Goal: Task Accomplishment & Management: Complete application form

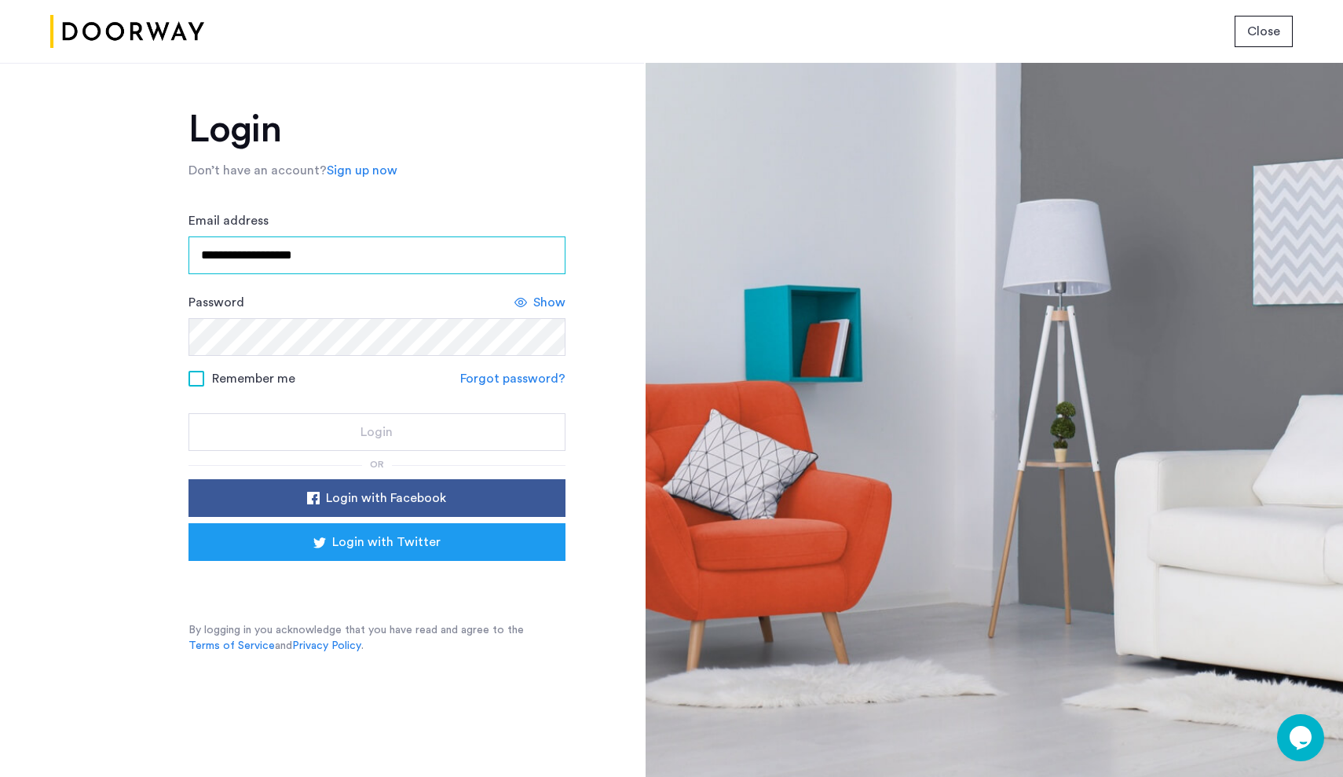
type input "**********"
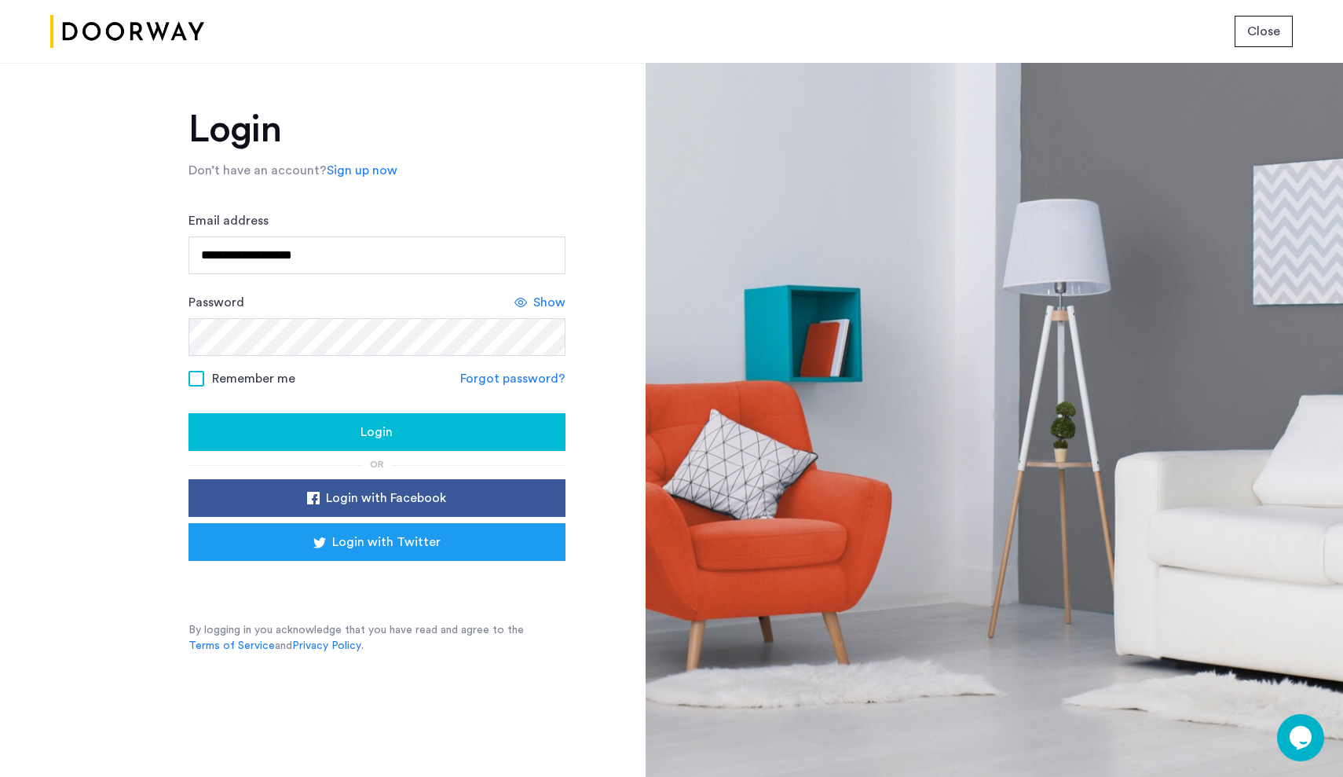
click at [410, 439] on div "Login" at bounding box center [377, 432] width 352 height 19
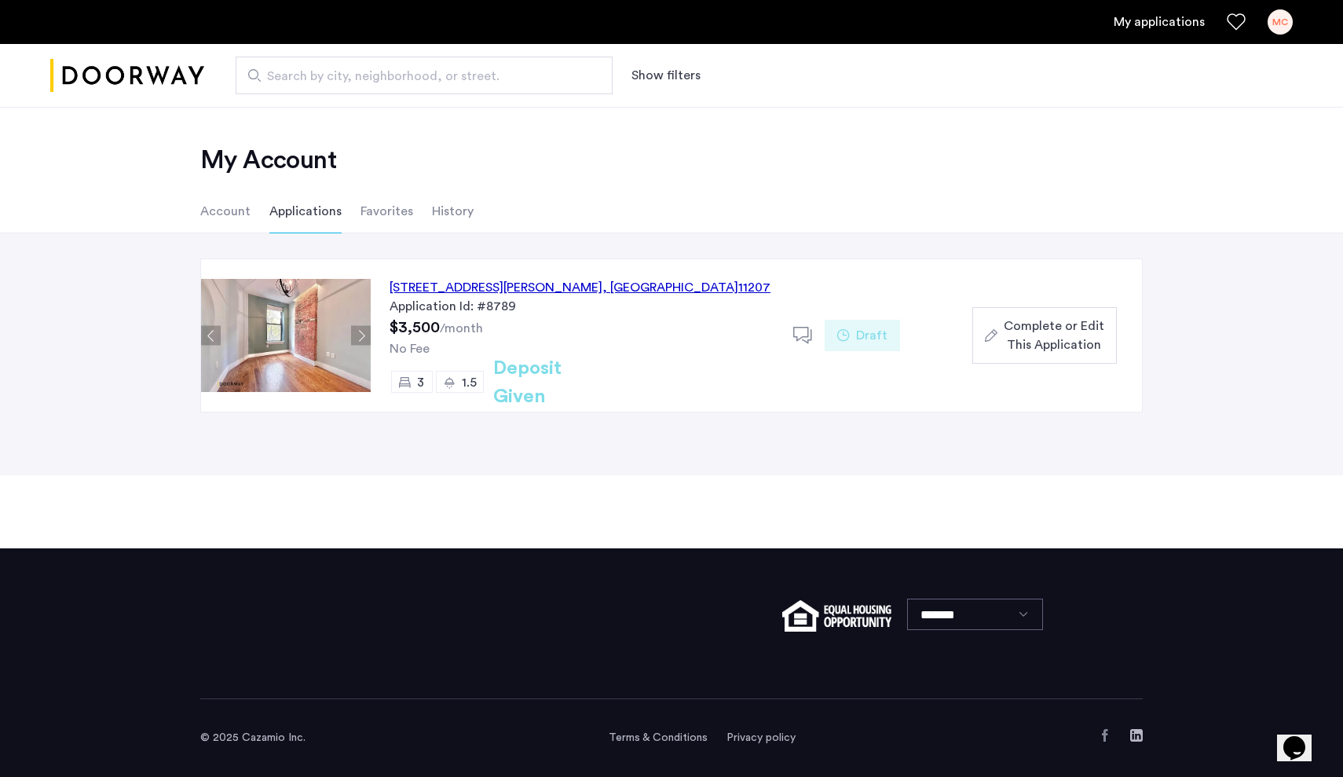
click at [1035, 353] on span "Complete or Edit This Application" at bounding box center [1054, 336] width 101 height 38
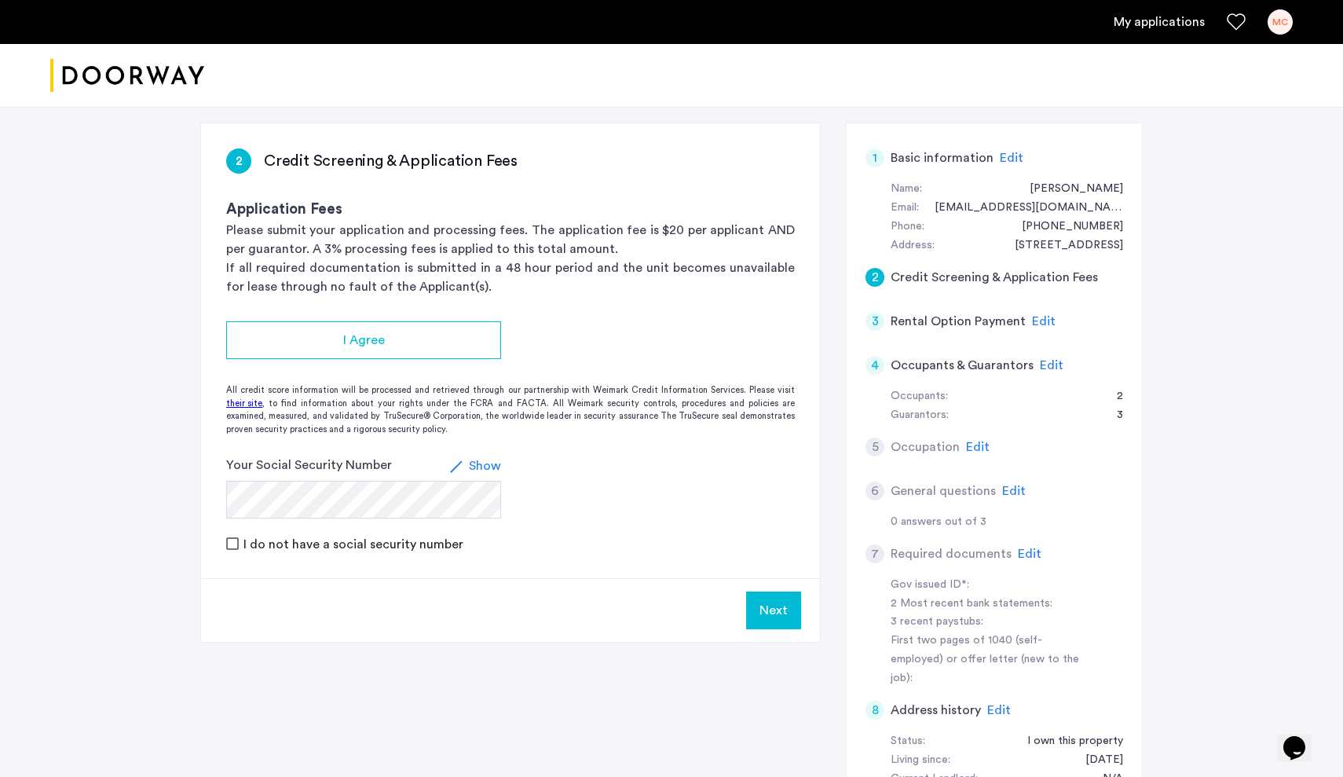
scroll to position [101, 0]
click at [928, 412] on div "Guarantors:" at bounding box center [920, 413] width 58 height 19
click at [872, 360] on div "4" at bounding box center [874, 363] width 19 height 19
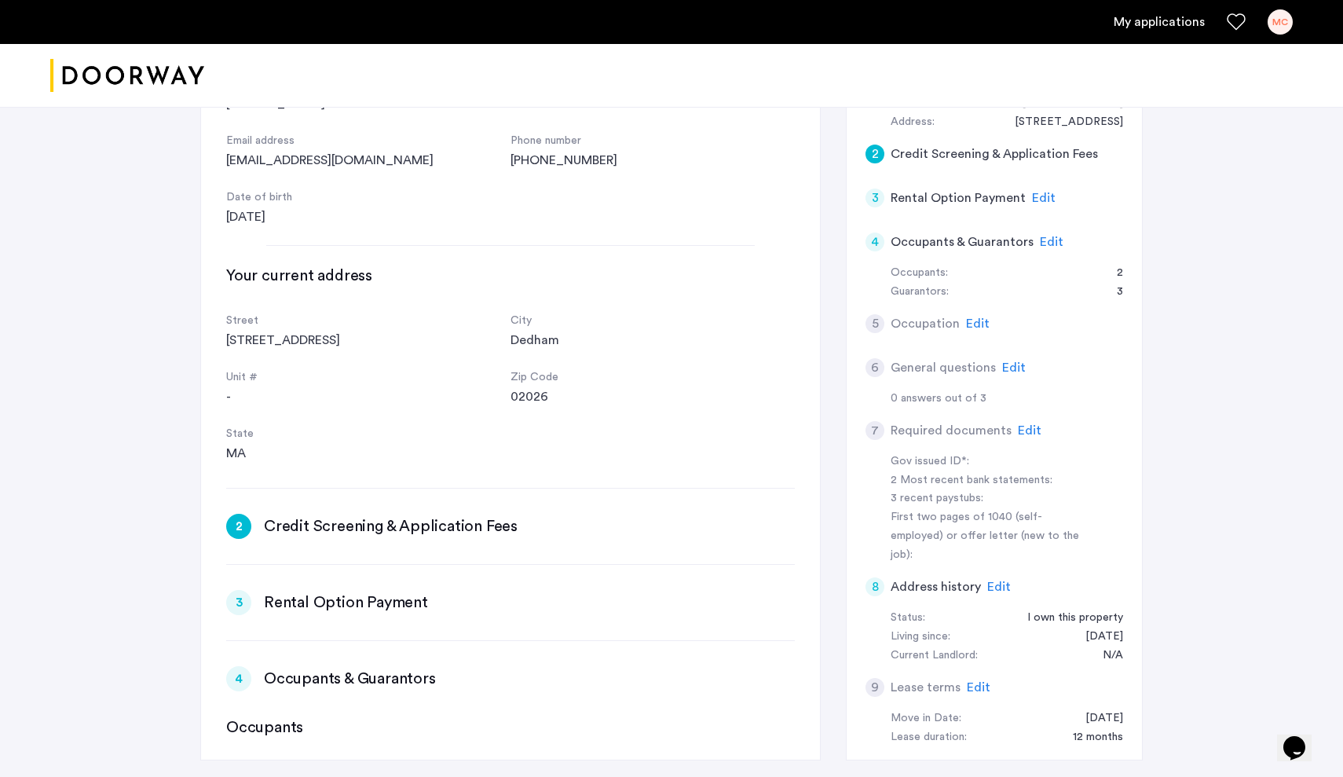
scroll to position [0, 594]
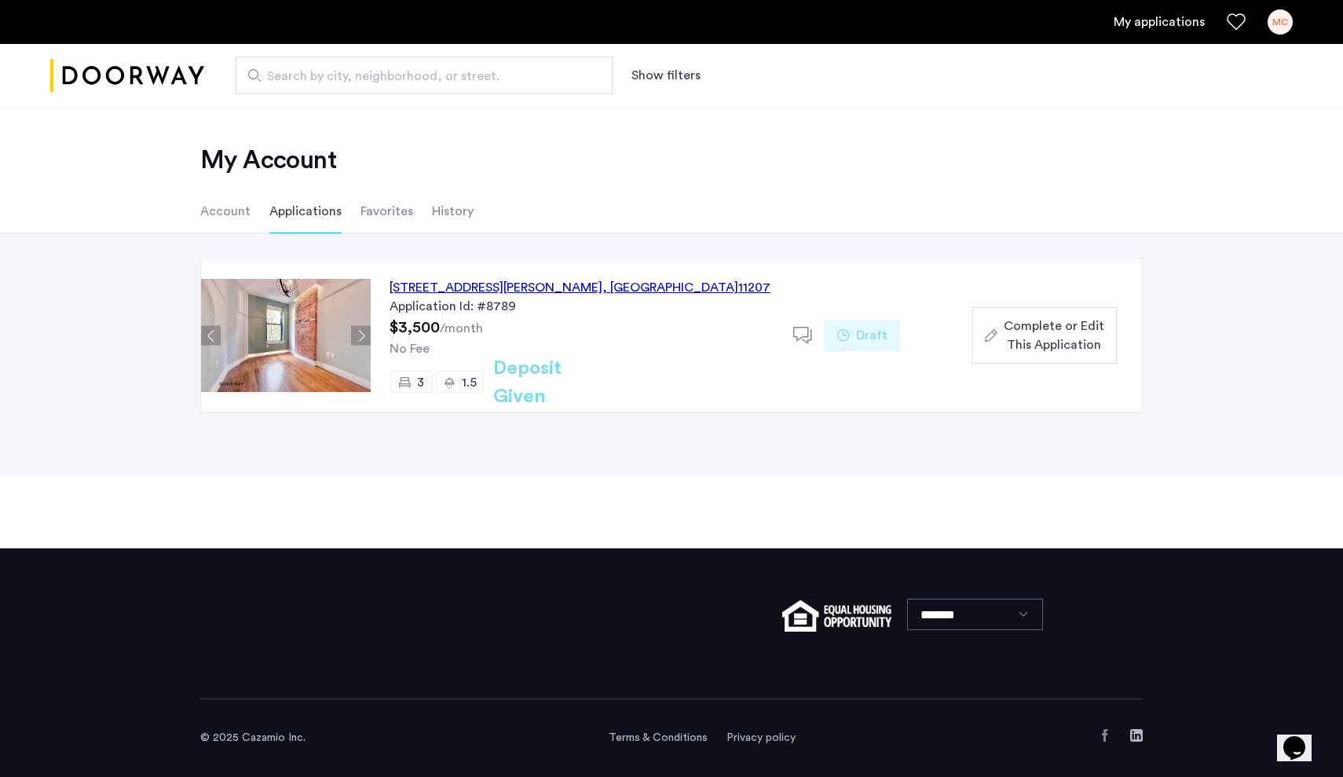
click at [1063, 315] on button "Complete or Edit This Application" at bounding box center [1044, 335] width 145 height 57
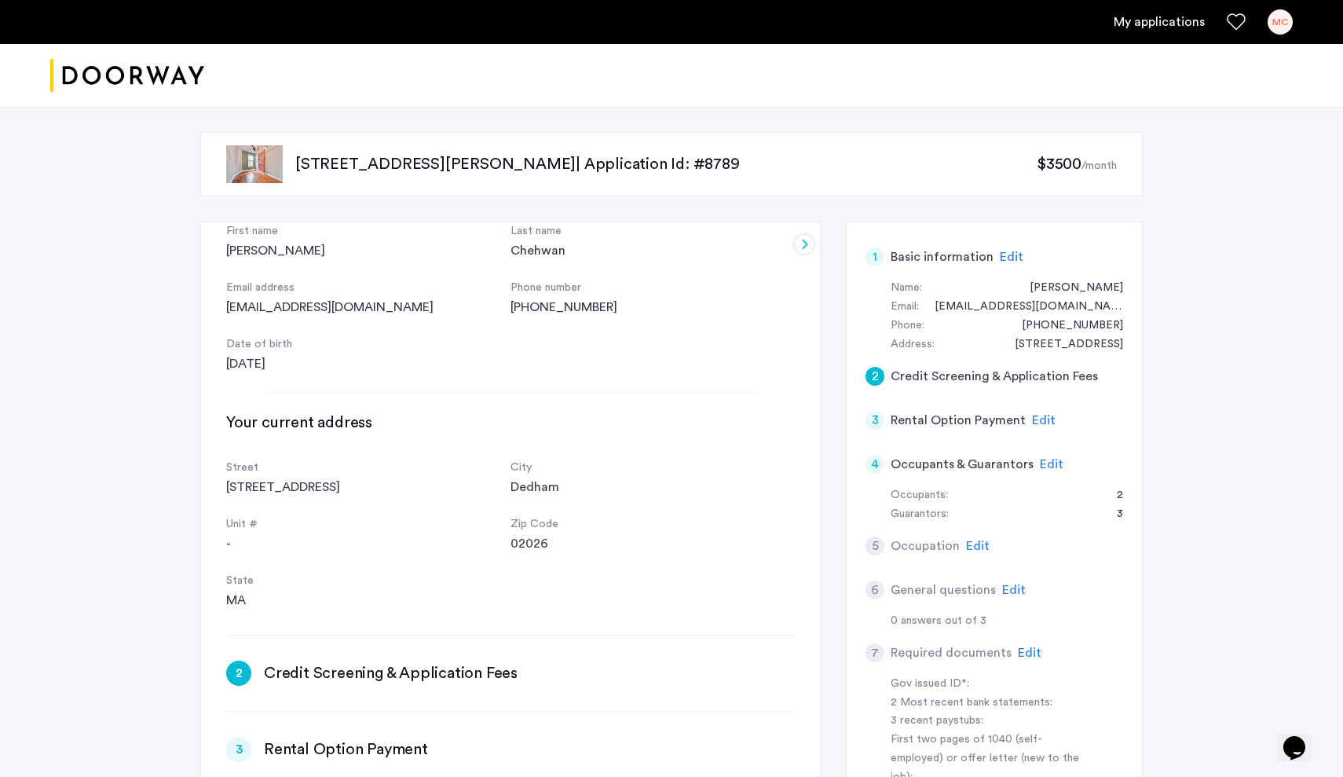
click at [1041, 417] on span "Edit" at bounding box center [1044, 420] width 24 height 13
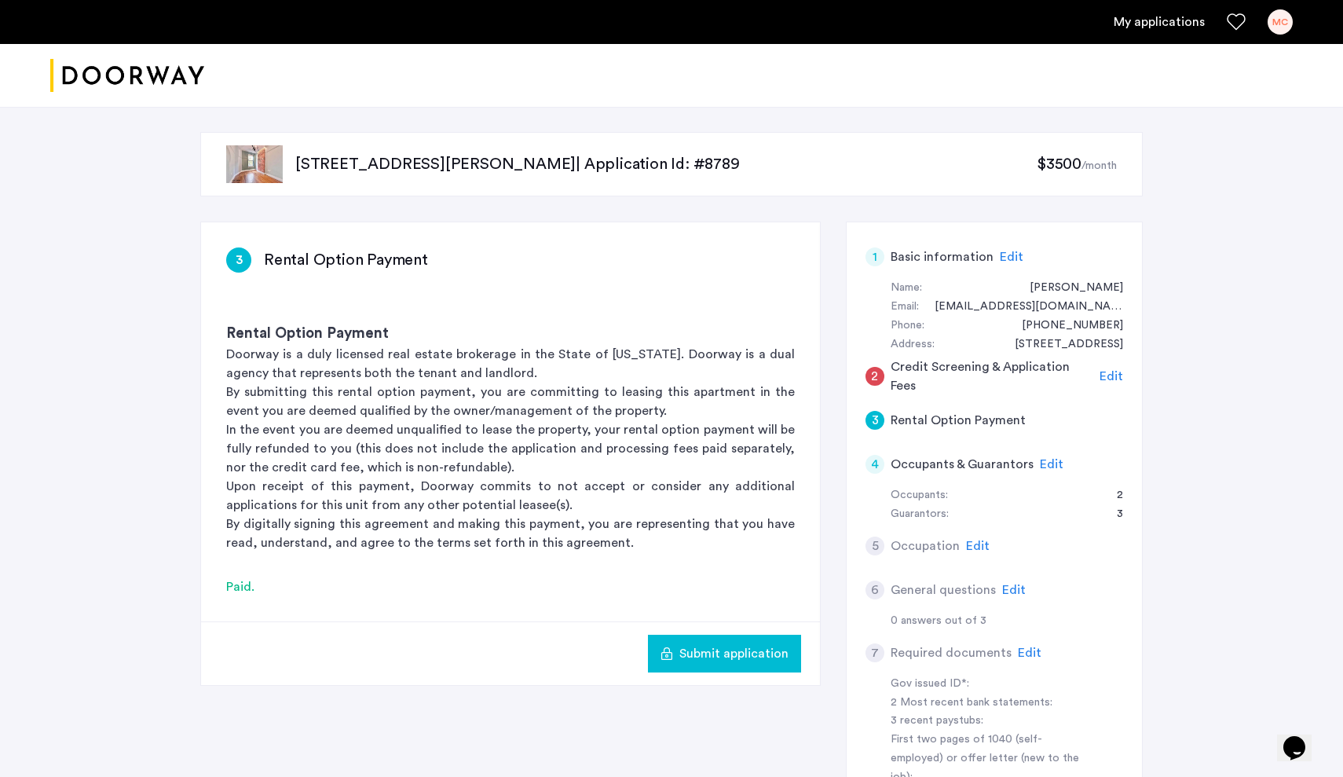
click at [1050, 459] on span "Edit" at bounding box center [1052, 464] width 24 height 13
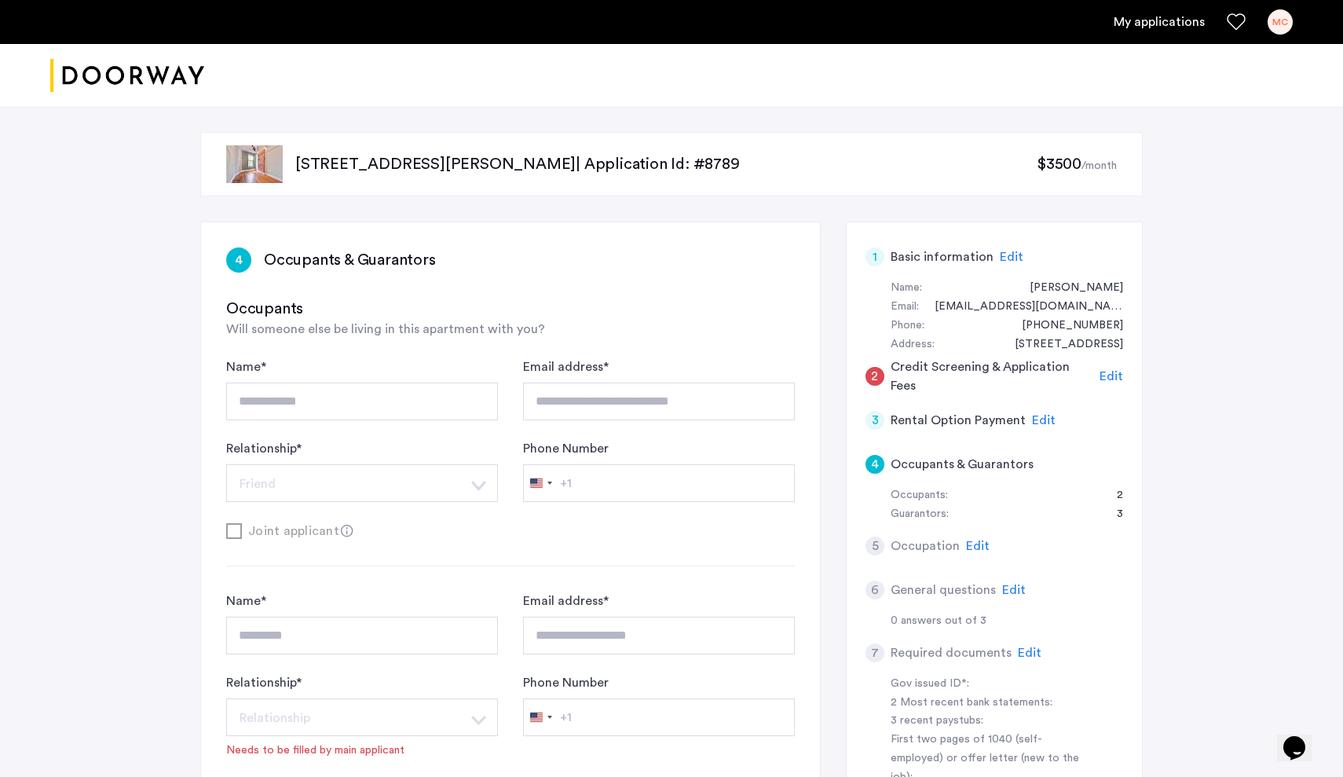
click at [1003, 254] on span "Edit" at bounding box center [1012, 257] width 24 height 13
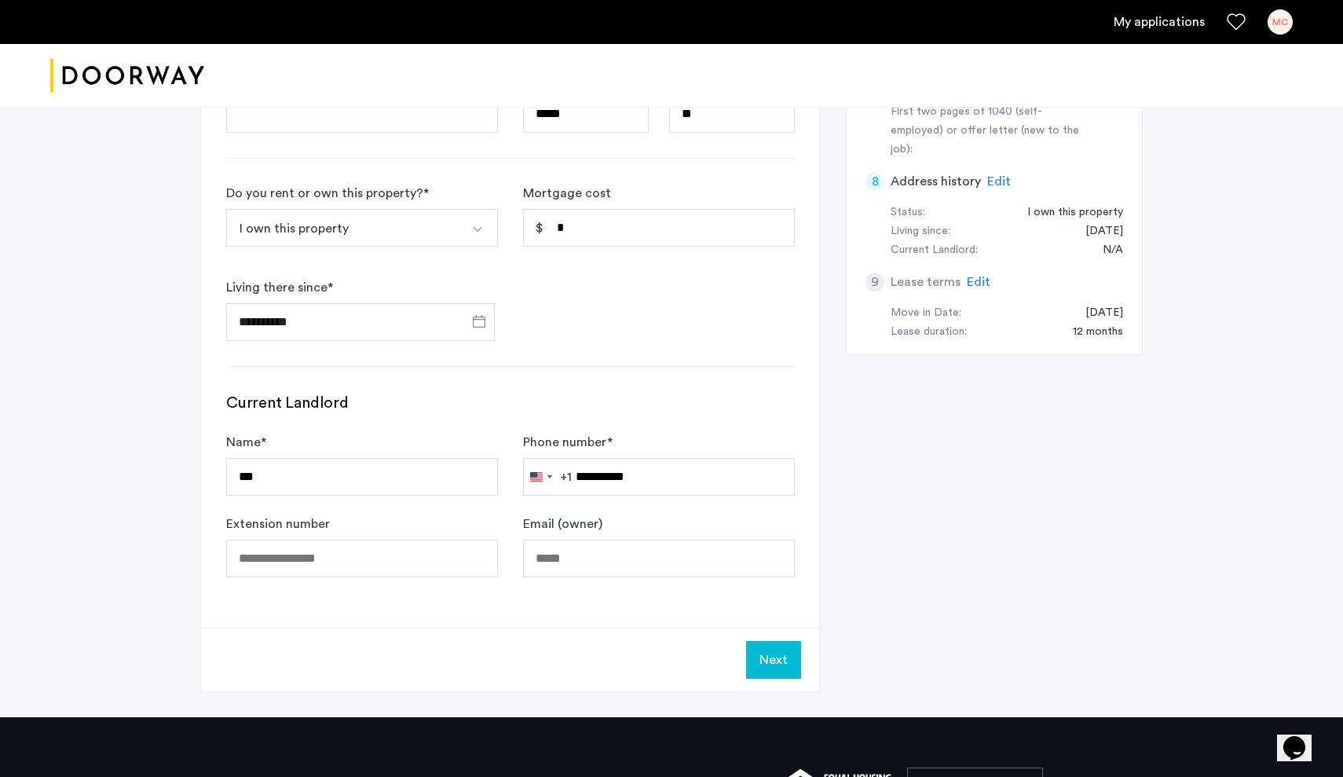
scroll to position [628, 0]
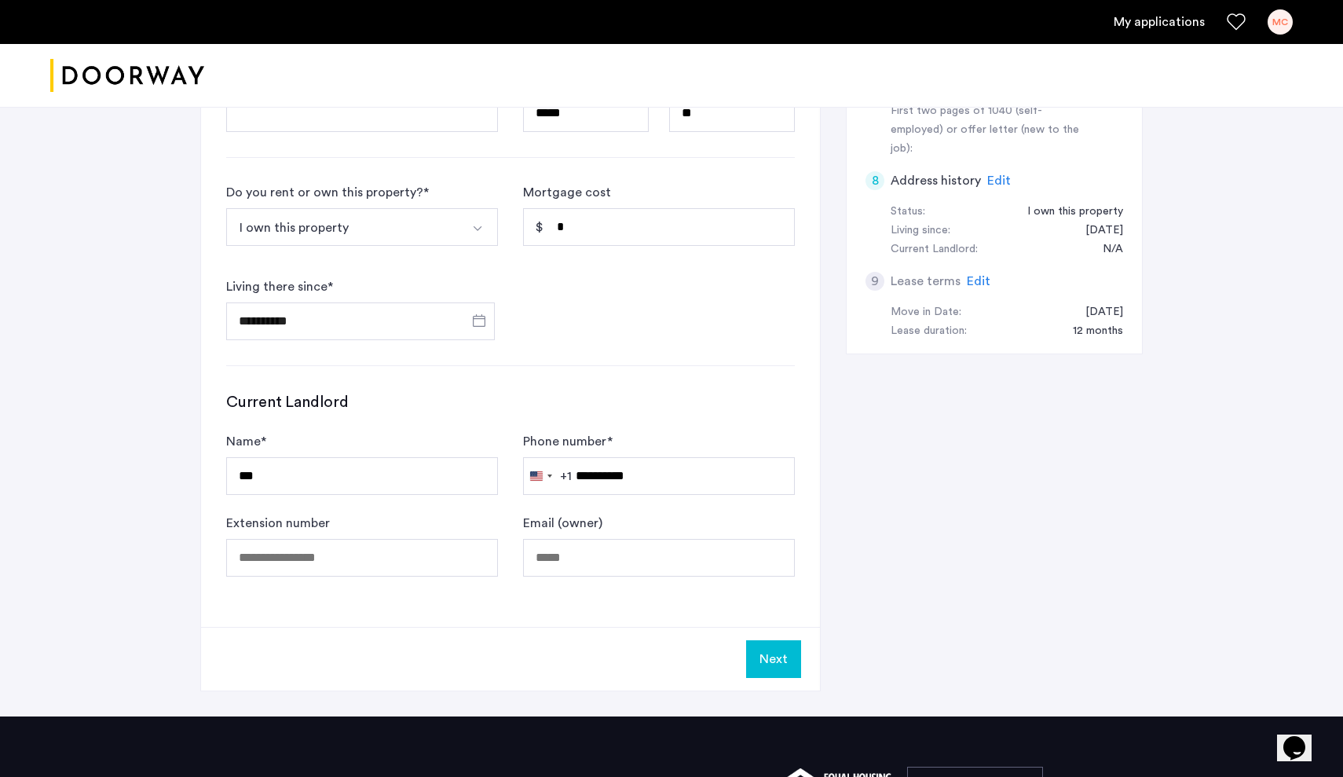
click at [760, 657] on button "Next" at bounding box center [773, 659] width 55 height 38
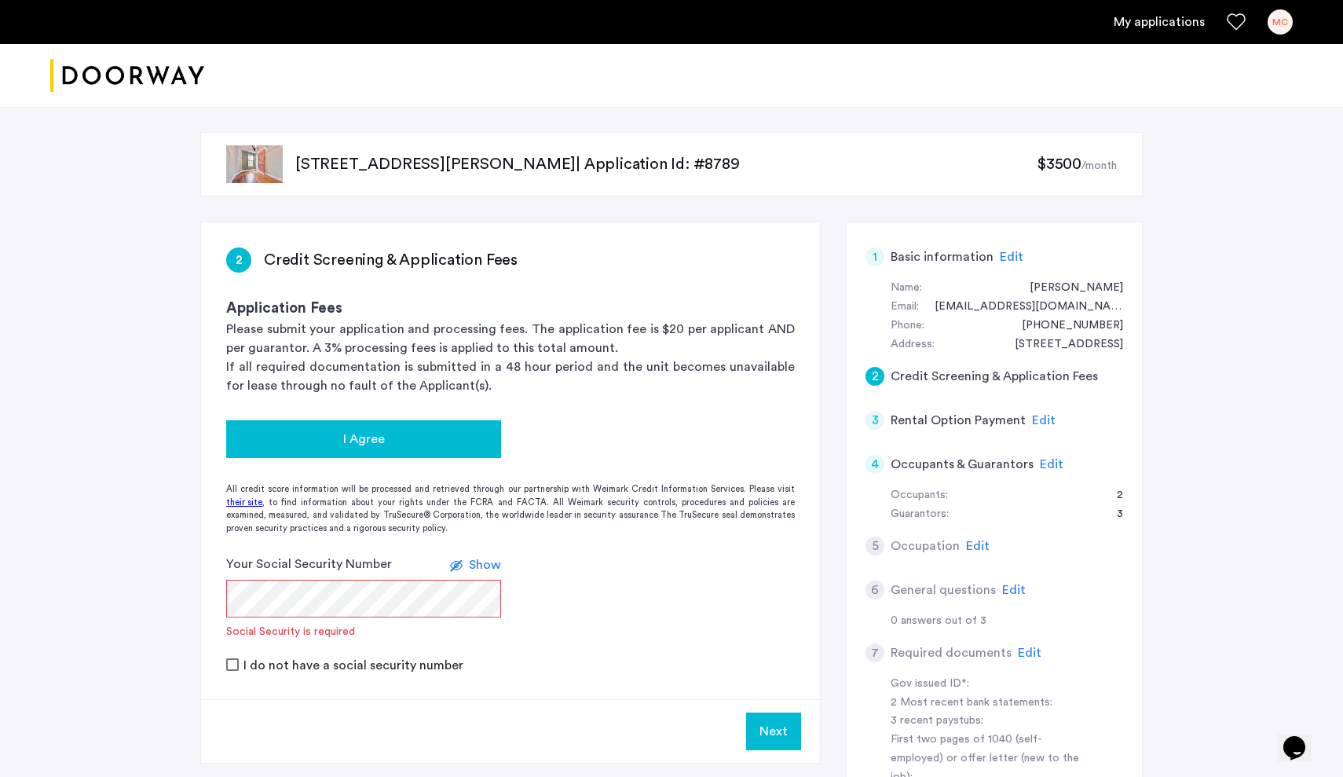
click at [313, 448] on button "I Agree" at bounding box center [363, 439] width 275 height 38
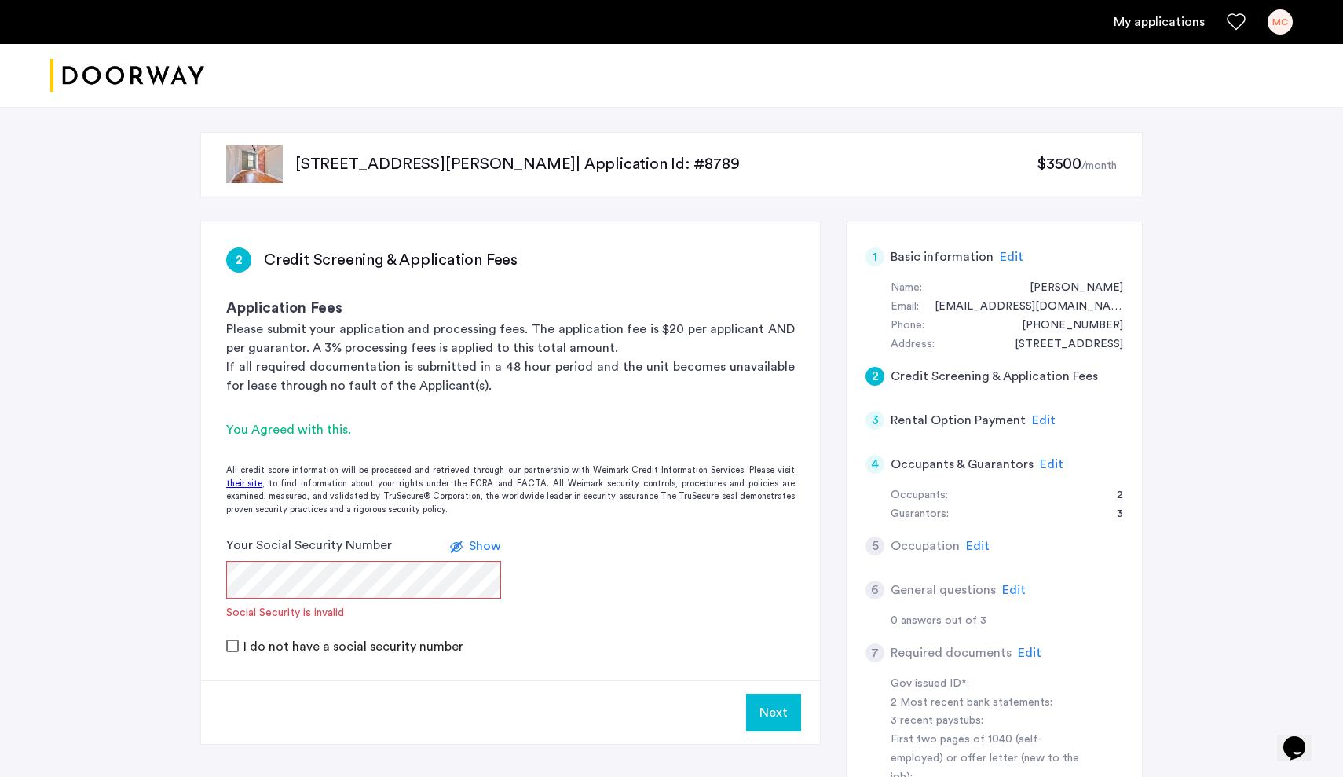
click at [492, 547] on span "Show" at bounding box center [485, 546] width 32 height 13
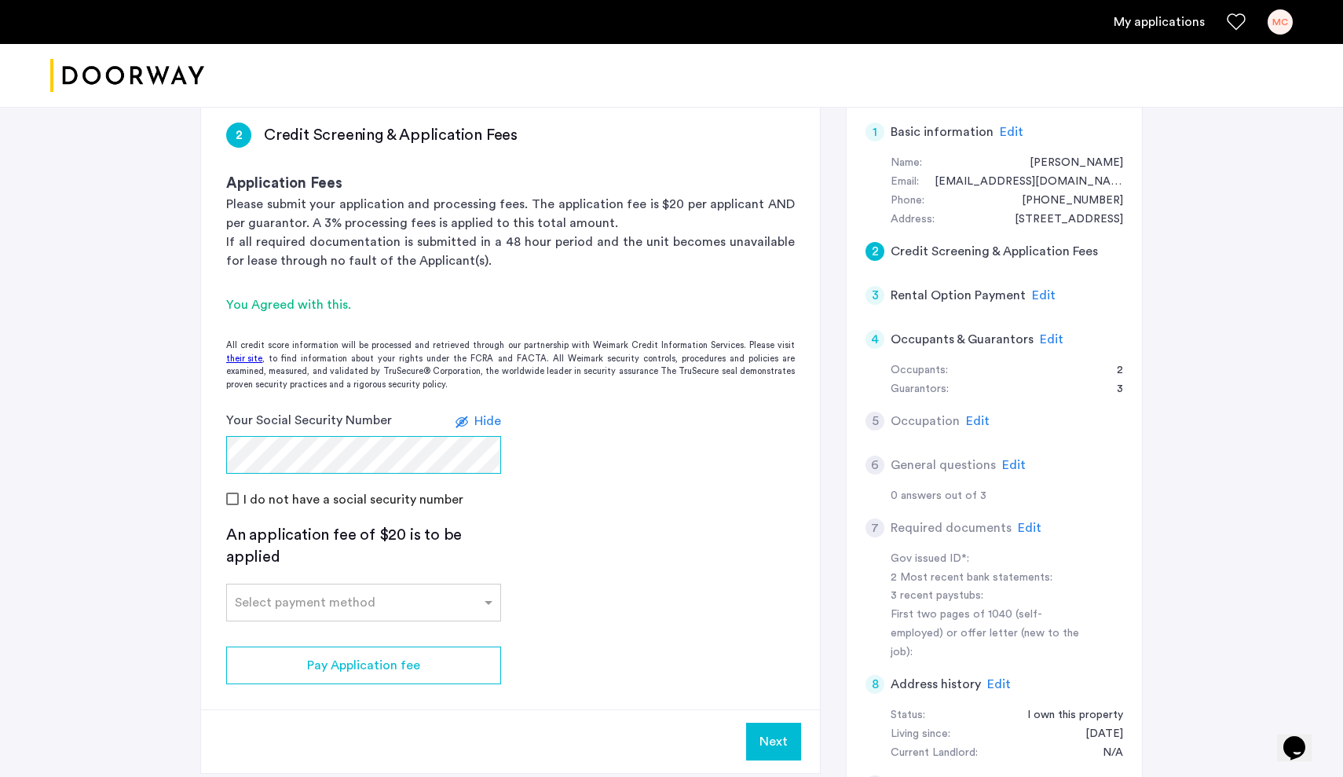
scroll to position [126, 0]
click at [492, 596] on span at bounding box center [491, 601] width 20 height 19
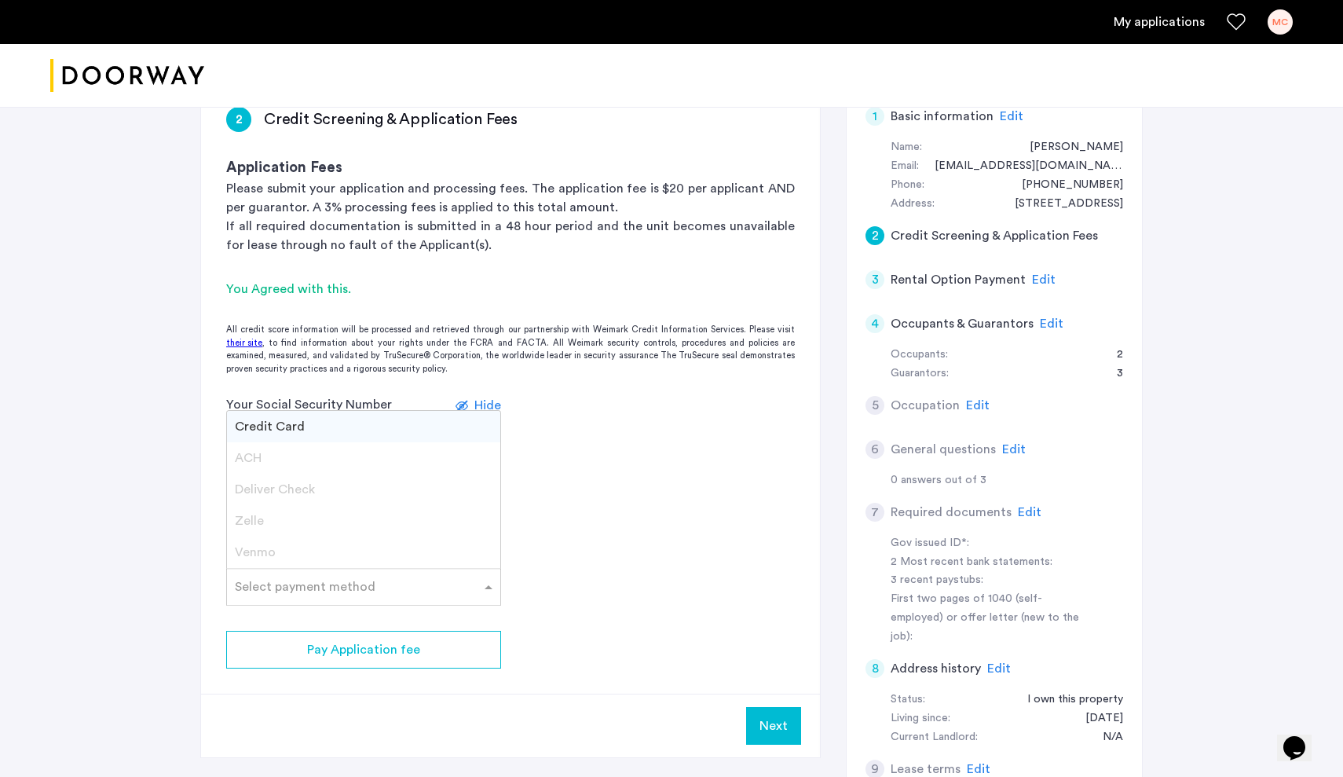
scroll to position [141, 0]
click at [246, 455] on span "ACH" at bounding box center [248, 458] width 27 height 13
click at [258, 456] on span "ACH" at bounding box center [248, 458] width 27 height 13
click at [437, 584] on input "text" at bounding box center [348, 583] width 226 height 11
click at [490, 590] on span at bounding box center [491, 586] width 20 height 19
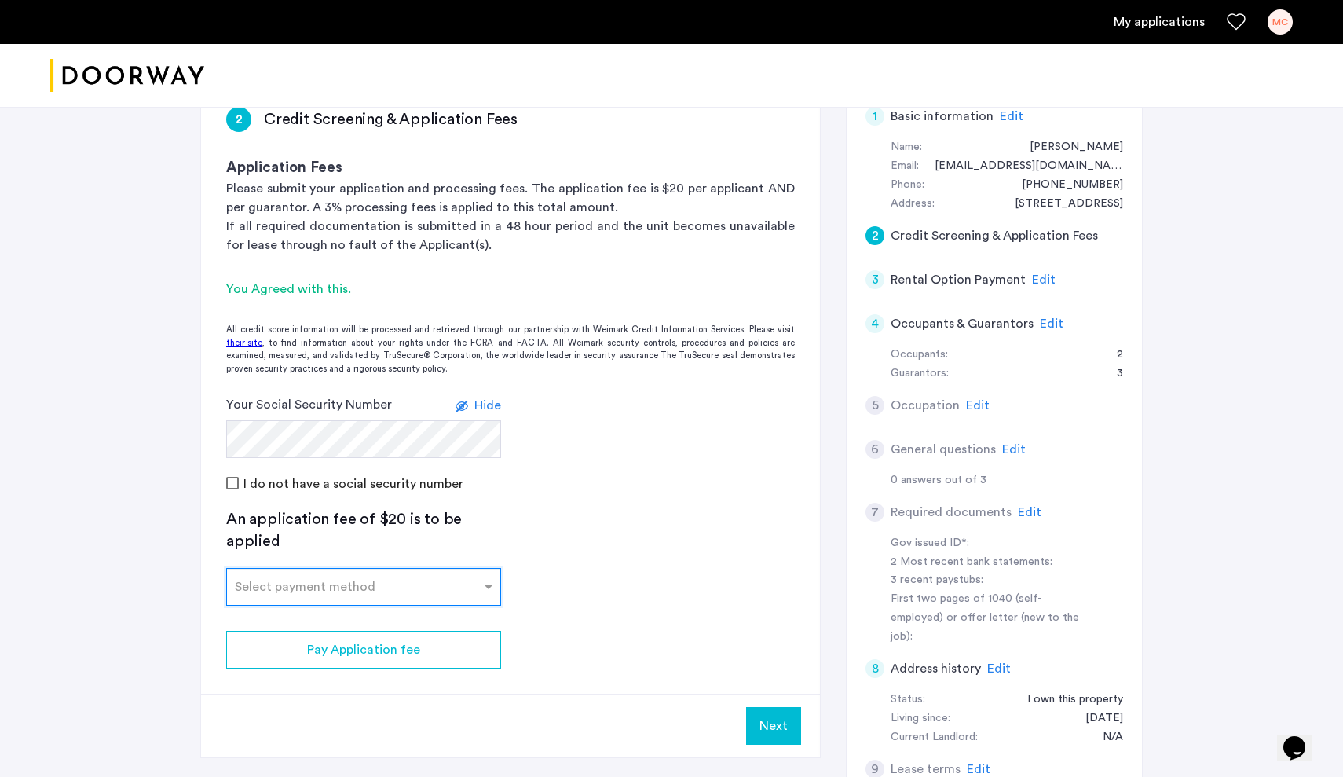
click at [390, 573] on div at bounding box center [363, 582] width 273 height 19
click at [254, 648] on span "ACH" at bounding box center [248, 652] width 27 height 13
click at [266, 623] on span "Credit Card" at bounding box center [270, 621] width 70 height 13
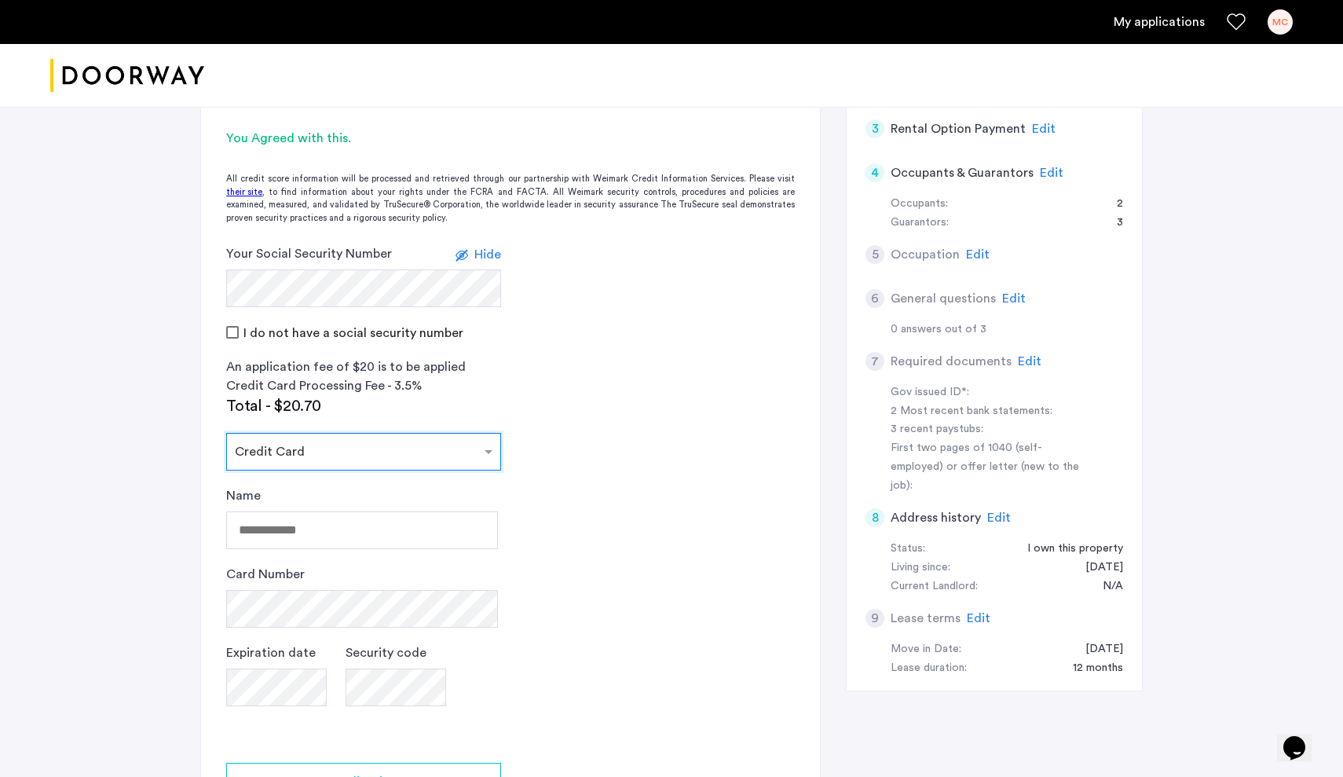
scroll to position [292, 0]
click at [319, 536] on input "Name" at bounding box center [362, 529] width 272 height 38
type input "**********"
click at [623, 573] on app-credit-screening "2 Credit Screening & Application Fees Application Fees Please submit your appli…" at bounding box center [510, 409] width 619 height 958
click at [665, 651] on app-credit-screening "2 Credit Screening & Application Fees Application Fees Please submit your appli…" at bounding box center [510, 409] width 619 height 958
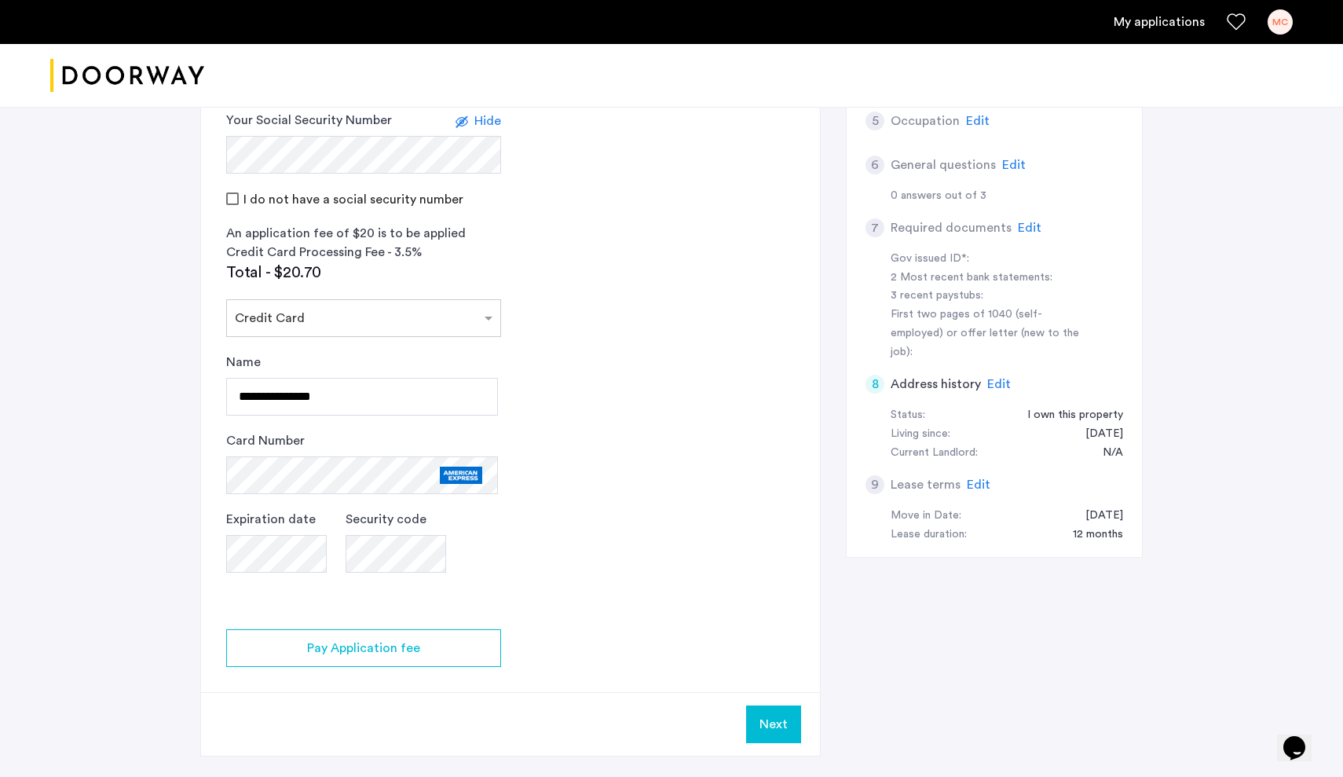
scroll to position [453, 0]
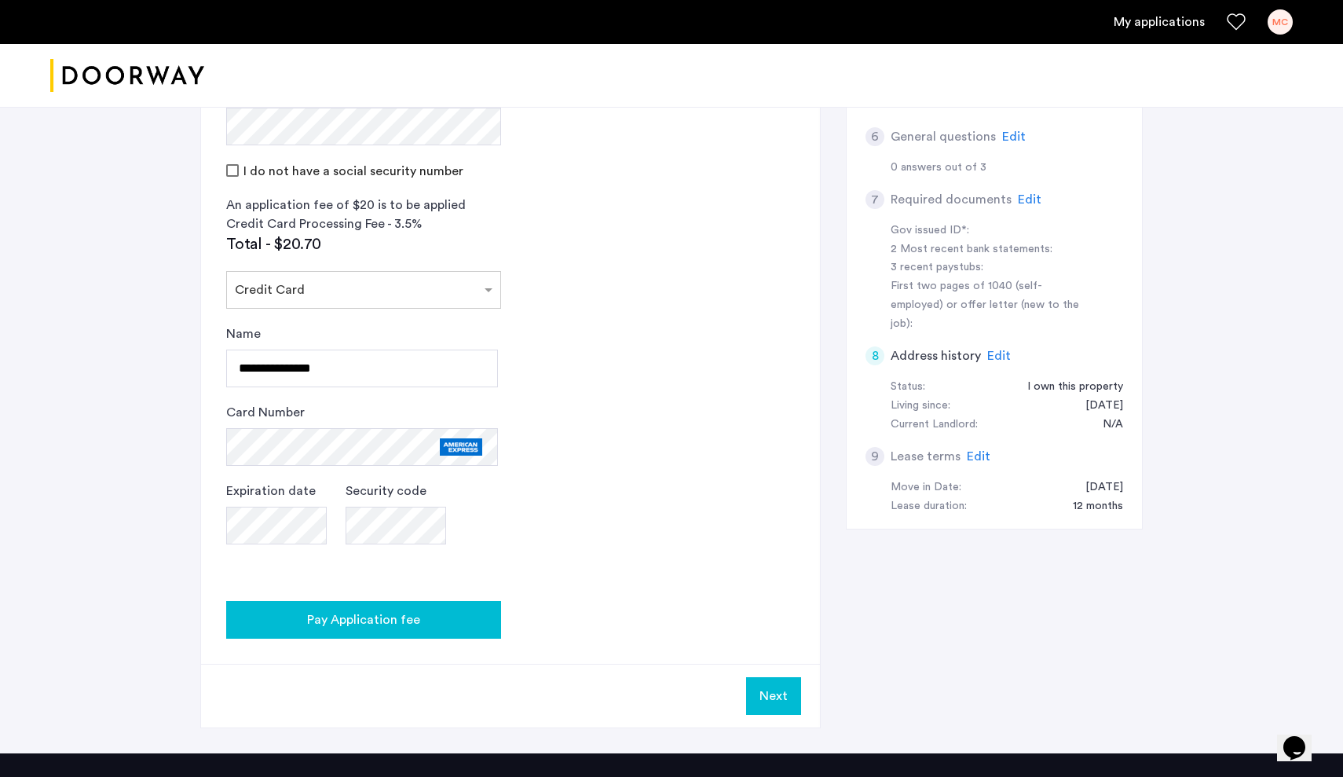
click at [413, 618] on span "Pay Application fee" at bounding box center [363, 619] width 113 height 19
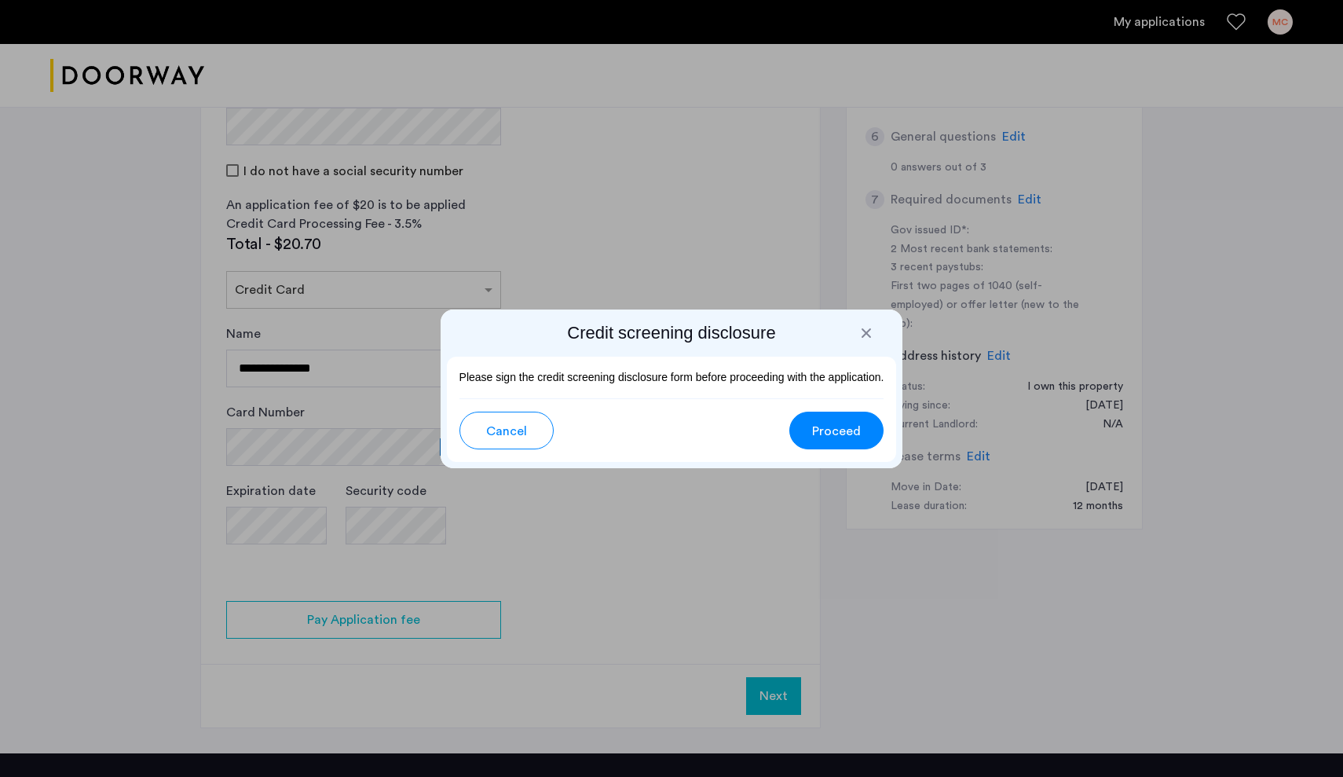
click at [825, 432] on span "Proceed" at bounding box center [836, 431] width 49 height 19
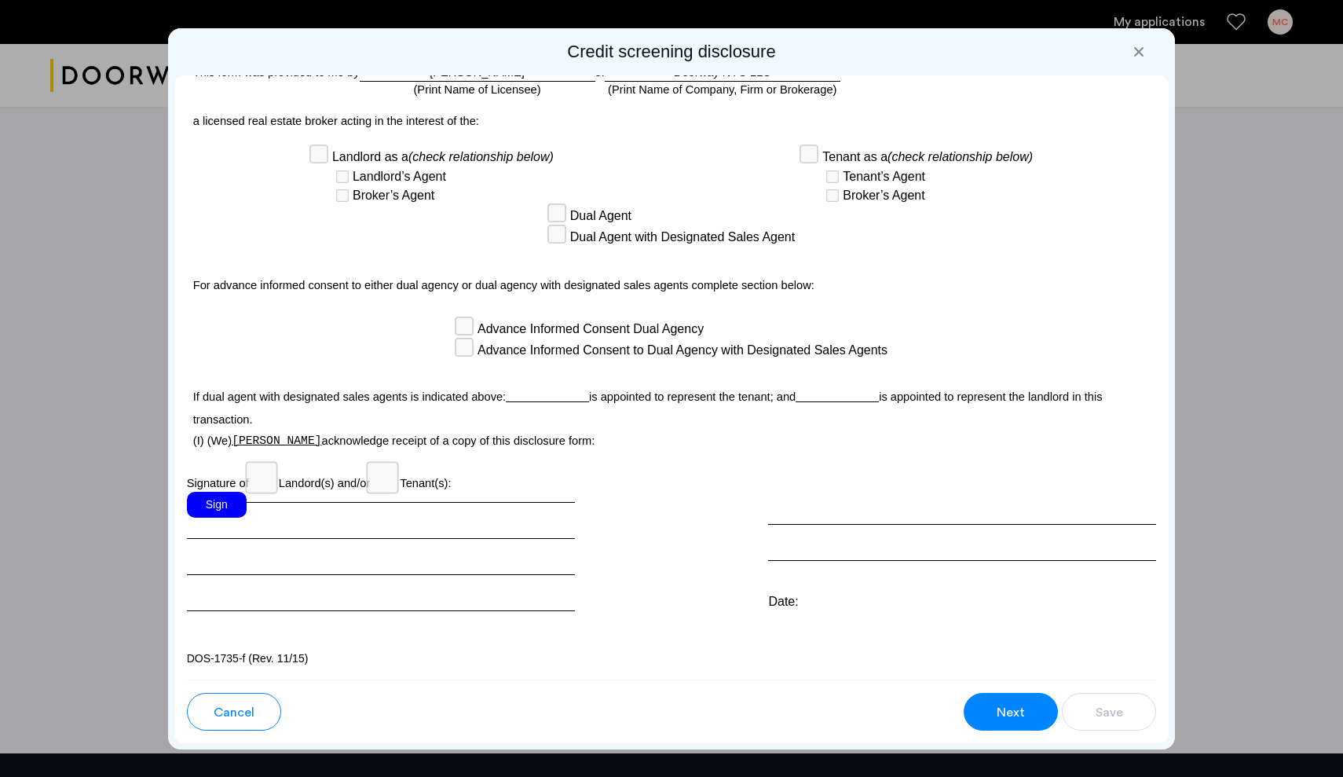
scroll to position [4148, 0]
click at [983, 710] on button "Next" at bounding box center [1011, 712] width 94 height 38
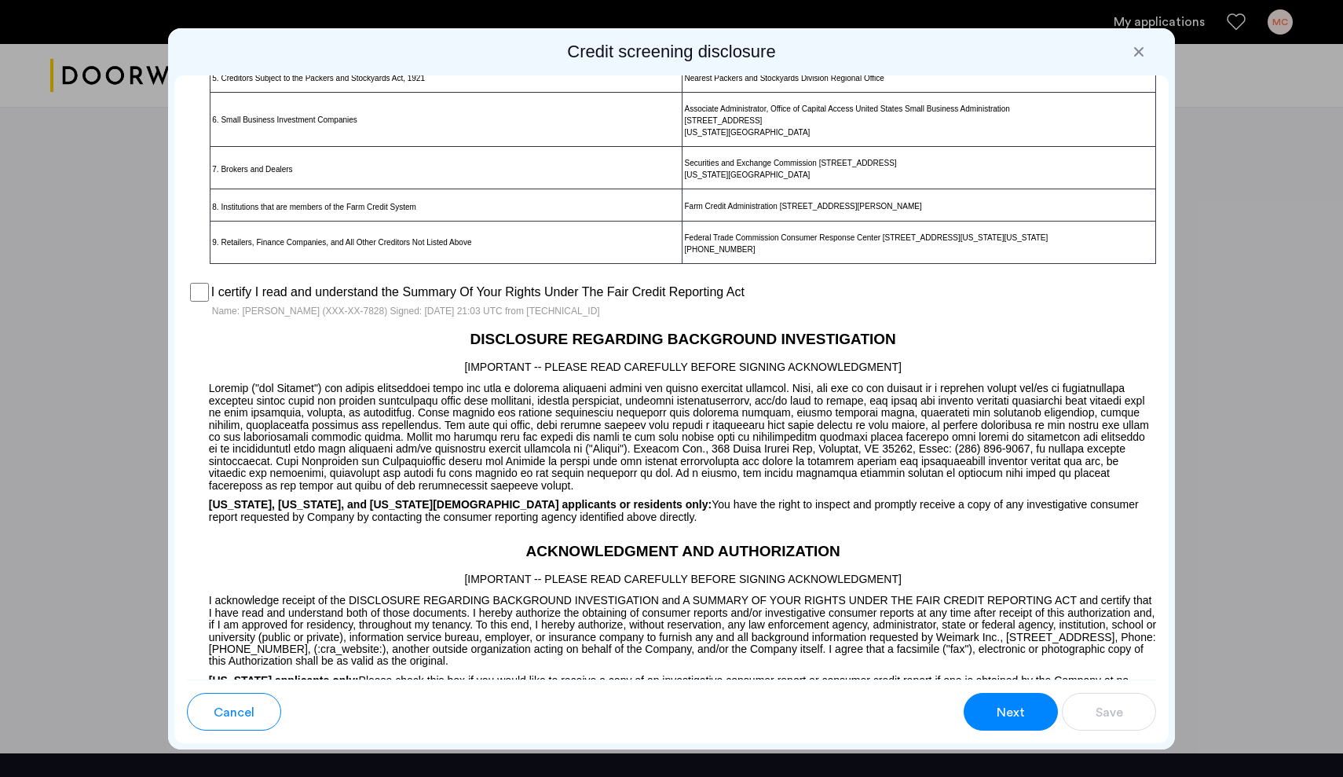
click at [998, 725] on button "Next" at bounding box center [1011, 712] width 94 height 38
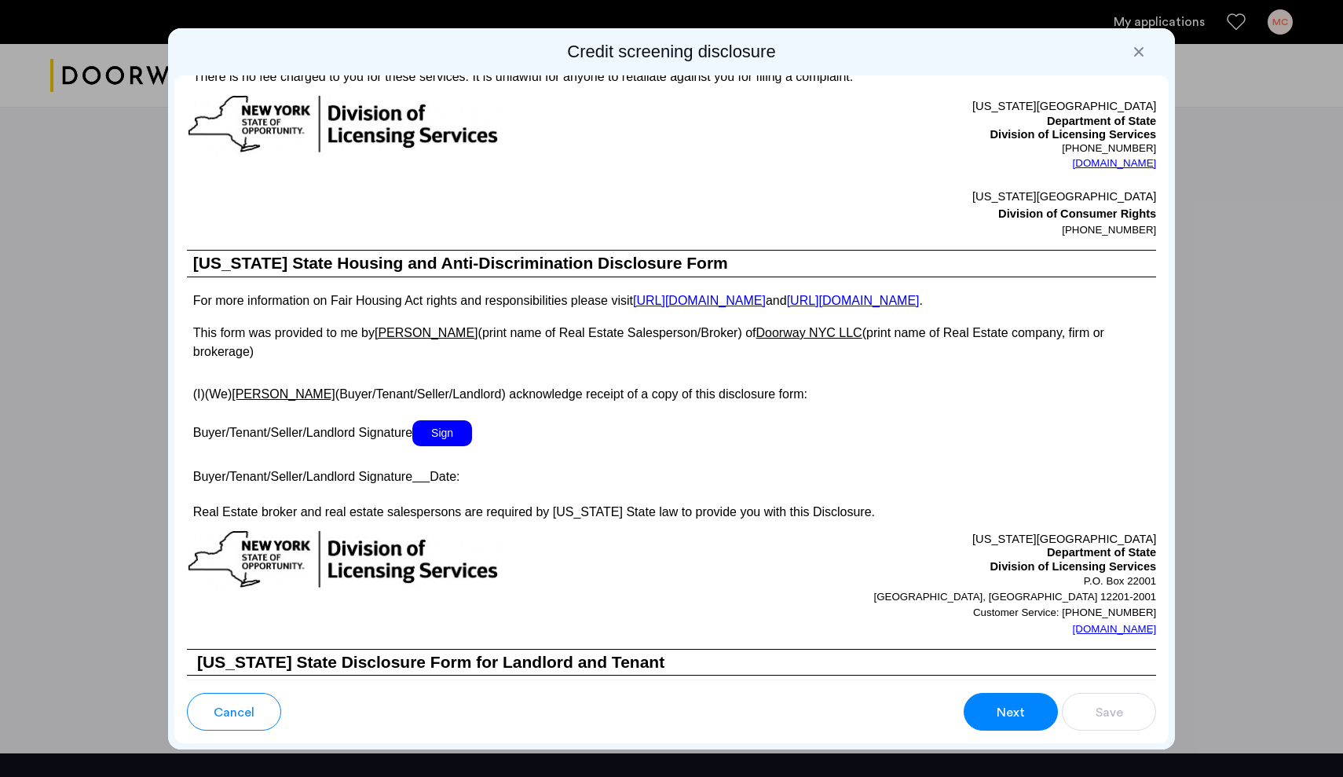
scroll to position [2531, 0]
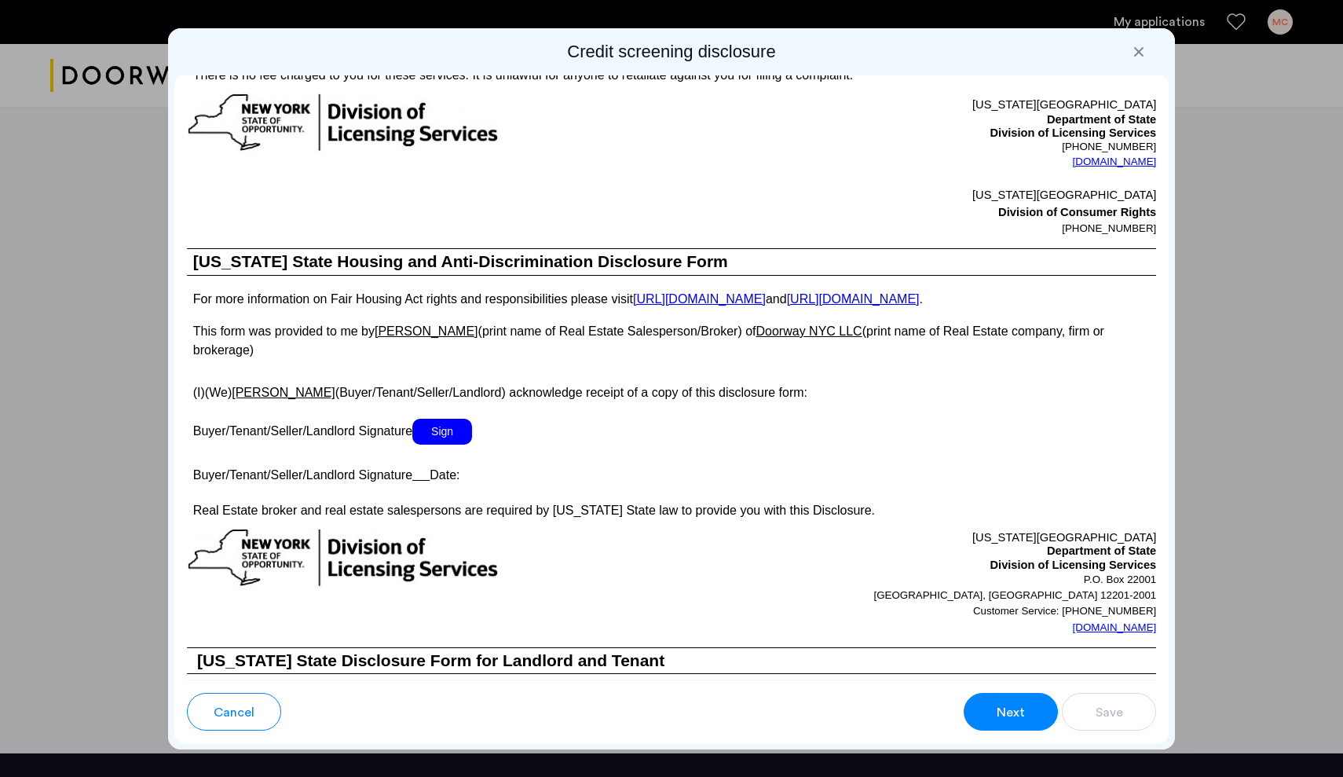
click at [441, 445] on span "Sign" at bounding box center [442, 432] width 60 height 26
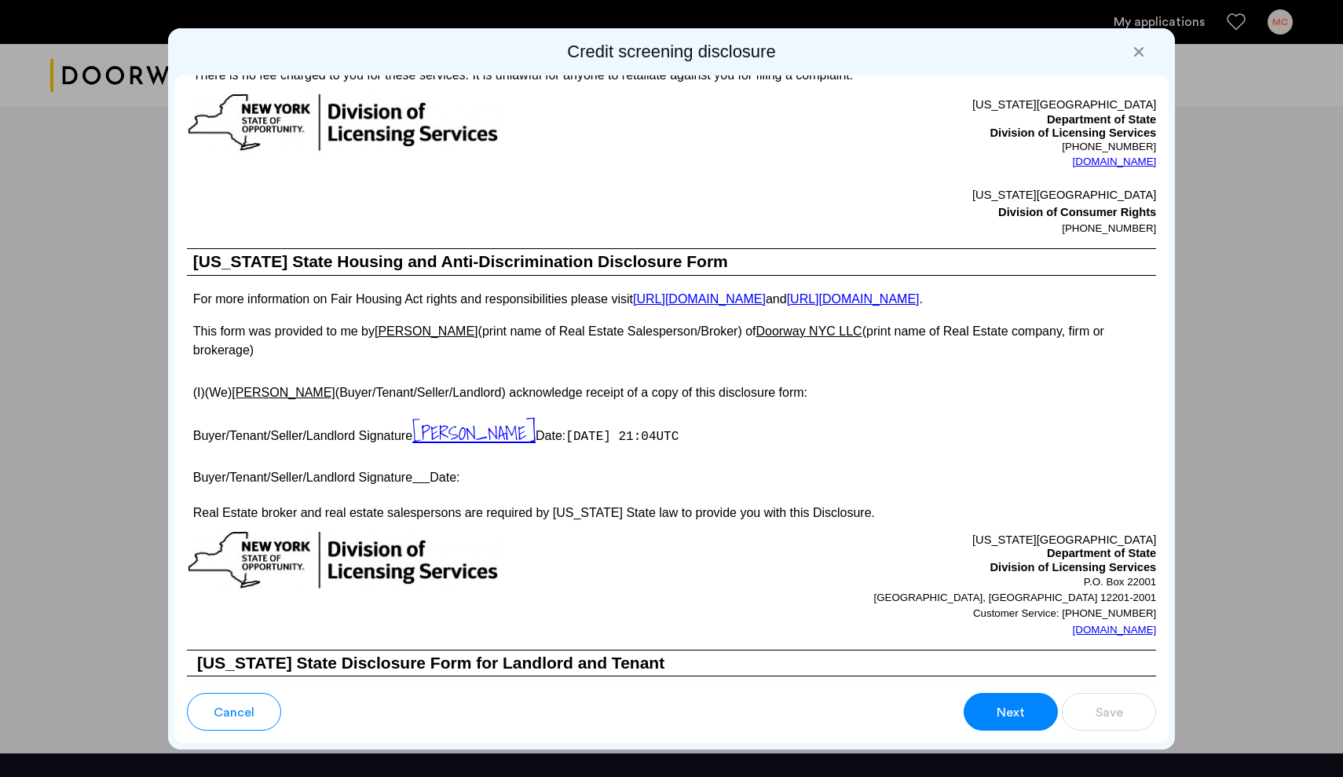
click at [424, 484] on u at bounding box center [420, 476] width 17 height 13
click at [454, 486] on p "Buyer/Tenant/Seller/Landlord Signature Date:" at bounding box center [672, 474] width 970 height 23
click at [471, 486] on p "Buyer/Tenant/Seller/Landlord Signature Date:" at bounding box center [672, 474] width 970 height 23
click at [449, 486] on p "Buyer/Tenant/Seller/Landlord Signature Date:" at bounding box center [672, 474] width 970 height 23
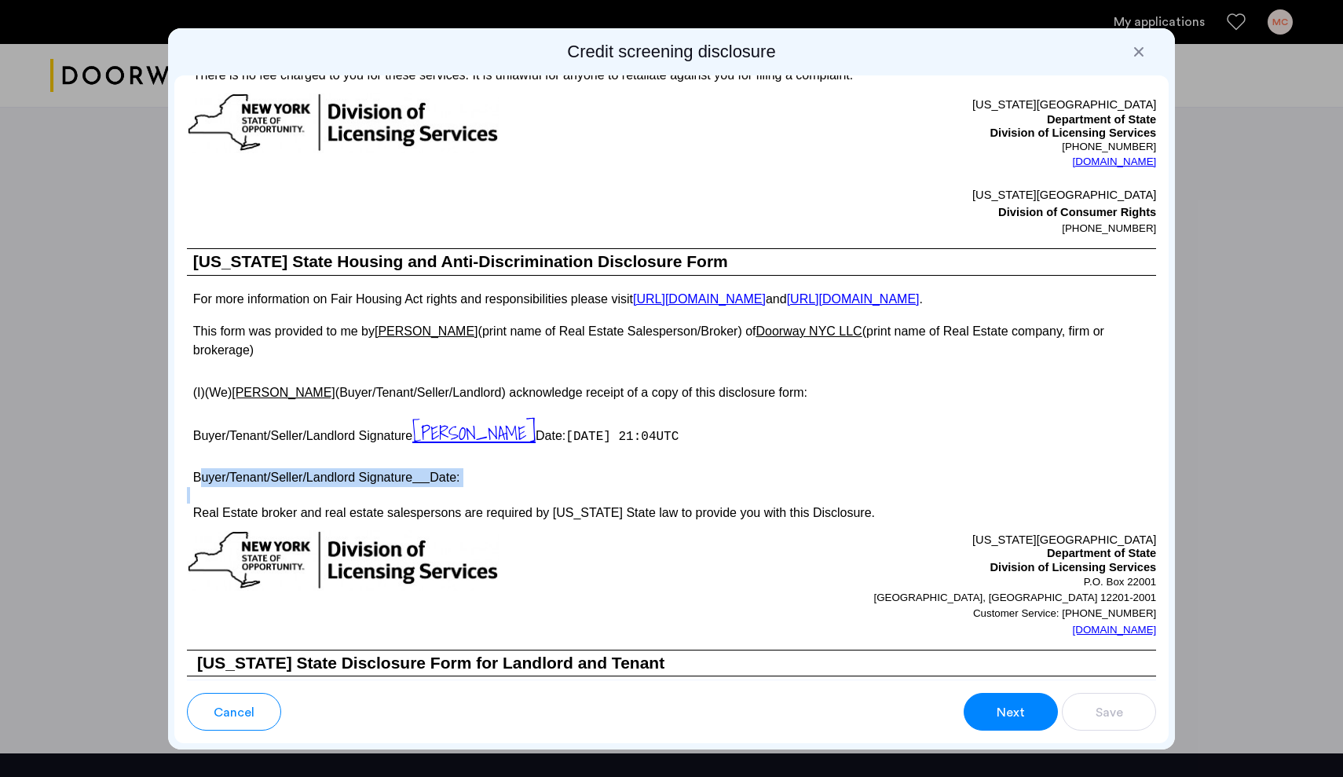
click at [449, 486] on p "Buyer/Tenant/Seller/Landlord Signature Date:" at bounding box center [672, 474] width 970 height 23
click at [603, 486] on p "Buyer/Tenant/Seller/Landlord Signature Date:" at bounding box center [672, 474] width 970 height 23
click at [798, 684] on div "Cancel Next Save" at bounding box center [672, 704] width 970 height 51
click at [990, 721] on button "Next" at bounding box center [1011, 712] width 94 height 38
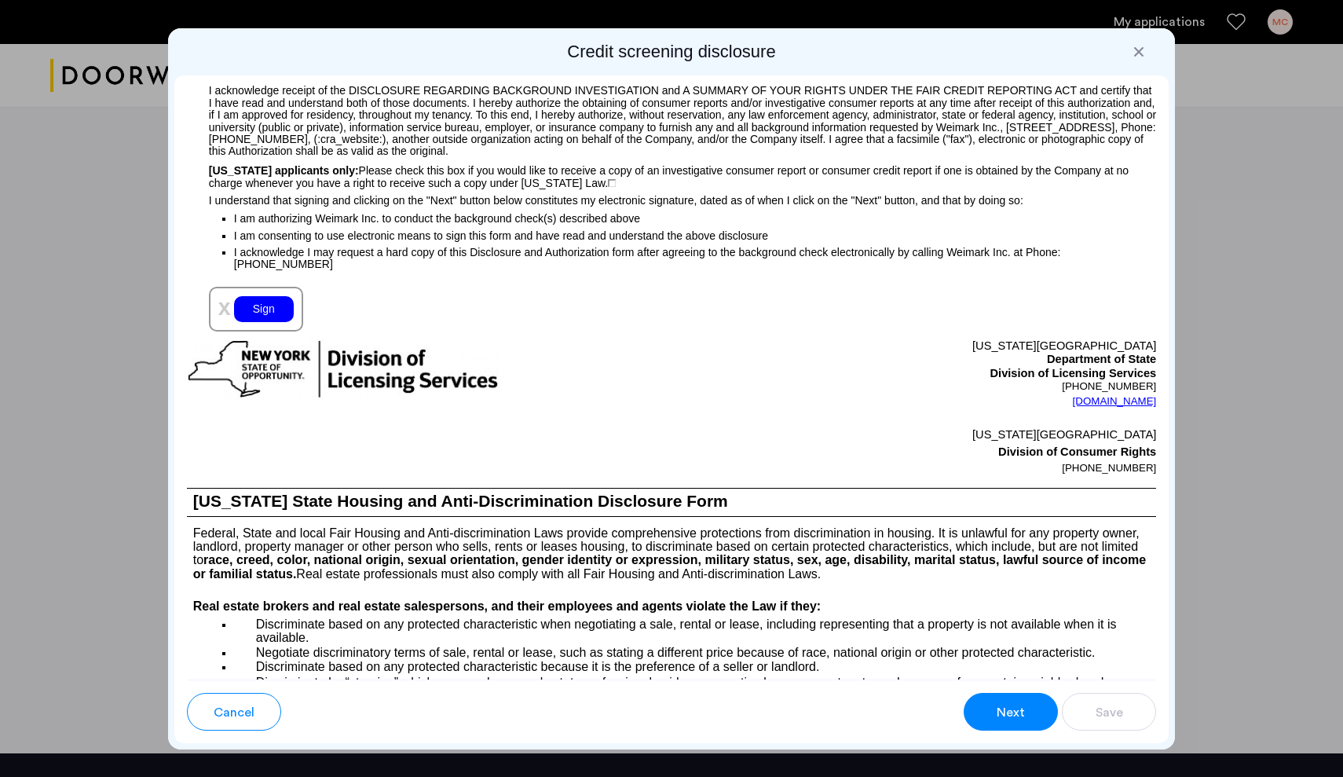
click at [267, 322] on div "Sign" at bounding box center [264, 309] width 60 height 26
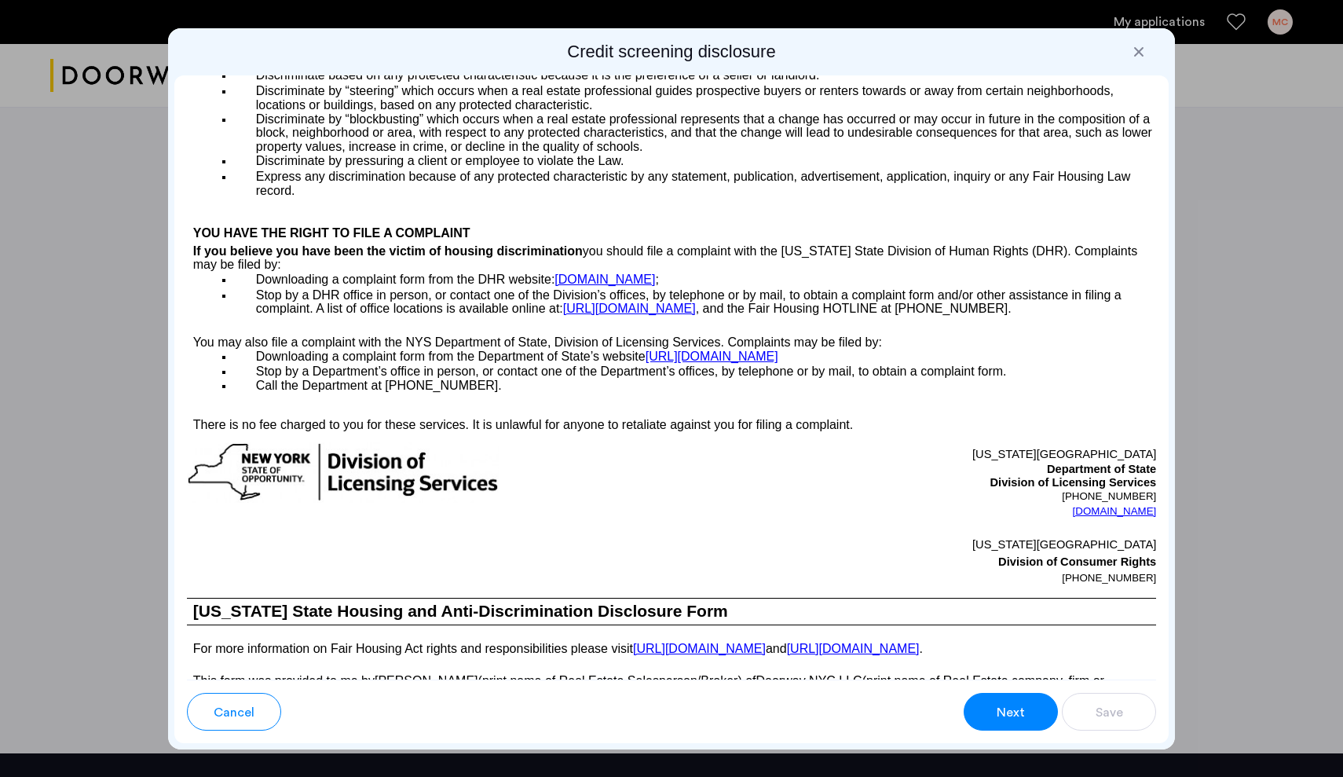
scroll to position [2241, 0]
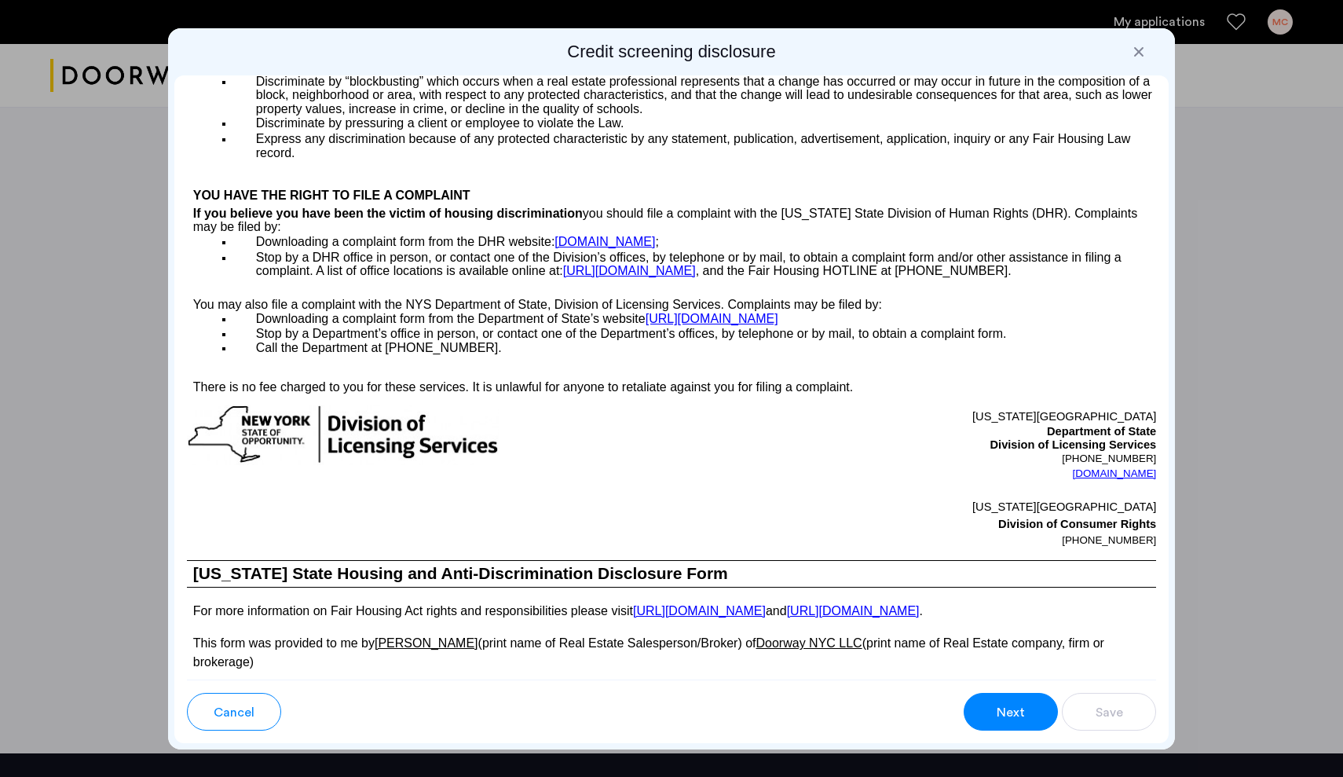
click at [997, 722] on button "Next" at bounding box center [1011, 712] width 94 height 38
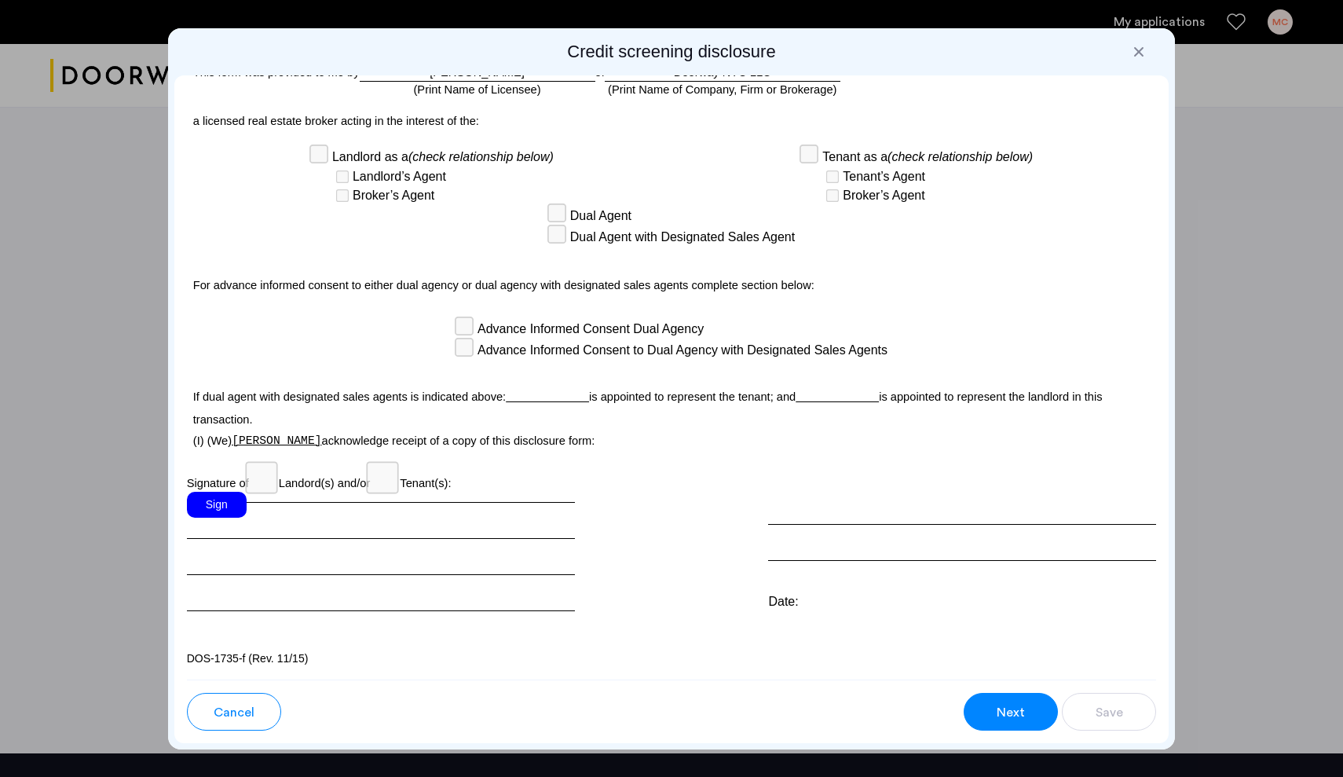
click at [229, 503] on div "Sign" at bounding box center [217, 505] width 60 height 26
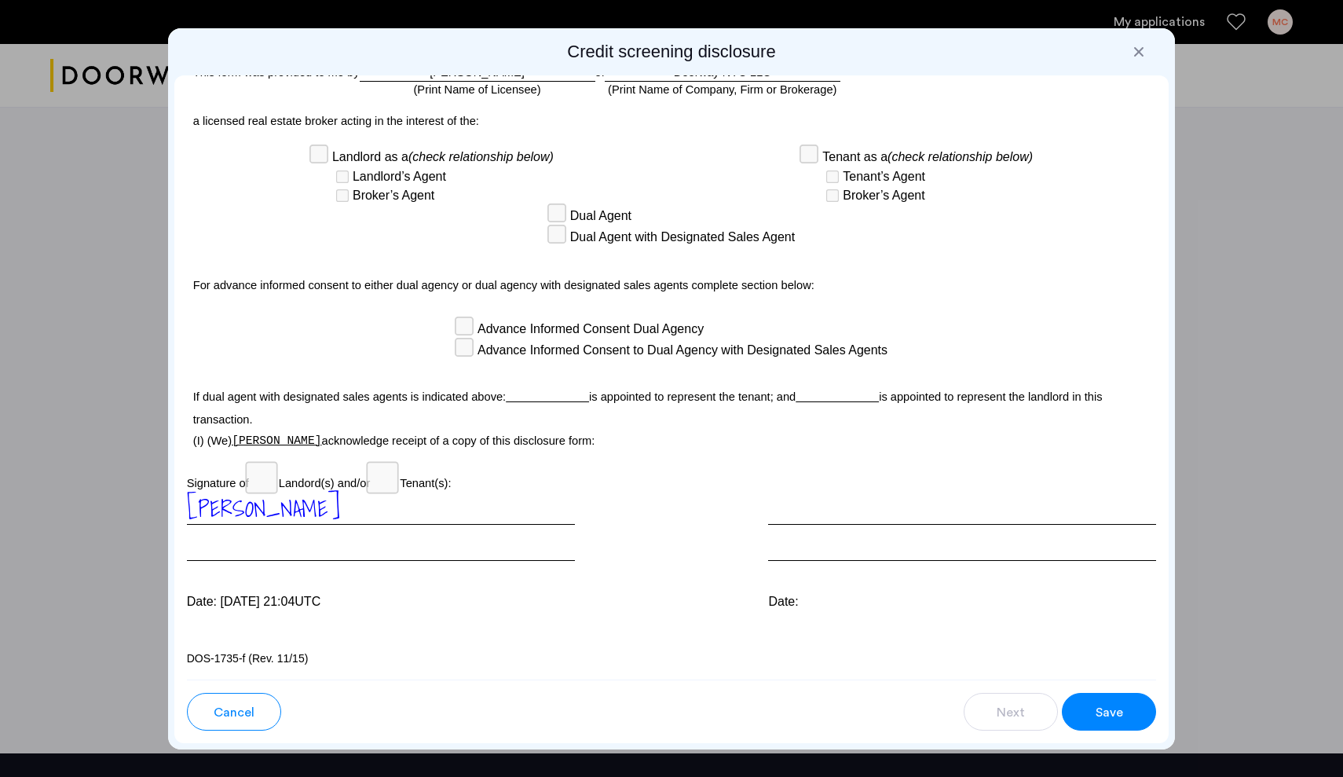
click at [1108, 723] on button "Save" at bounding box center [1109, 712] width 94 height 38
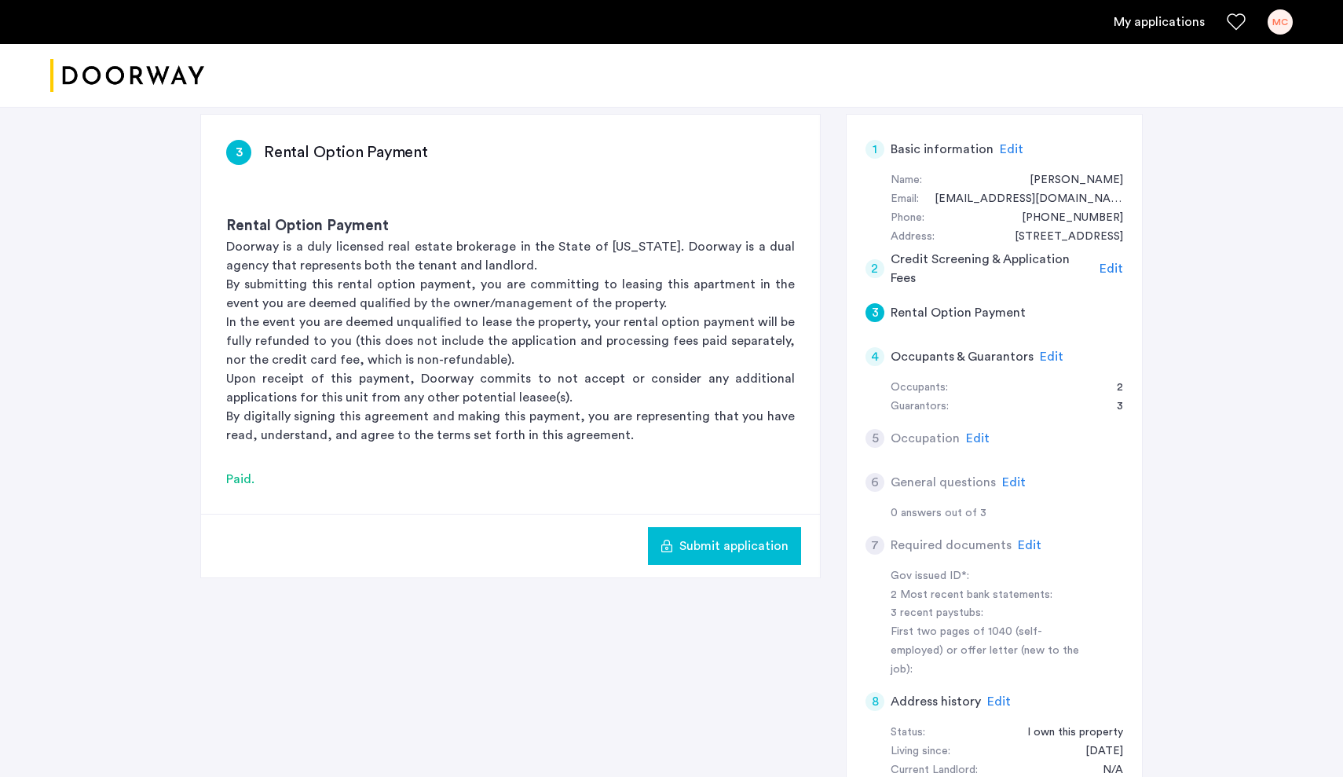
scroll to position [106, 0]
click at [736, 547] on span "Submit application" at bounding box center [733, 547] width 109 height 19
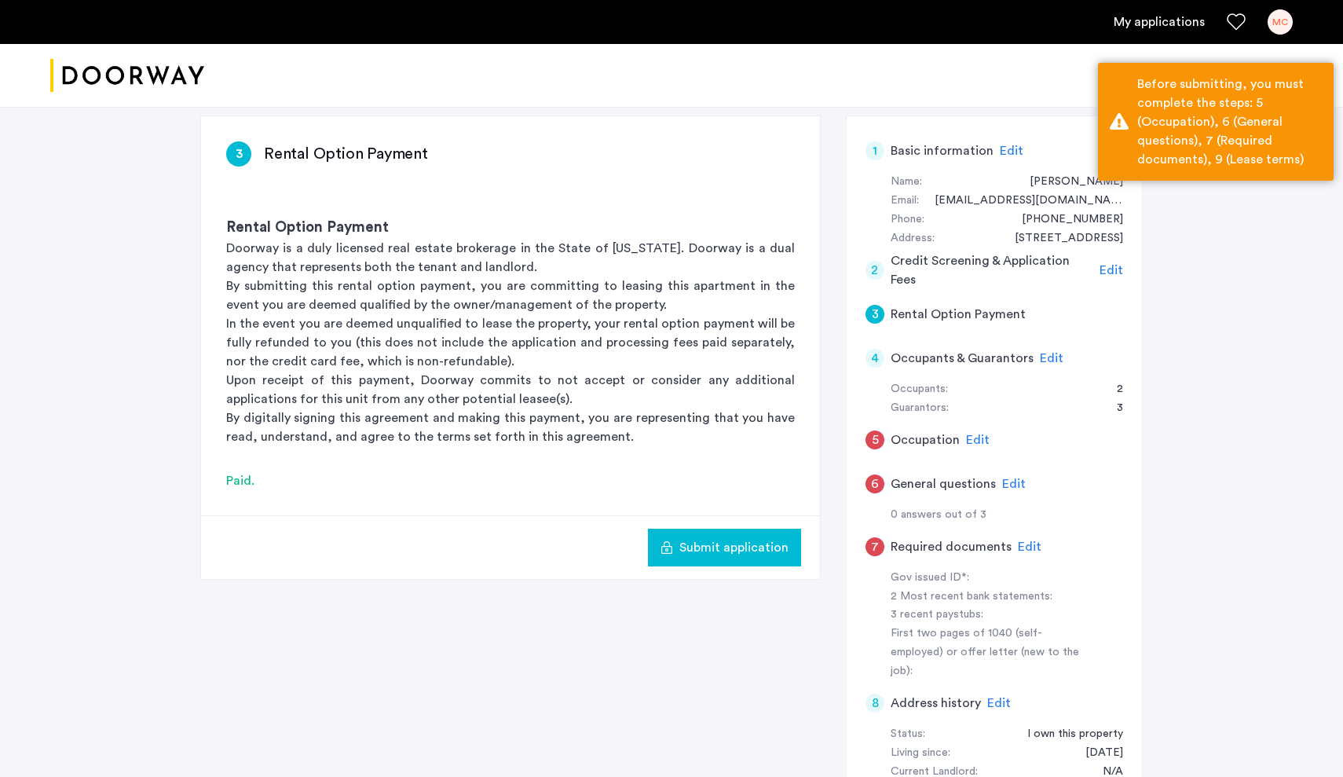
click at [632, 670] on div "3 Rental Option Payment Rental Option Payment Doorway is a duly licensed real e…" at bounding box center [671, 508] width 942 height 786
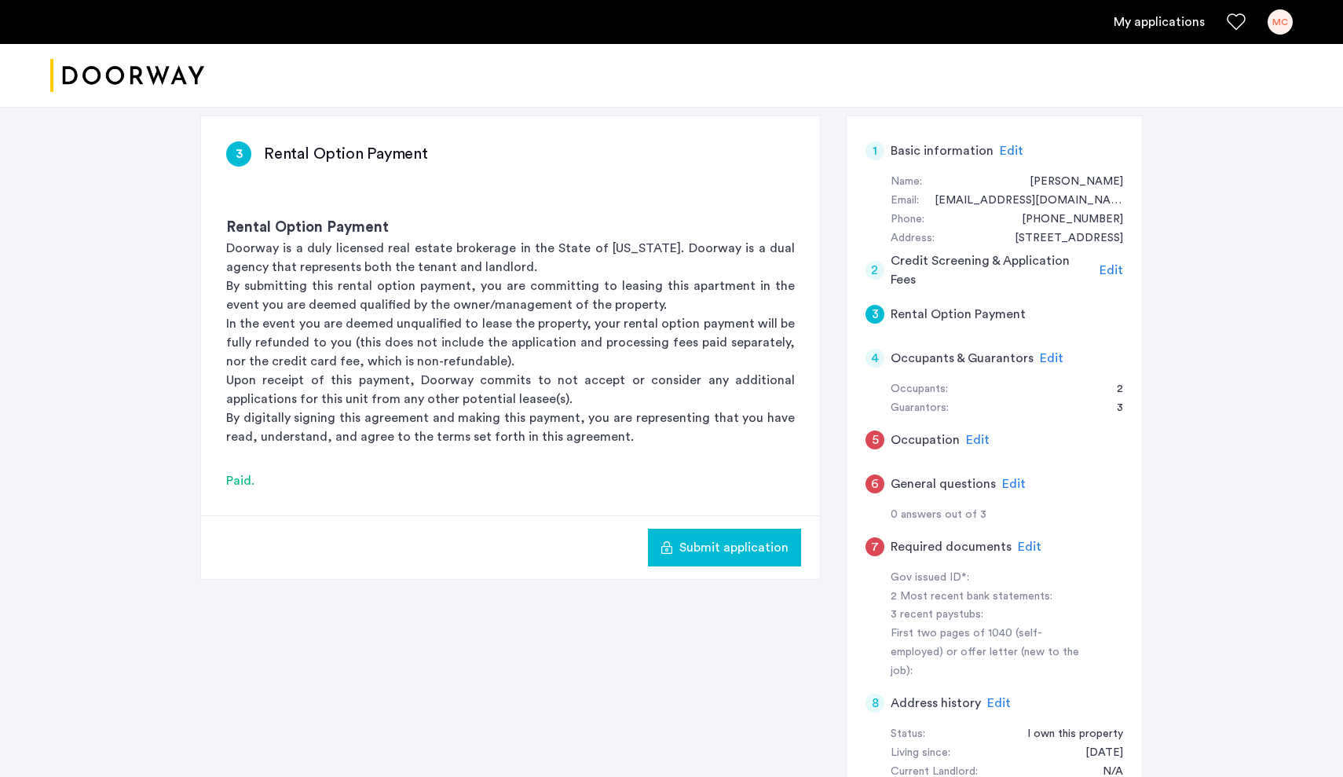
click at [1048, 352] on span "Edit" at bounding box center [1052, 358] width 24 height 13
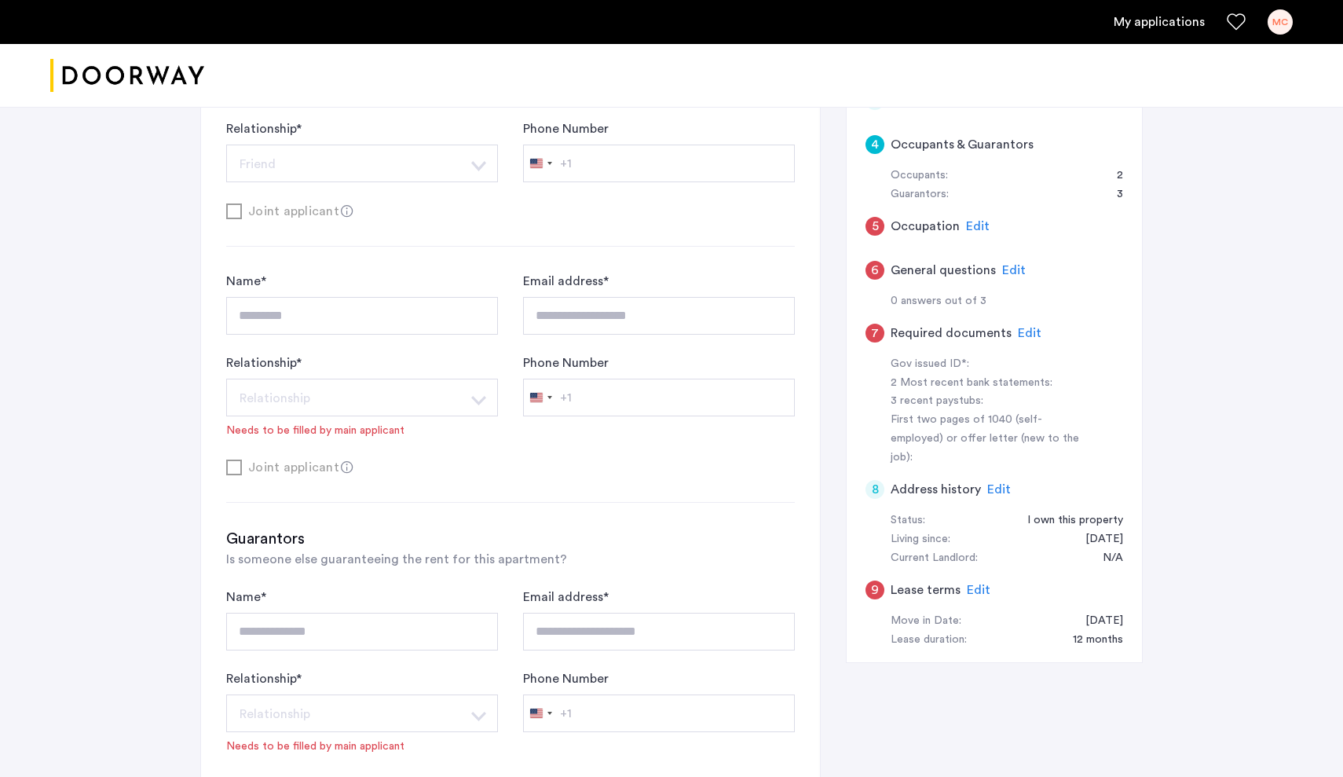
scroll to position [378, 0]
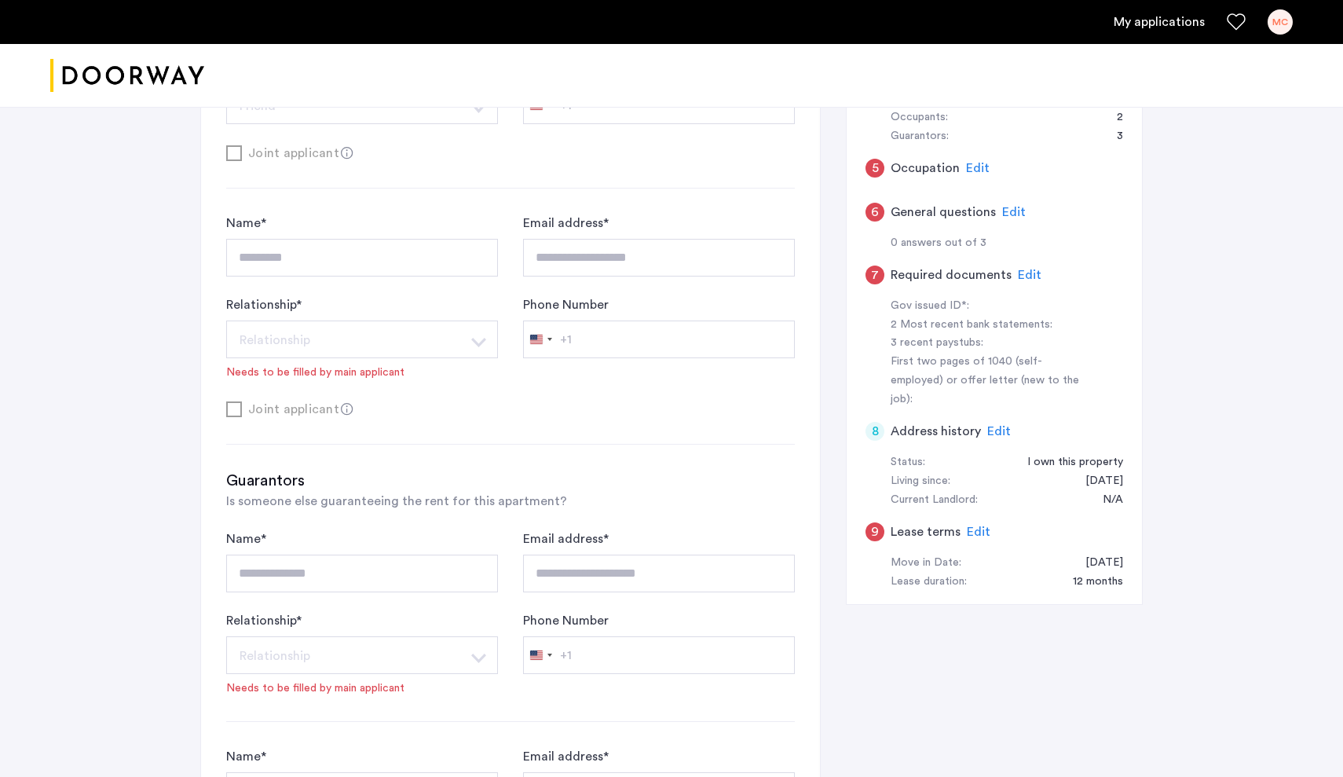
click at [313, 419] on div "Joint applicant" at bounding box center [510, 409] width 569 height 20
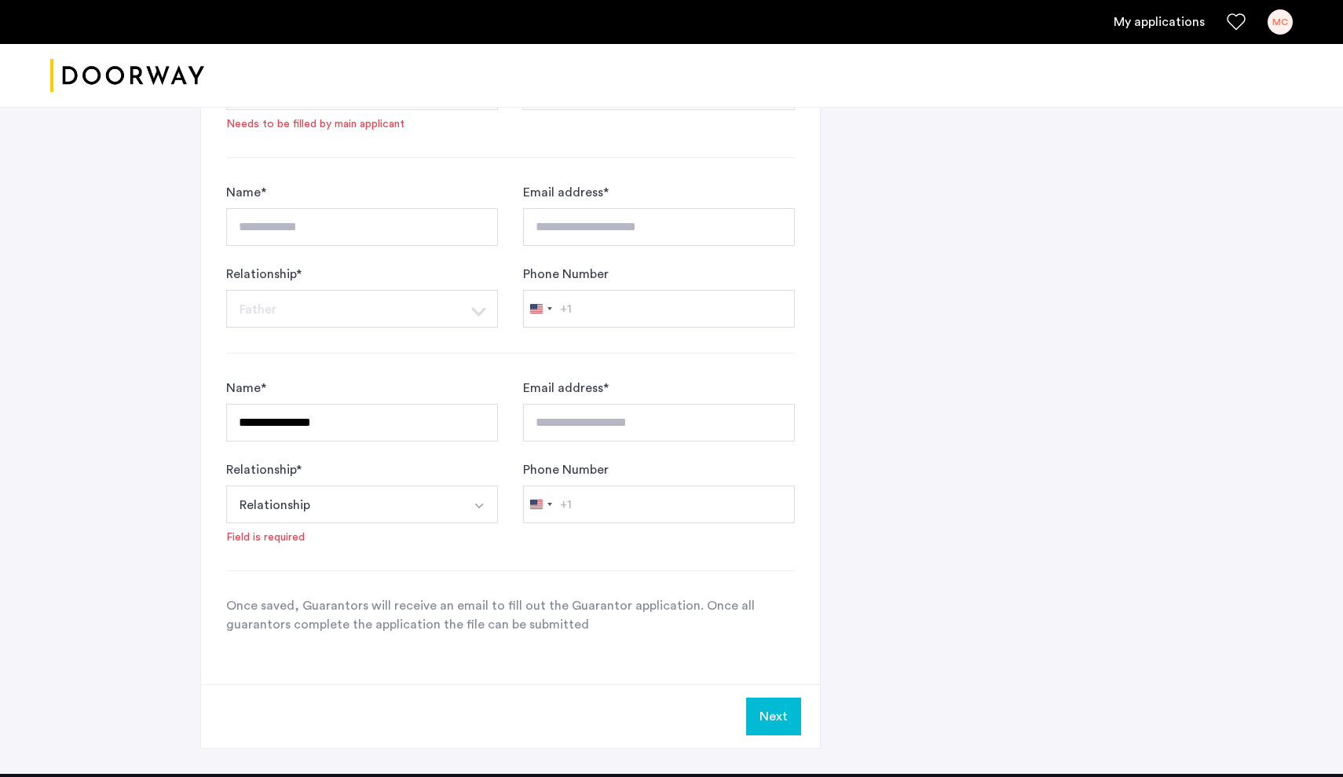
scroll to position [947, 0]
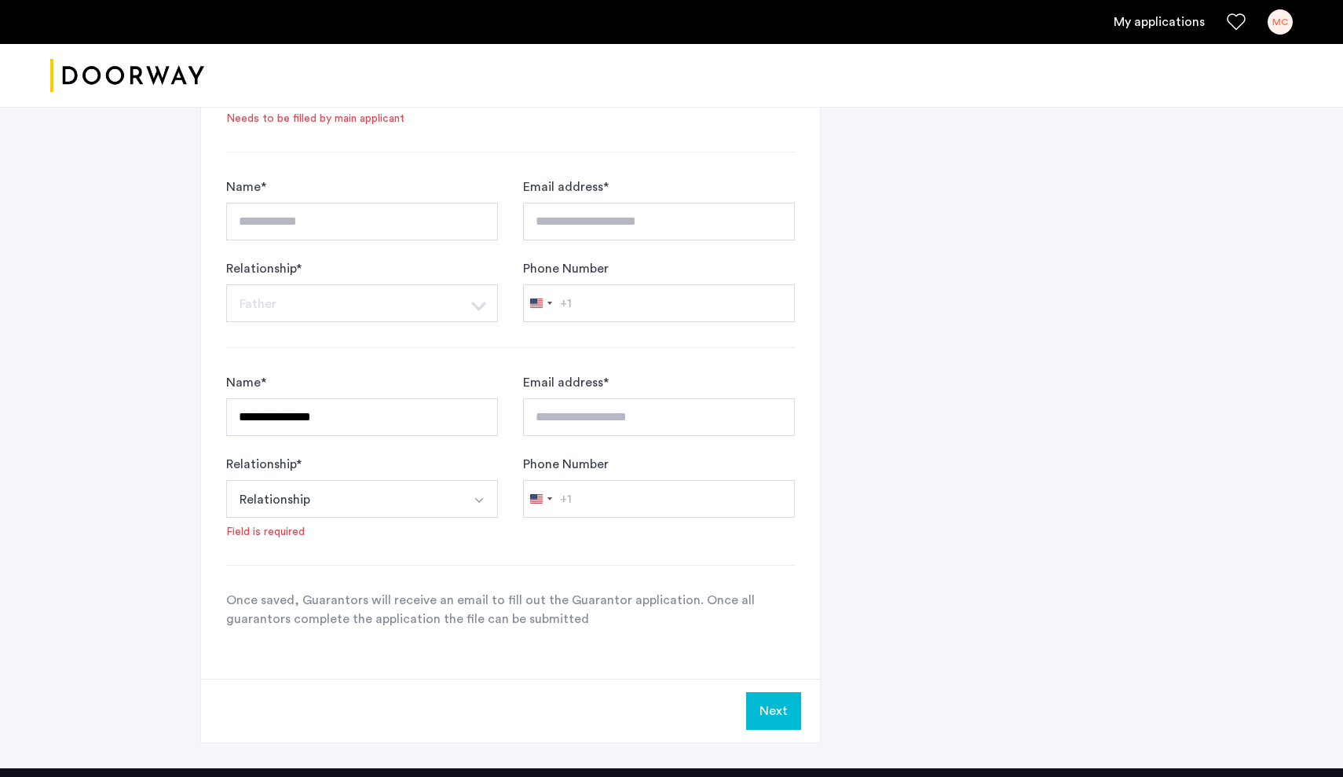
click at [479, 505] on img "Select option" at bounding box center [479, 500] width 13 height 13
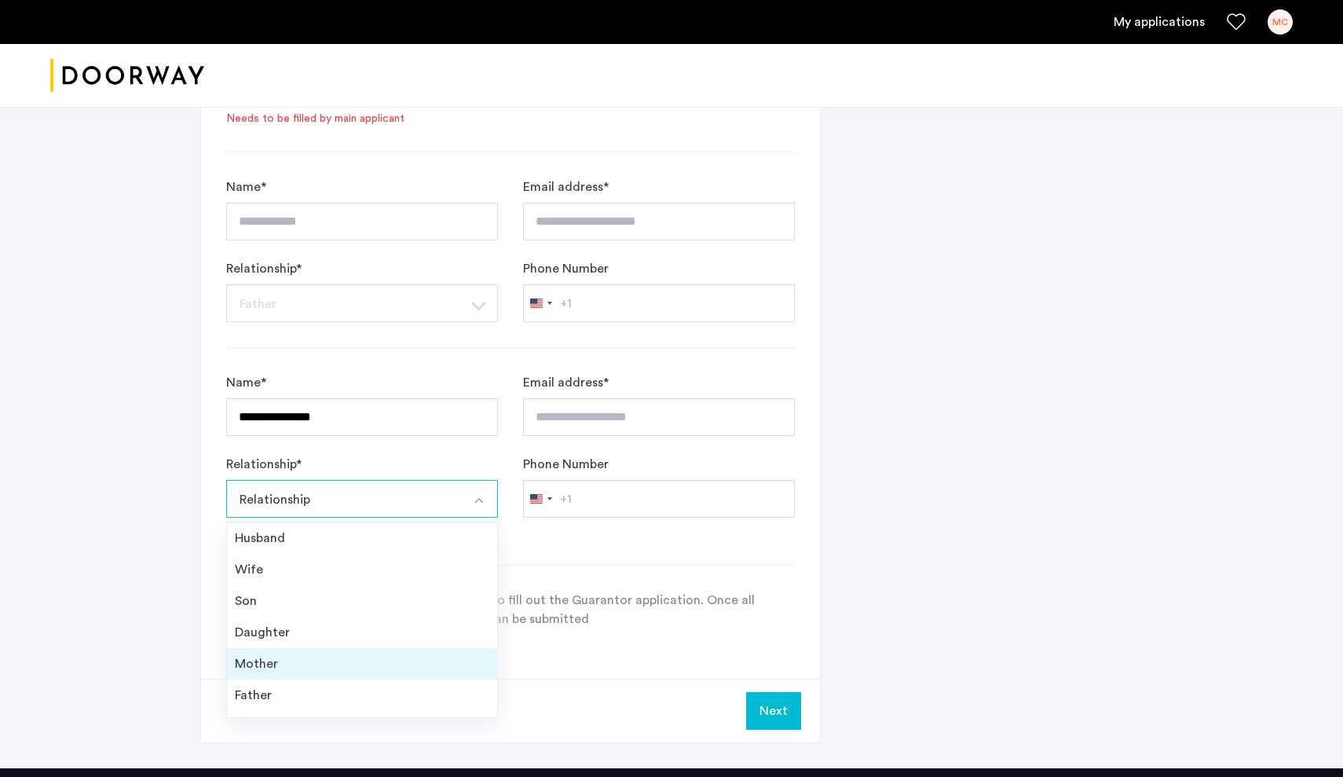
click at [341, 669] on div "Mother" at bounding box center [362, 663] width 254 height 19
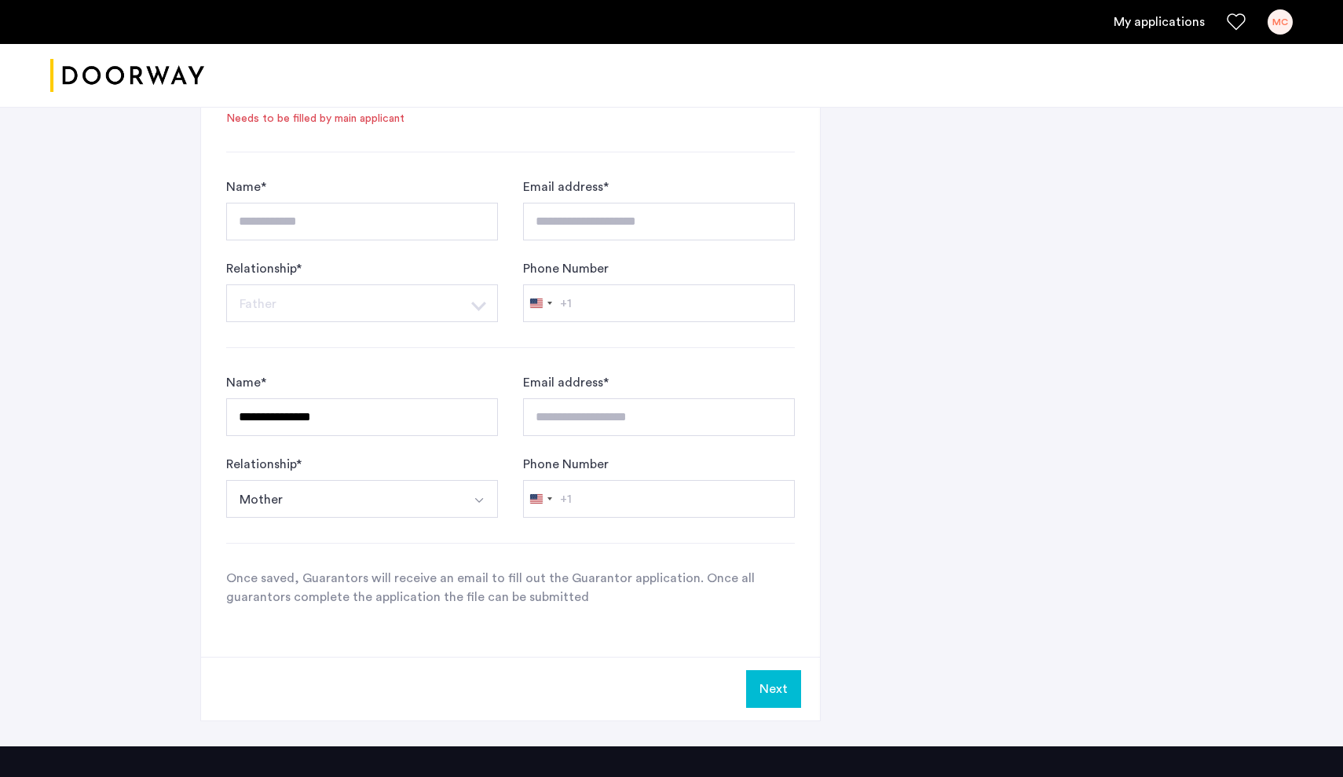
click at [787, 695] on button "Next" at bounding box center [773, 689] width 55 height 38
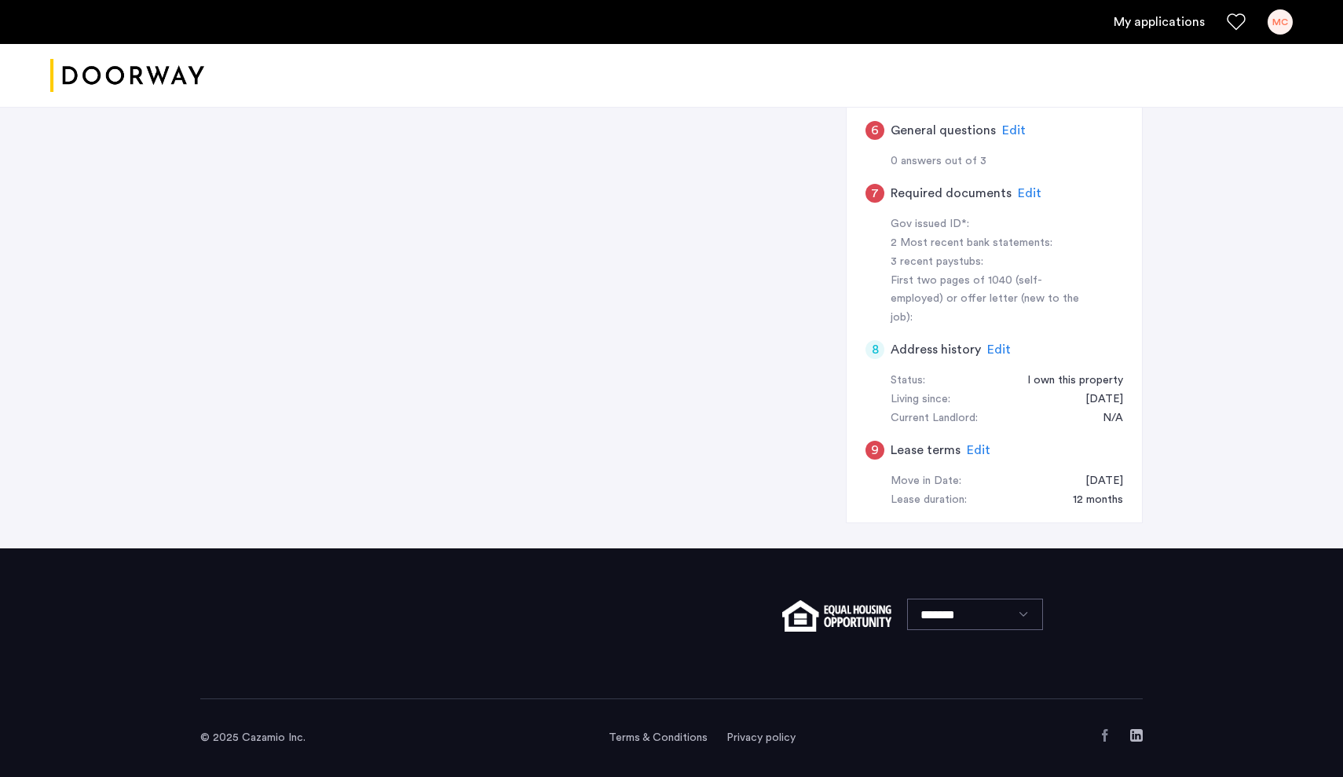
scroll to position [0, 0]
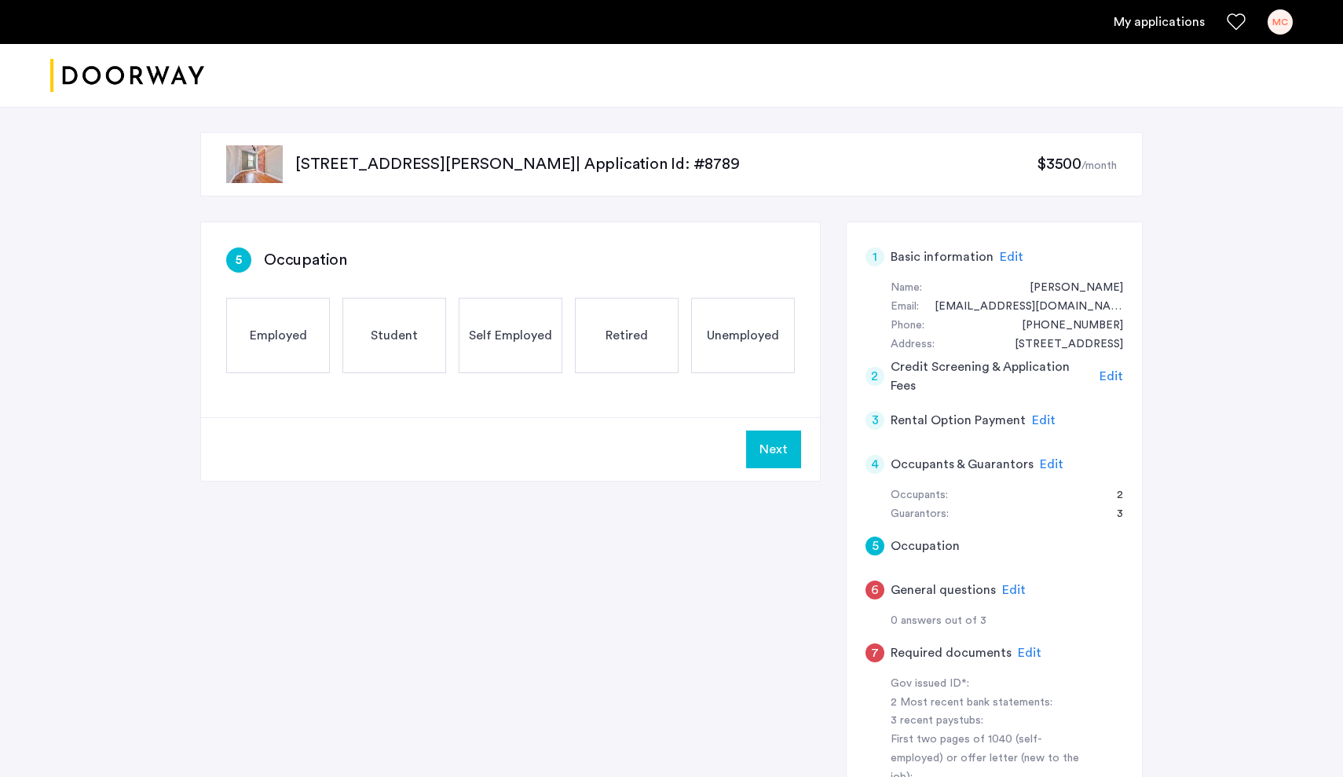
click at [518, 357] on div "Self Employed" at bounding box center [511, 335] width 104 height 75
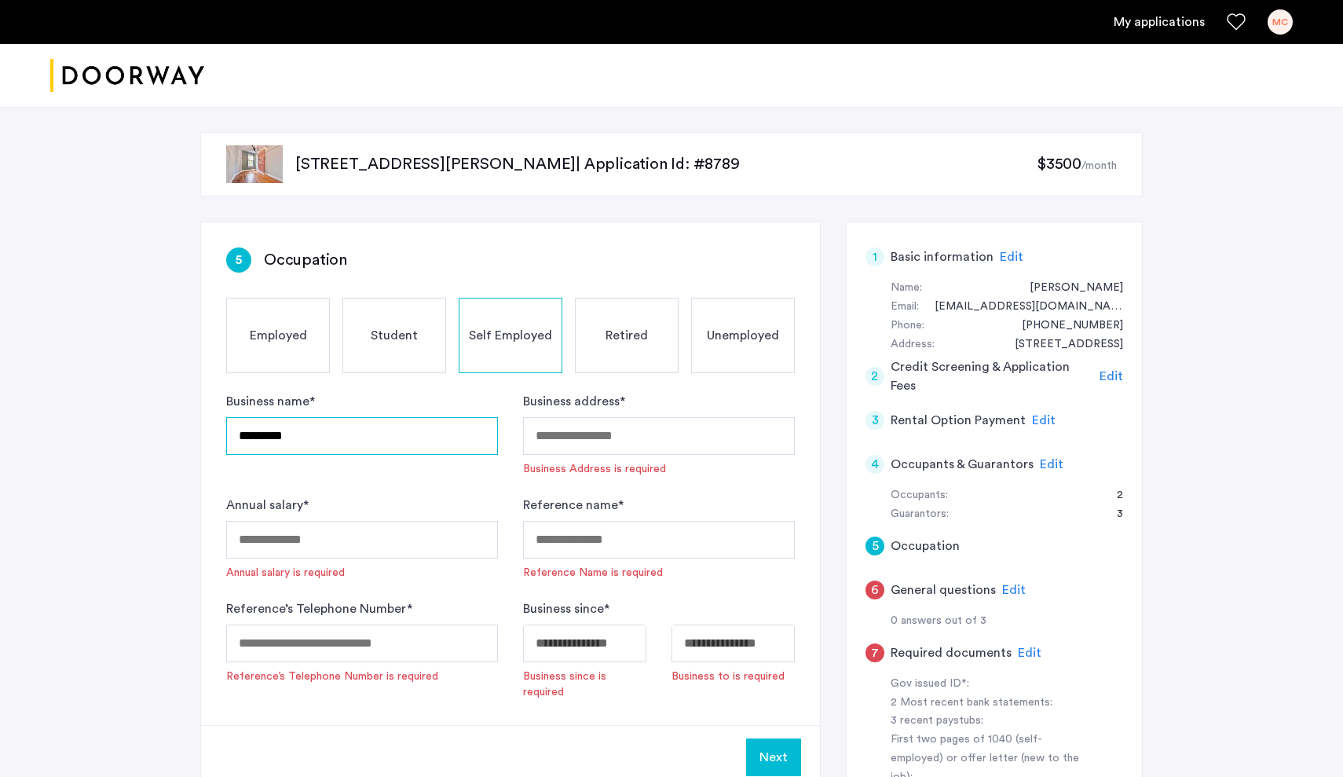
type input "********"
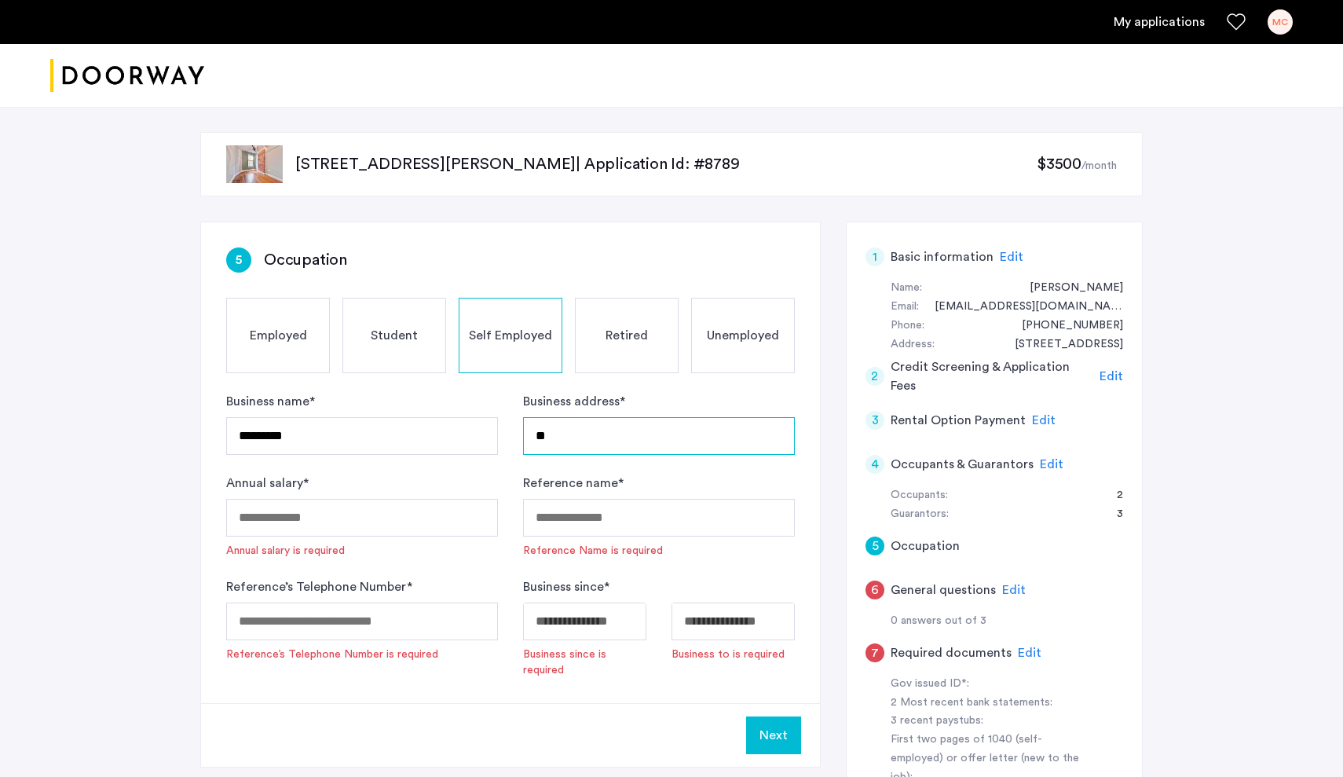
type input "*"
type input "**********"
click at [318, 521] on input "Annual salary *" at bounding box center [362, 518] width 272 height 38
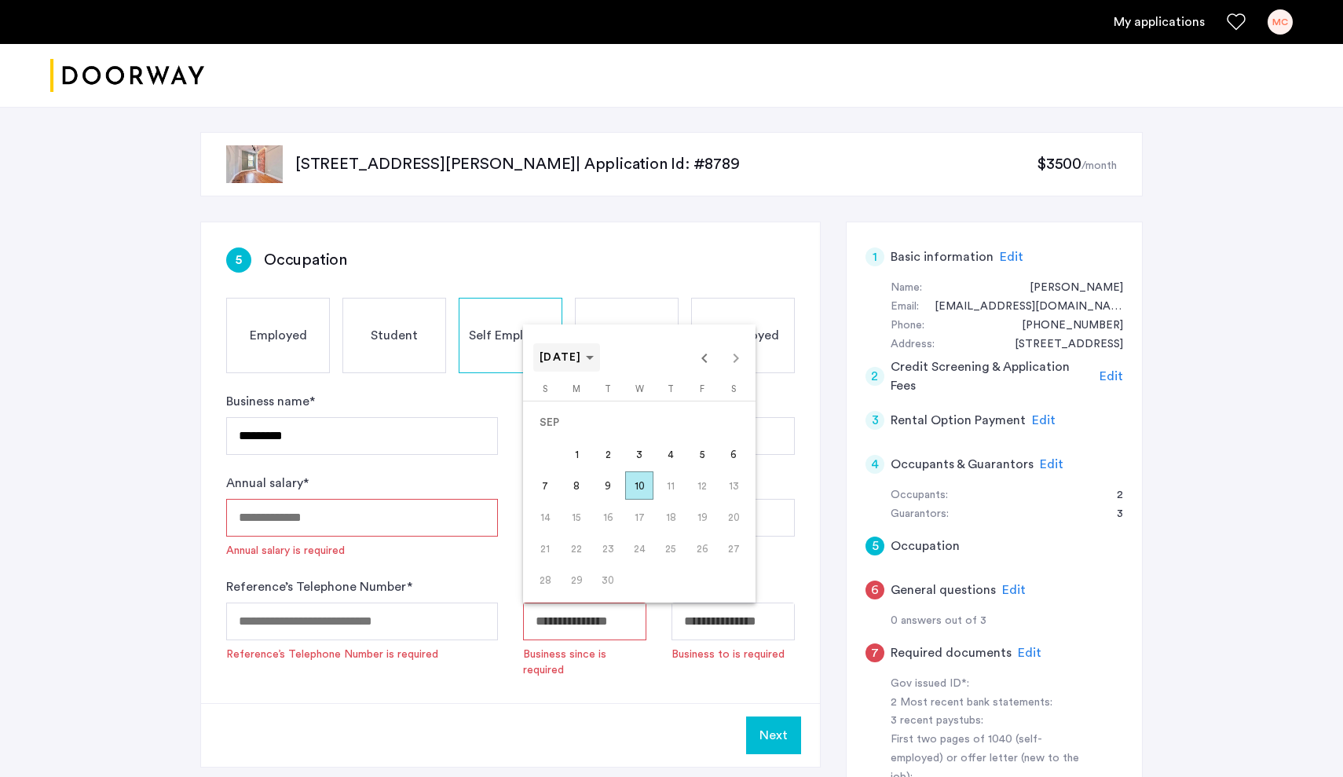
click at [594, 358] on polygon "Choose month and year" at bounding box center [590, 358] width 8 height 4
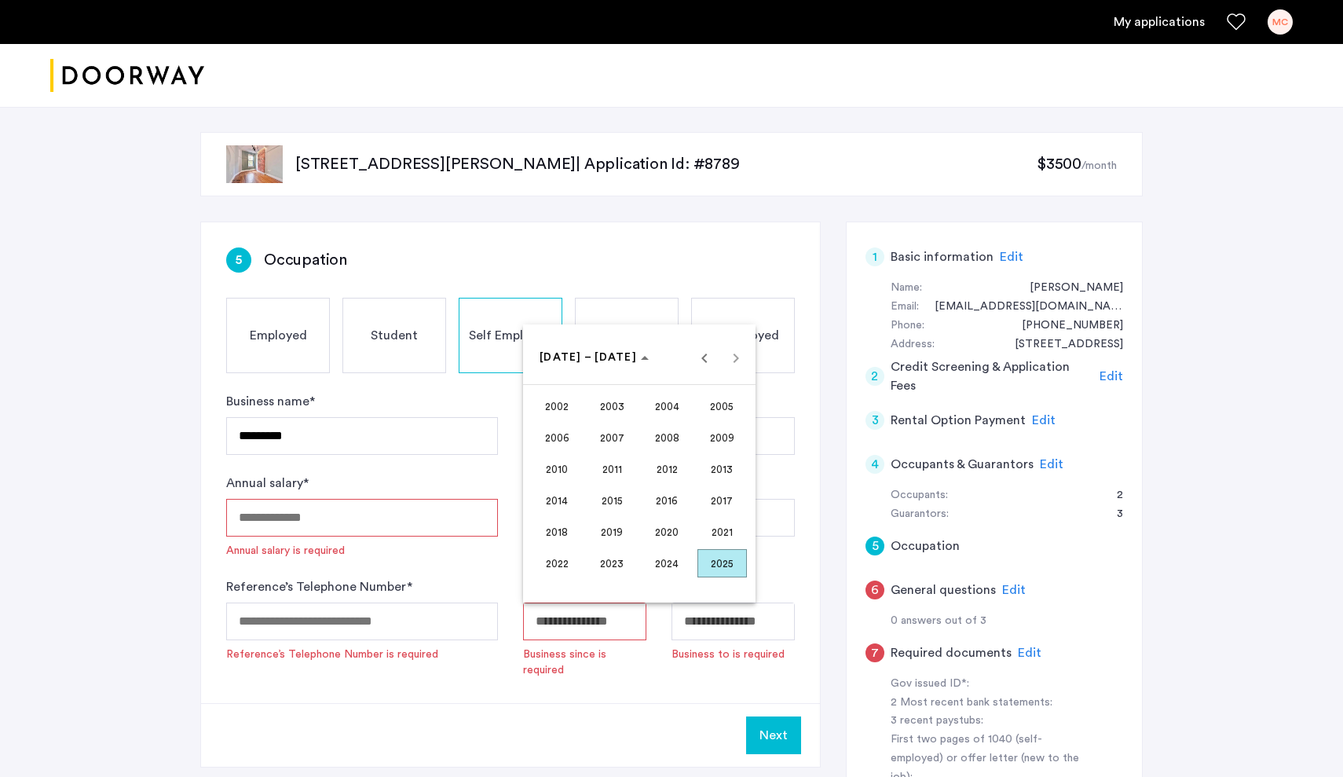
click at [617, 439] on span "2007" at bounding box center [611, 437] width 49 height 28
click at [726, 441] on span "APR" at bounding box center [721, 437] width 49 height 28
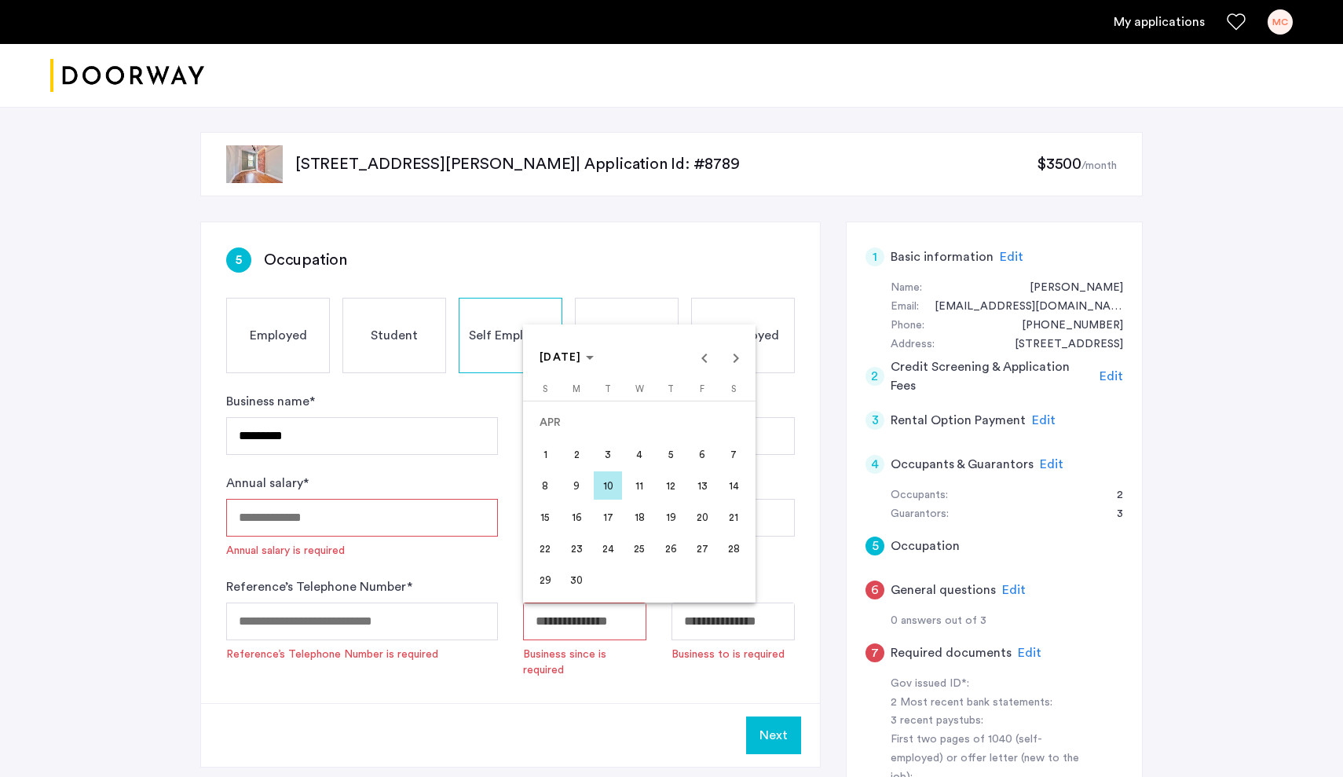
click at [579, 456] on span "2" at bounding box center [576, 454] width 28 height 28
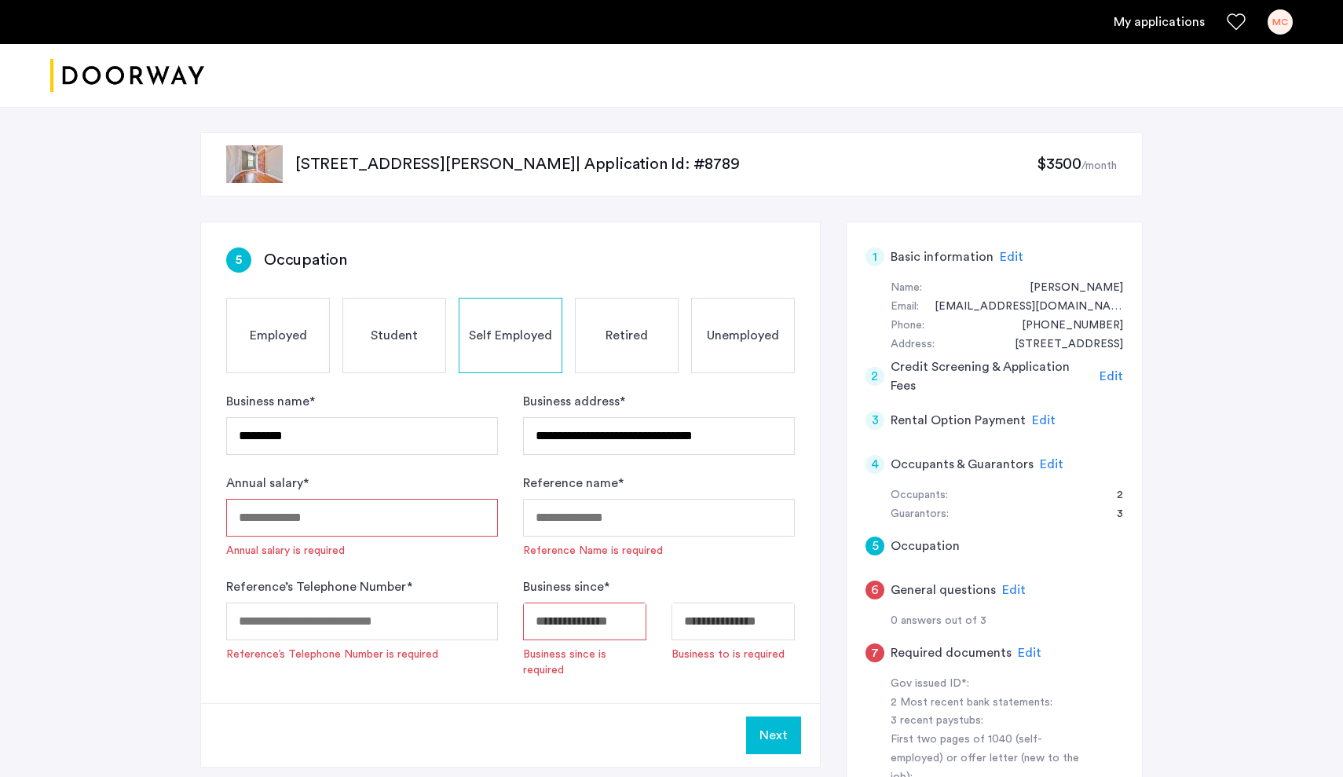
type input "**********"
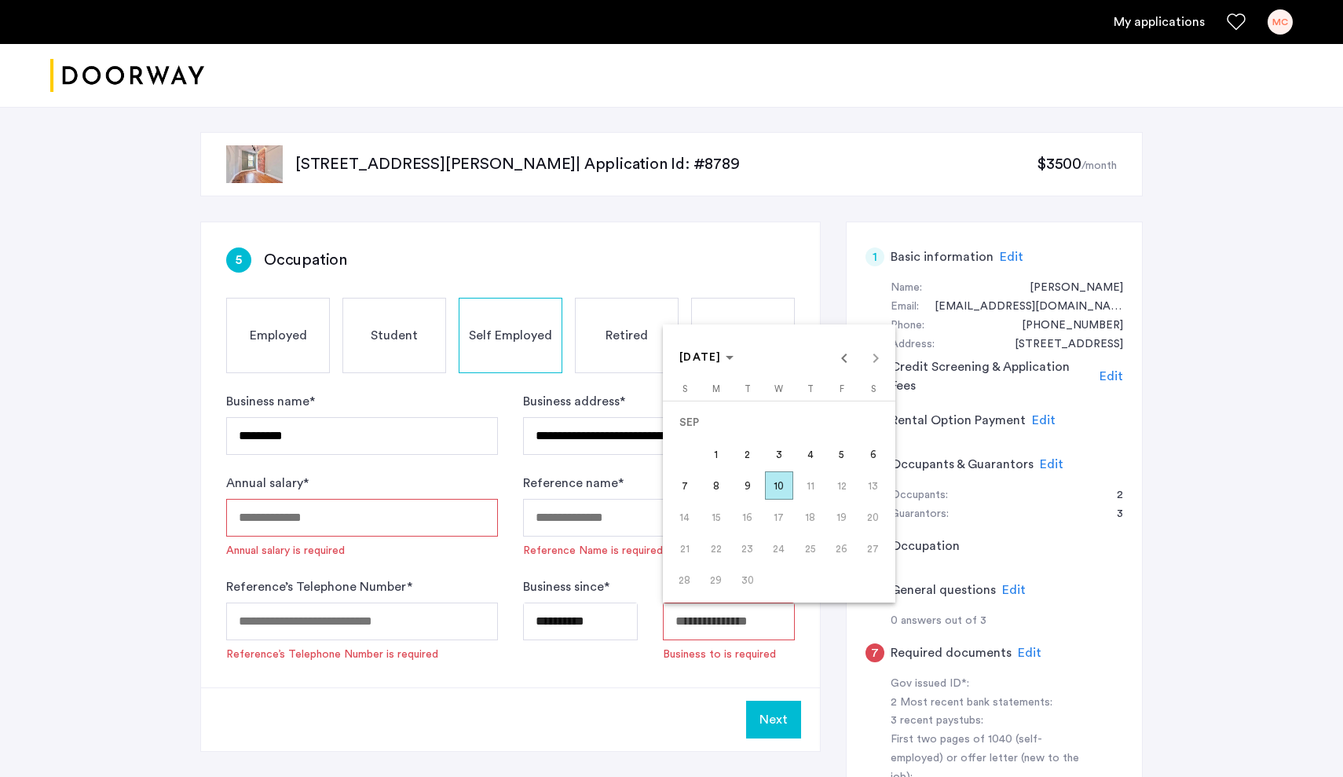
click at [626, 620] on div at bounding box center [671, 388] width 1343 height 777
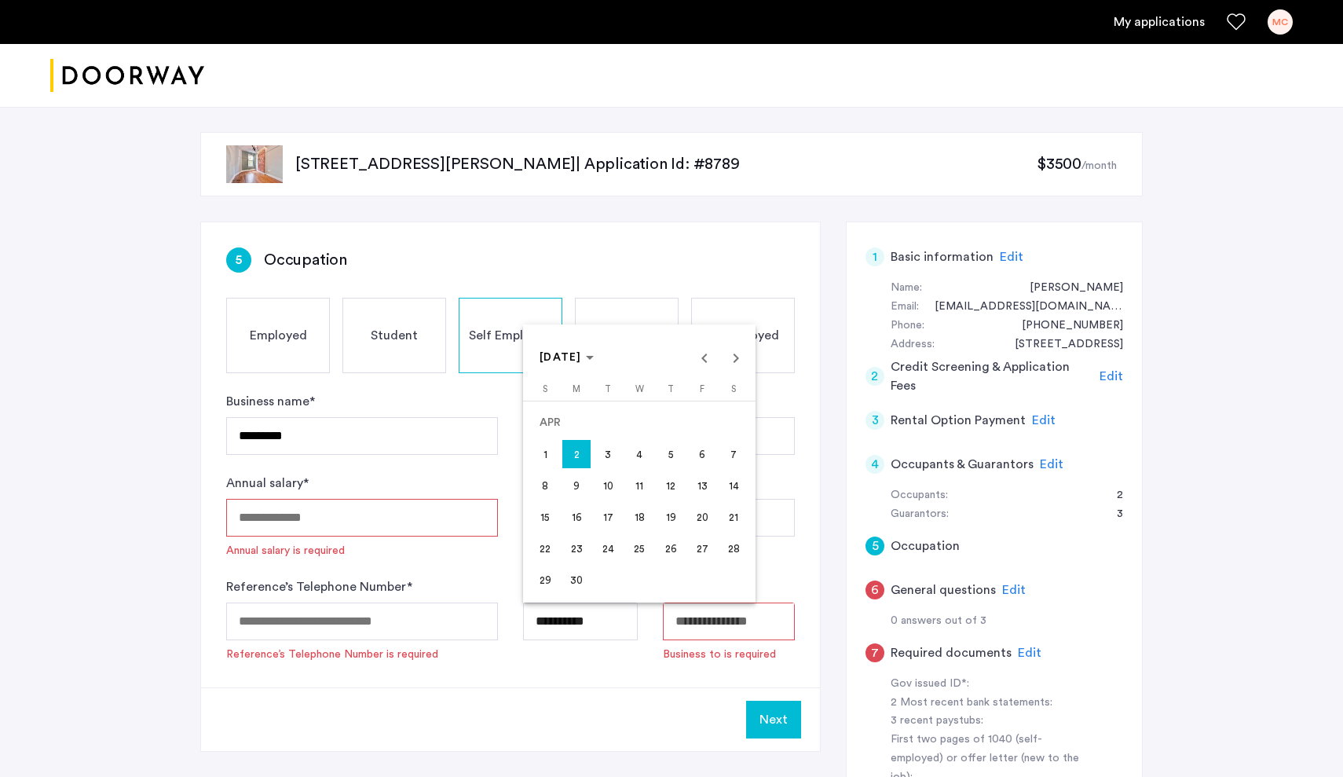
click at [607, 607] on body "**********" at bounding box center [671, 388] width 1343 height 777
click at [623, 631] on div at bounding box center [671, 388] width 1343 height 777
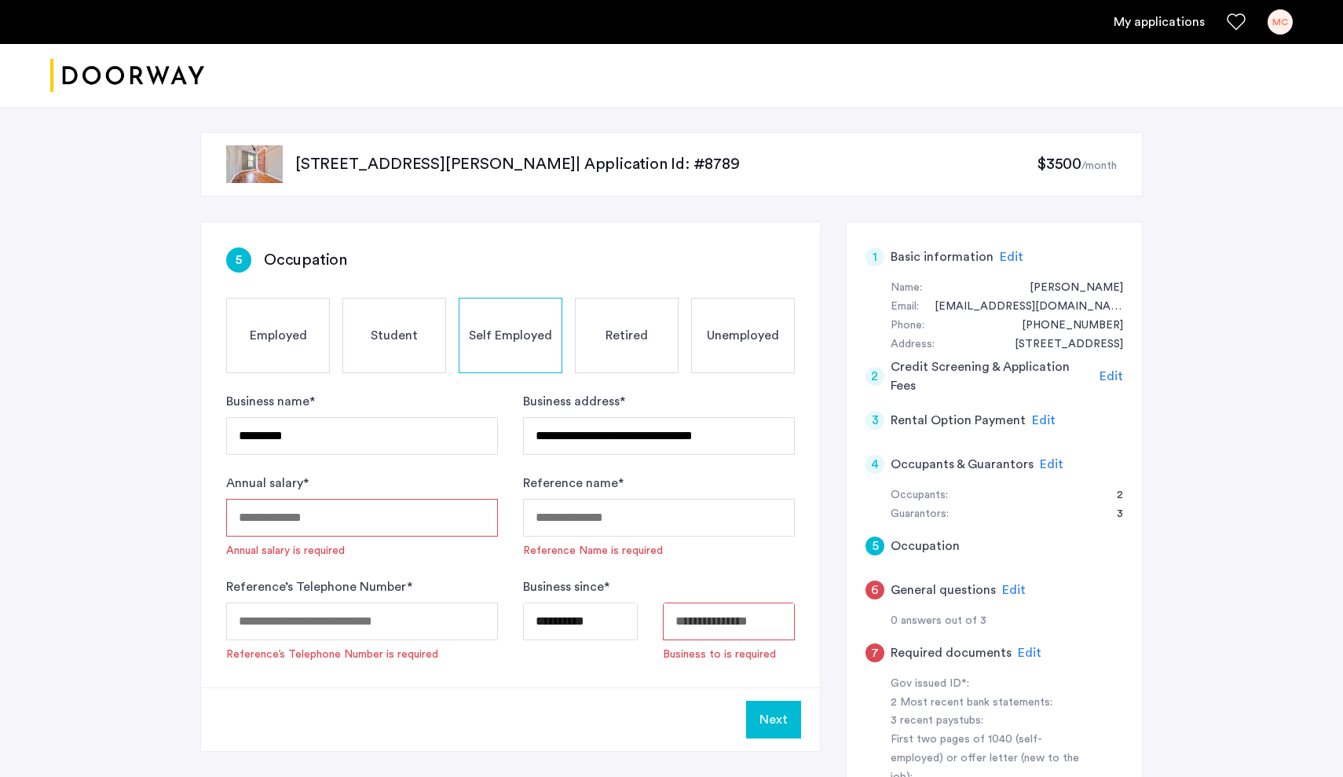
click at [719, 618] on body "**********" at bounding box center [671, 388] width 1343 height 777
click at [788, 484] on span "10" at bounding box center [779, 485] width 28 height 28
type input "**********"
click at [426, 532] on input "Annual salary *" at bounding box center [362, 518] width 272 height 38
click at [758, 618] on body "**********" at bounding box center [671, 388] width 1343 height 777
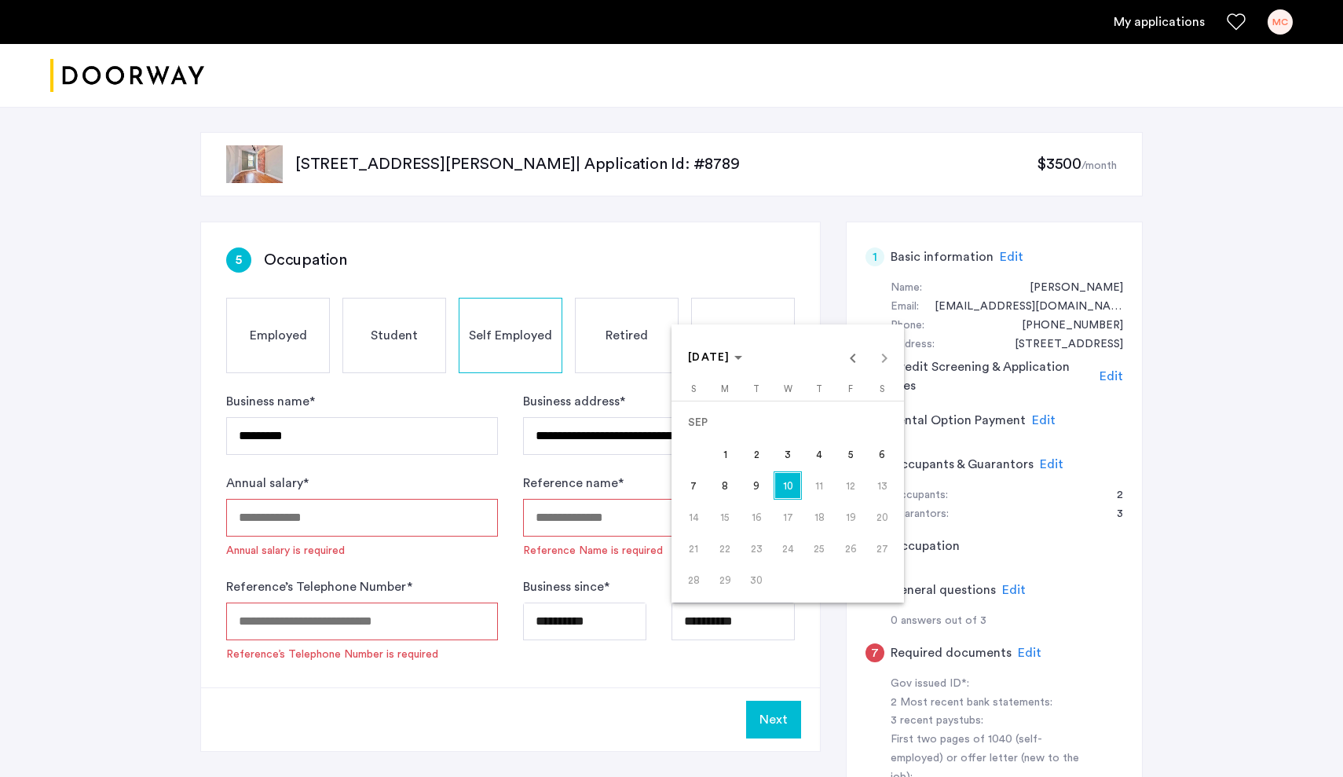
click at [417, 630] on div at bounding box center [671, 388] width 1343 height 777
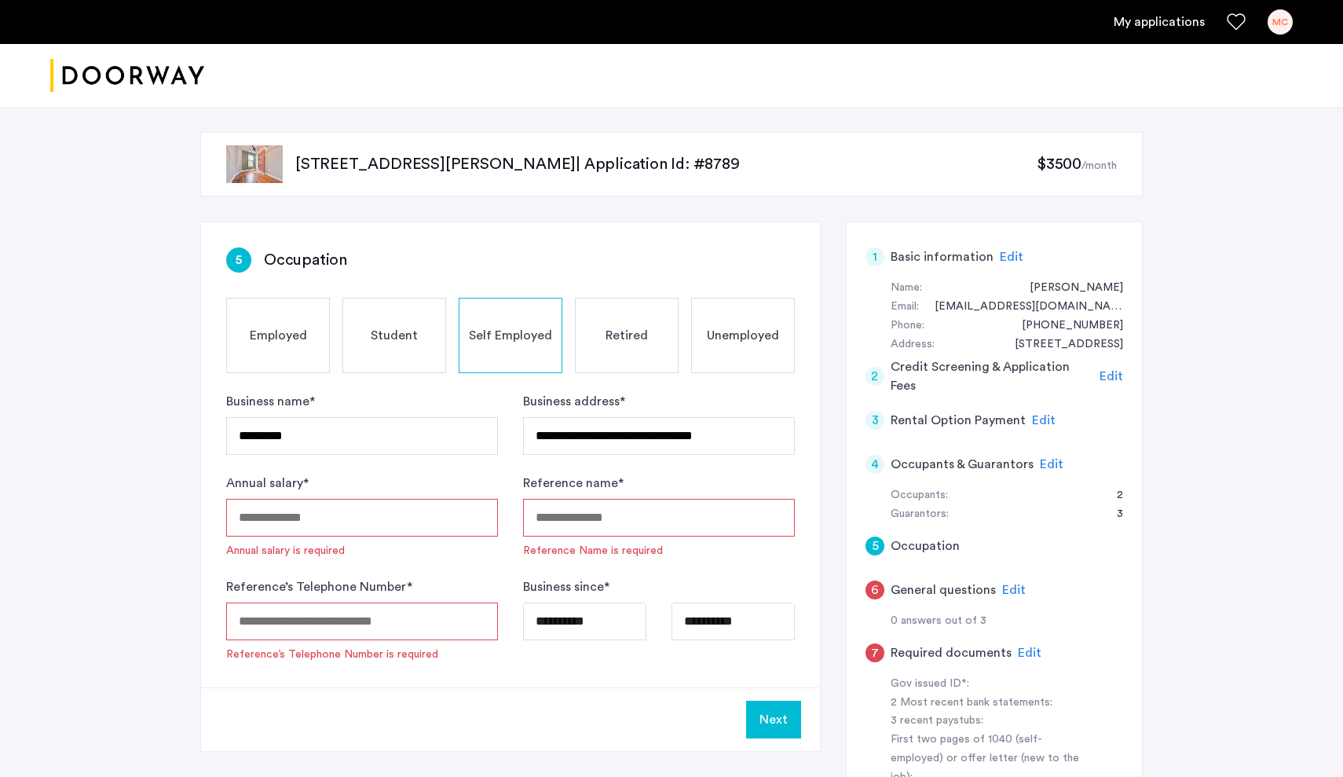
click at [417, 630] on input "Reference’s Telephone Number *" at bounding box center [362, 621] width 272 height 38
click at [359, 519] on input "Annual salary *" at bounding box center [362, 518] width 272 height 38
type input "*****"
click at [372, 565] on form "**********" at bounding box center [510, 527] width 569 height 270
click at [621, 520] on input "Reference name *" at bounding box center [659, 518] width 272 height 38
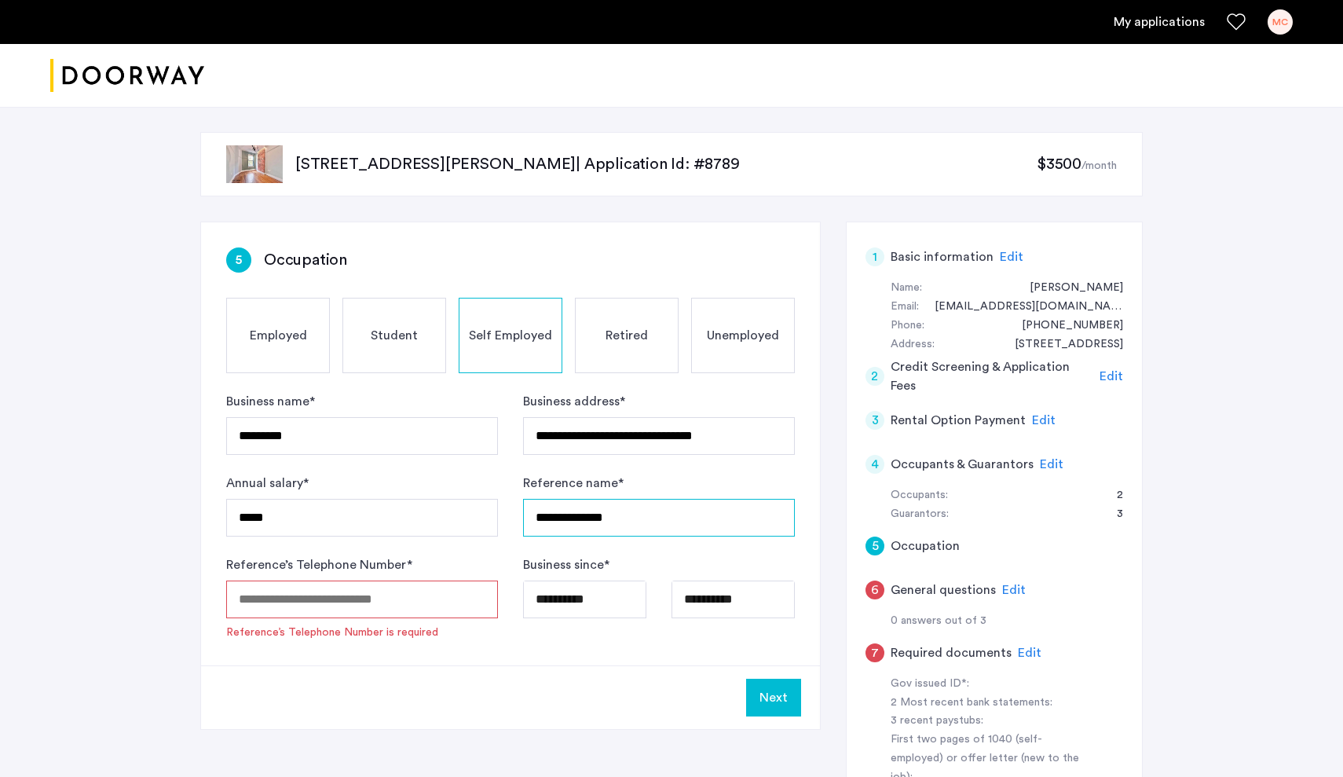
type input "**********"
click at [285, 598] on input "Reference’s Telephone Number *" at bounding box center [362, 599] width 272 height 38
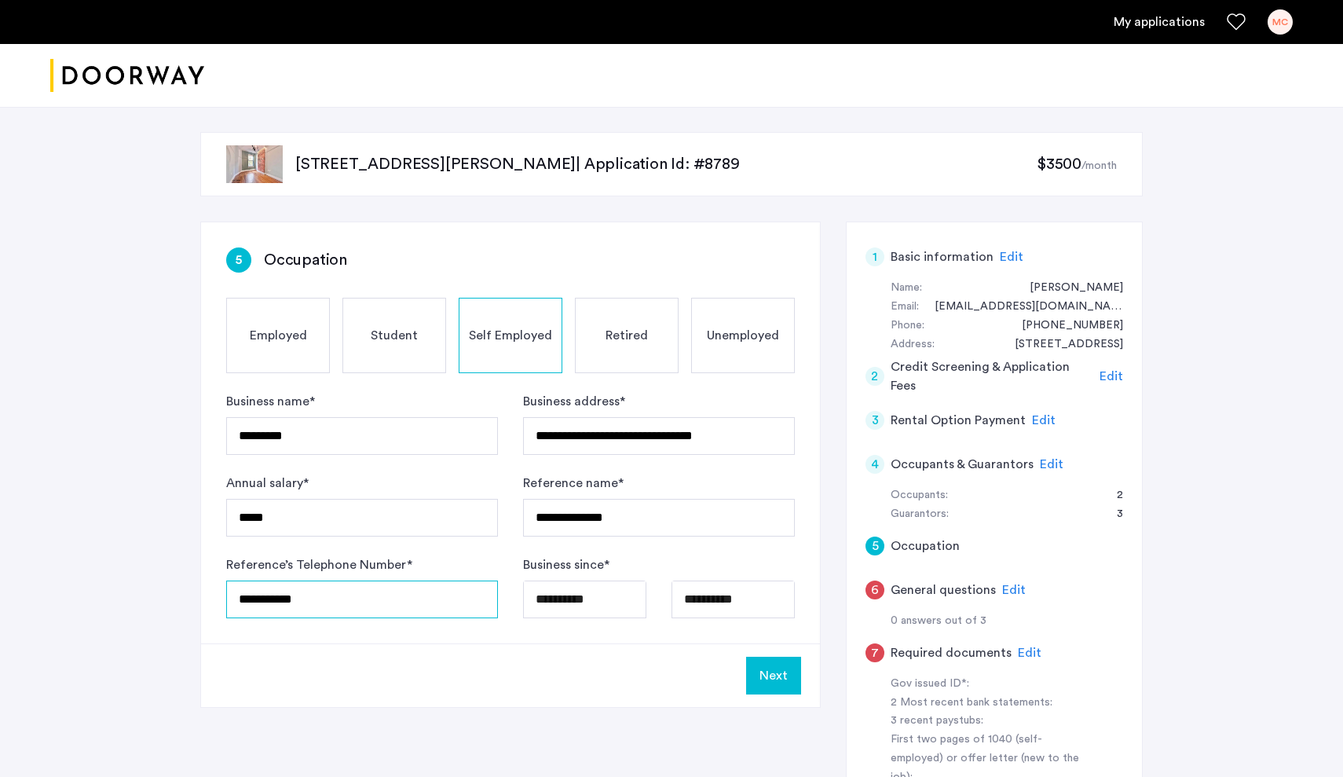
click at [258, 600] on input "**********" at bounding box center [362, 599] width 272 height 38
type input "**********"
click at [387, 642] on div "**********" at bounding box center [510, 432] width 619 height 421
drag, startPoint x: 306, startPoint y: 522, endPoint x: 199, endPoint y: 524, distance: 106.8
click at [199, 524] on div "**********" at bounding box center [672, 557] width 990 height 901
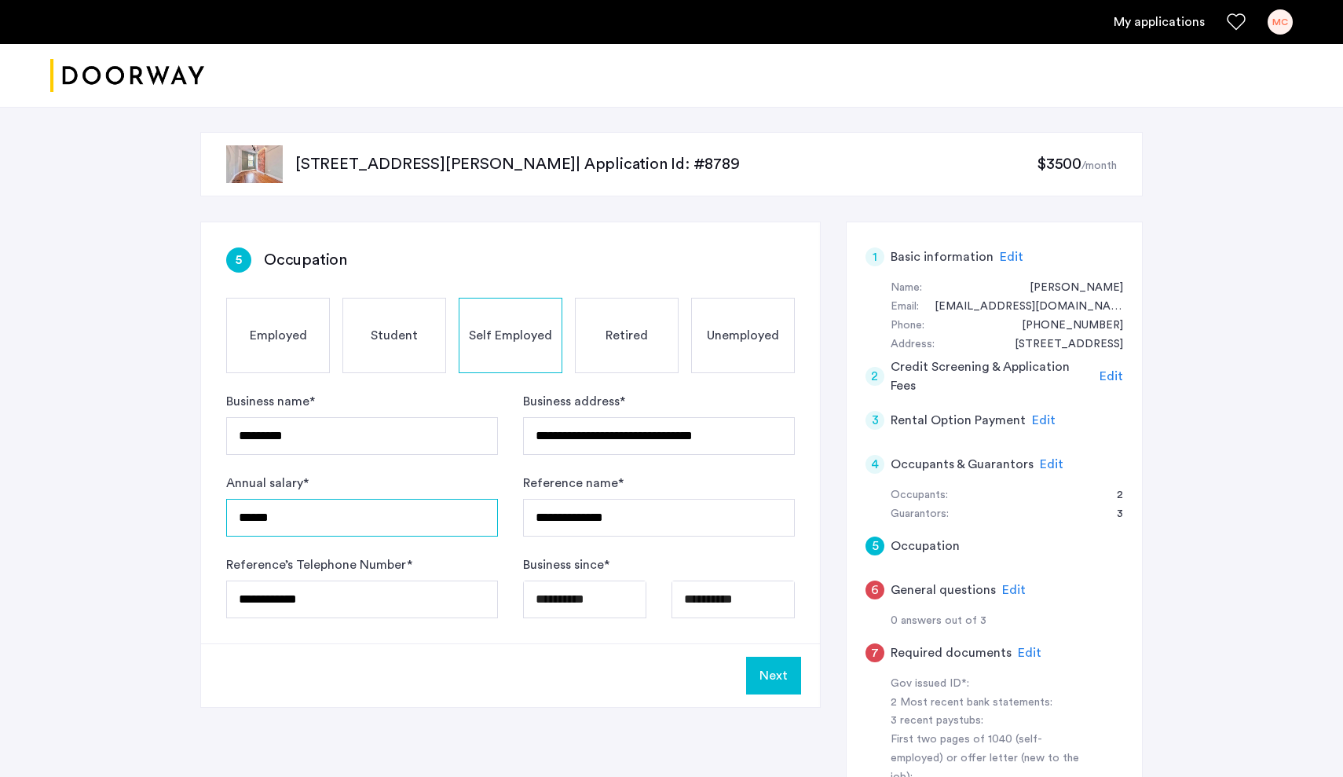
type input "******"
click at [346, 671] on div "Next" at bounding box center [510, 675] width 619 height 64
click at [788, 679] on button "Next" at bounding box center [773, 676] width 55 height 38
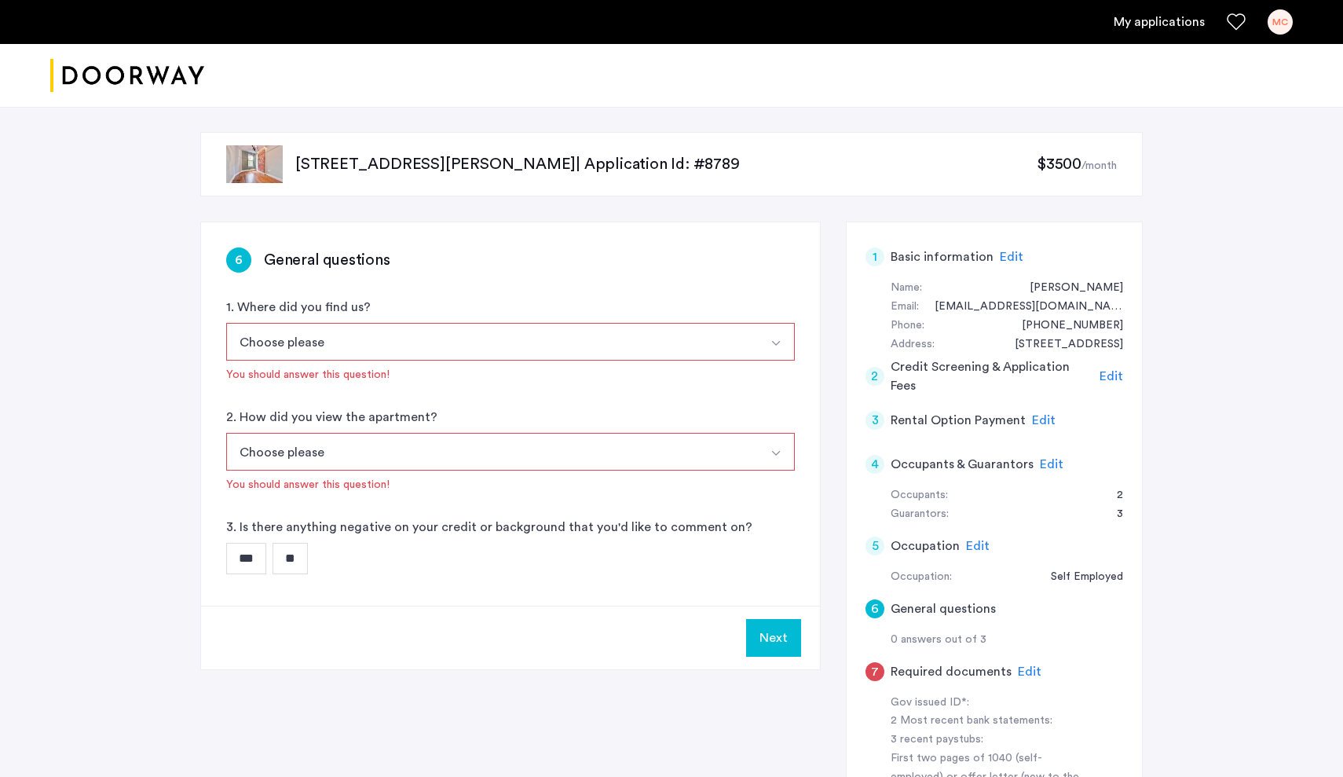
click at [781, 335] on button "Select option" at bounding box center [776, 342] width 38 height 38
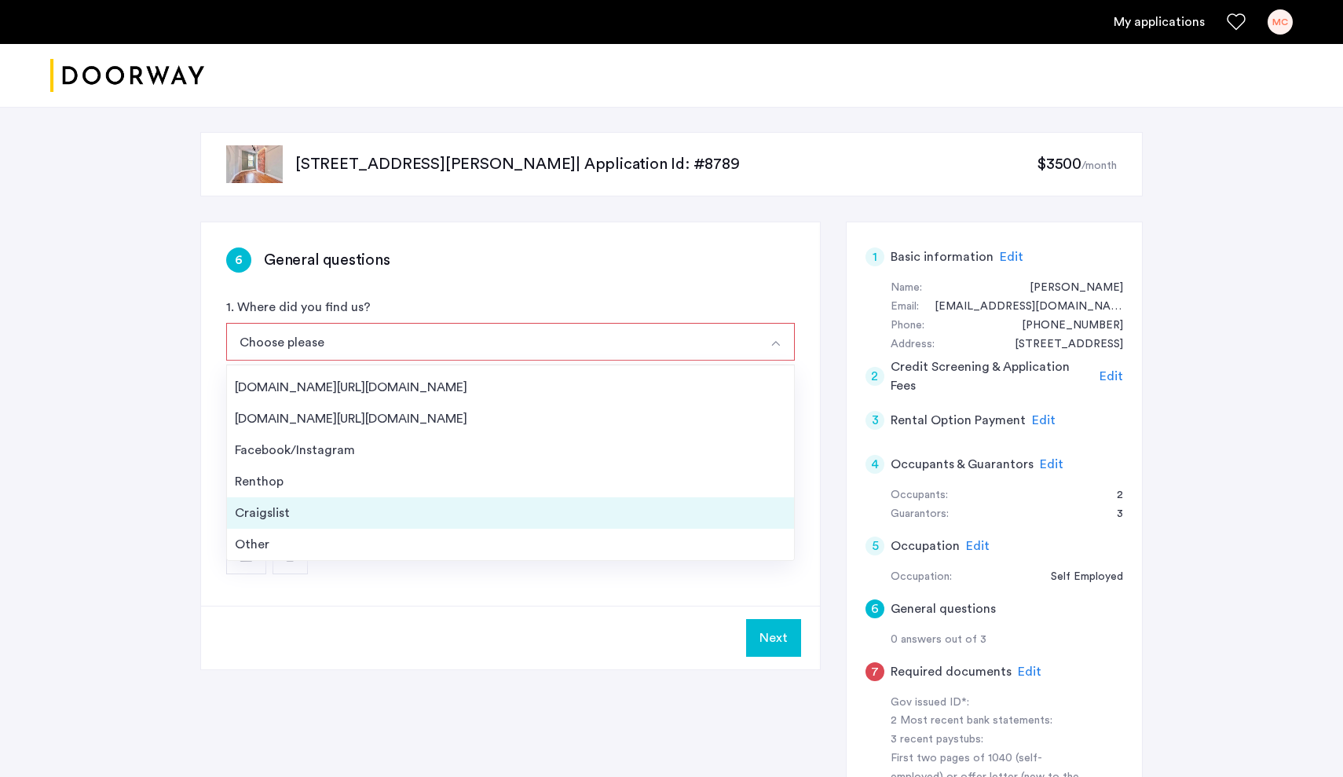
scroll to position [25, 0]
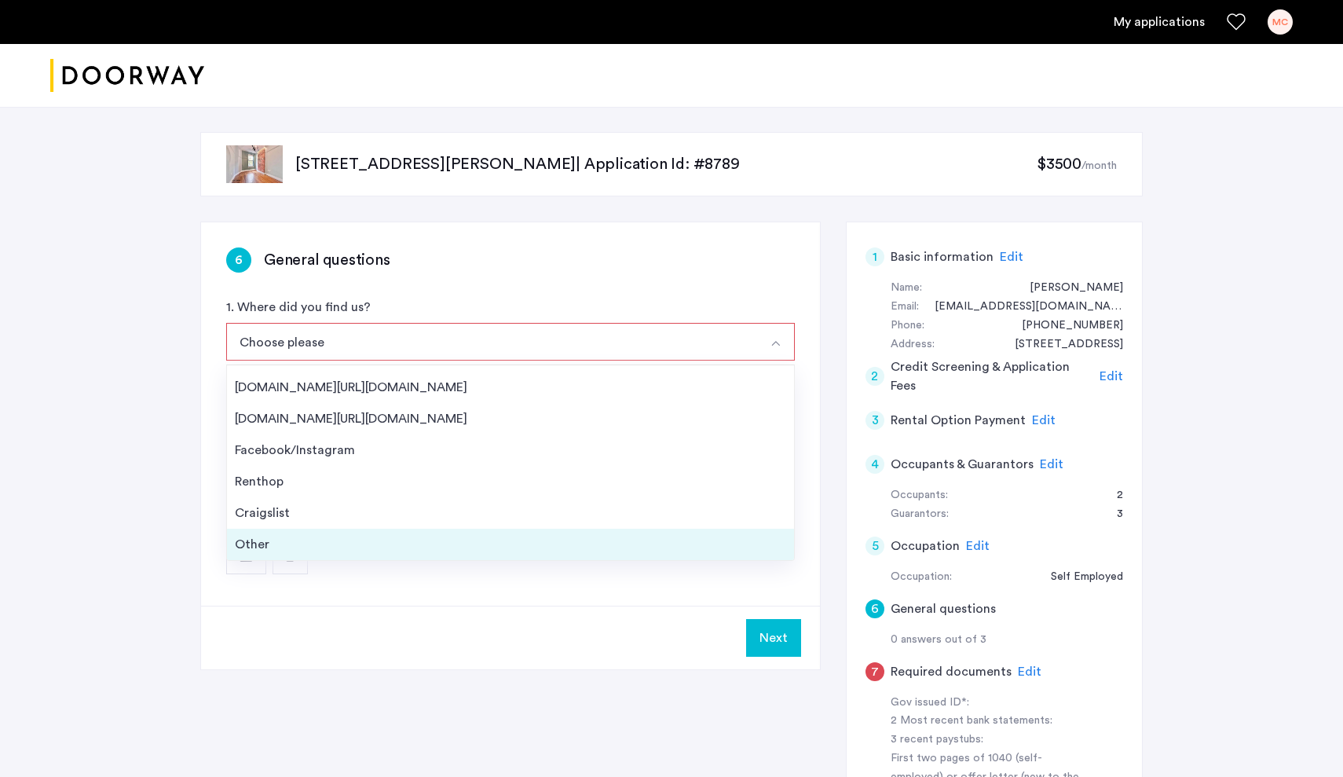
click at [262, 547] on div "Other" at bounding box center [510, 544] width 551 height 19
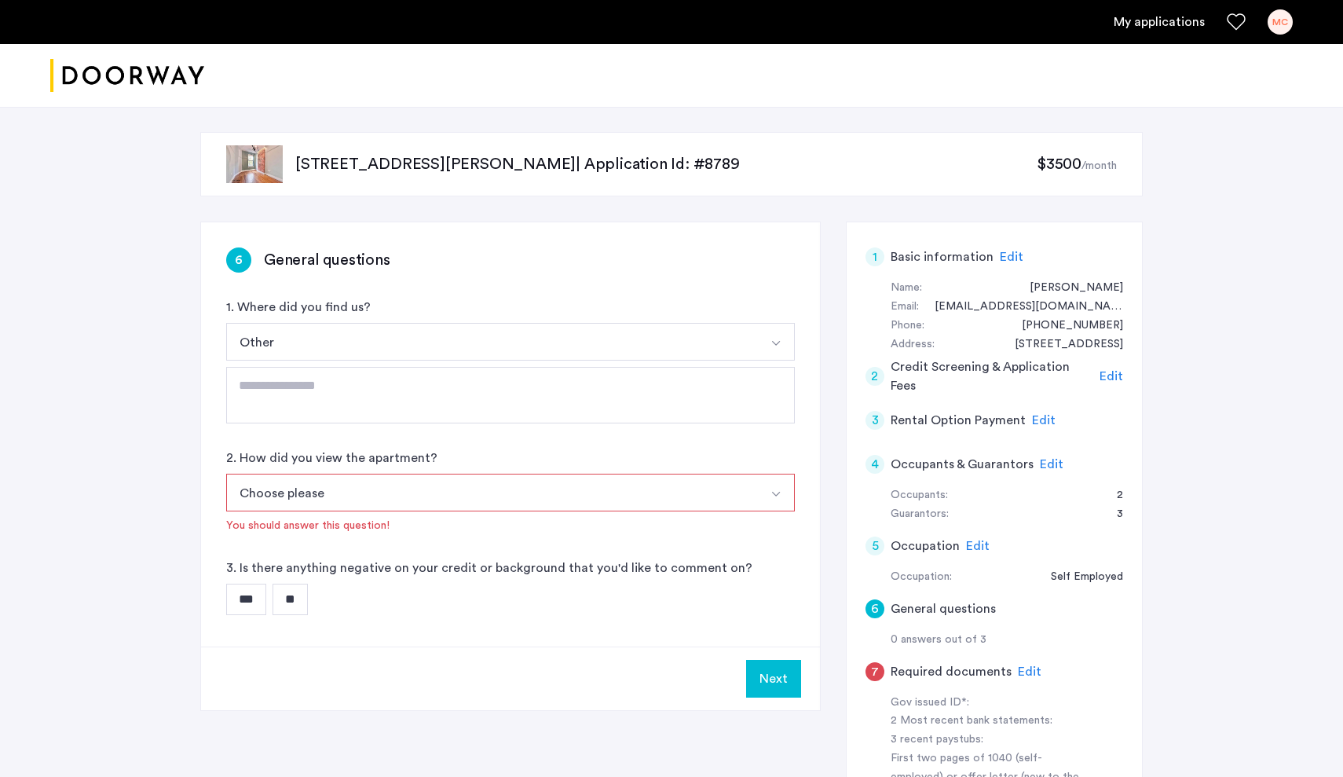
click at [327, 495] on button "Choose please" at bounding box center [492, 493] width 532 height 38
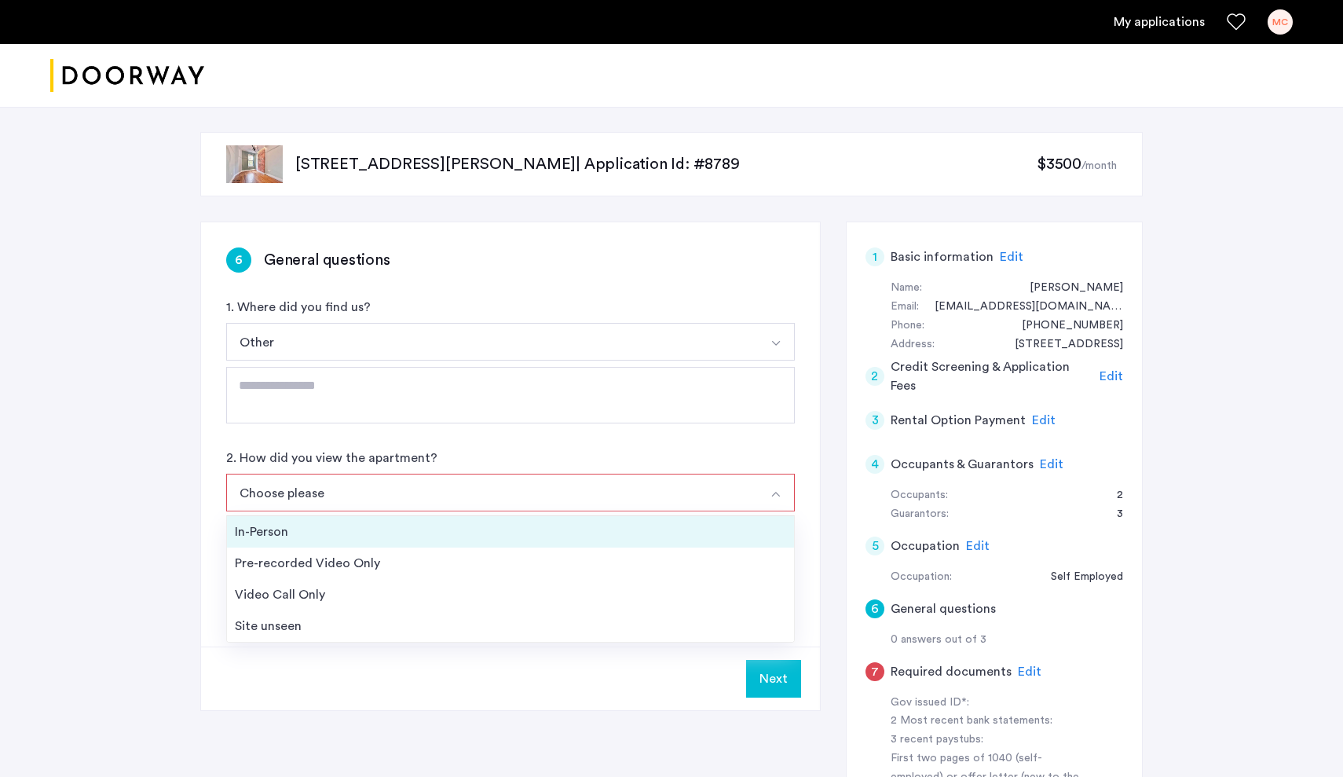
click at [273, 533] on div "In-Person" at bounding box center [510, 531] width 551 height 19
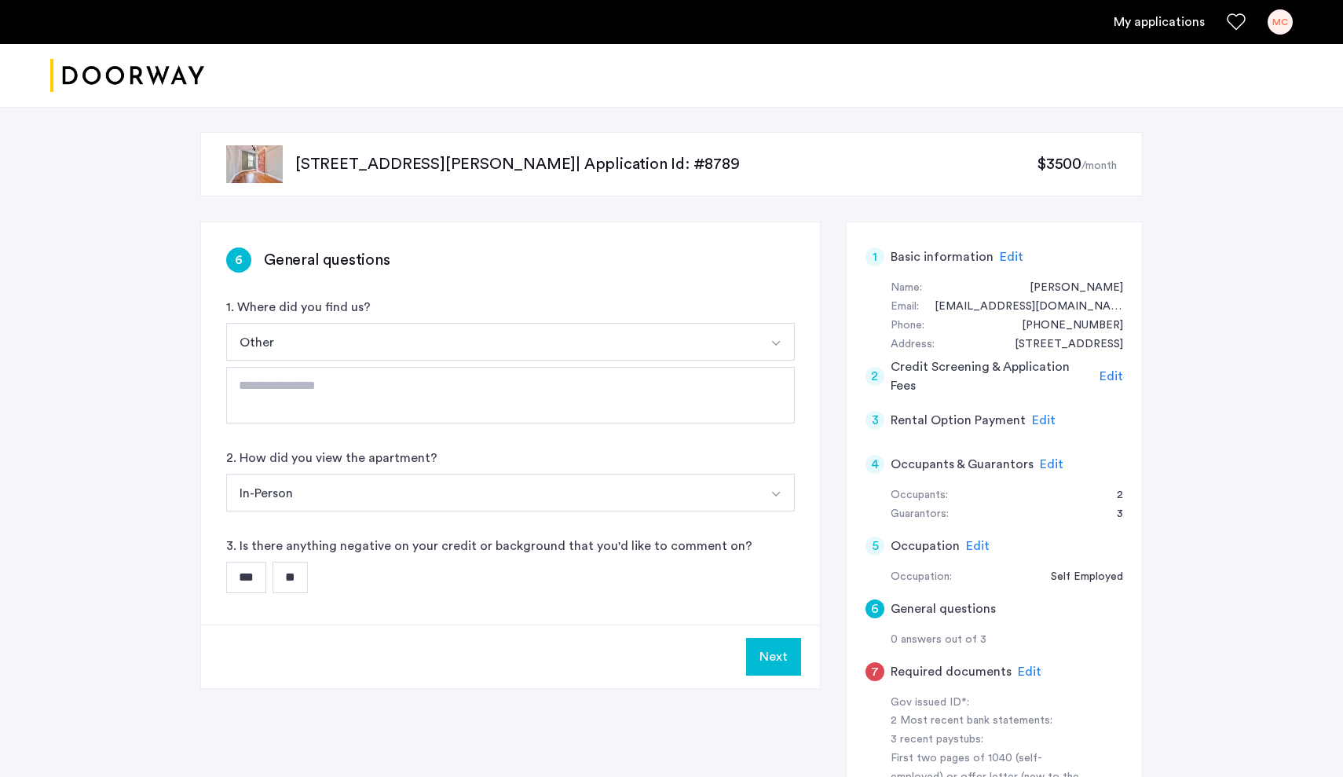
click at [297, 575] on input "**" at bounding box center [290, 577] width 35 height 31
click at [780, 659] on button "Next" at bounding box center [773, 657] width 55 height 38
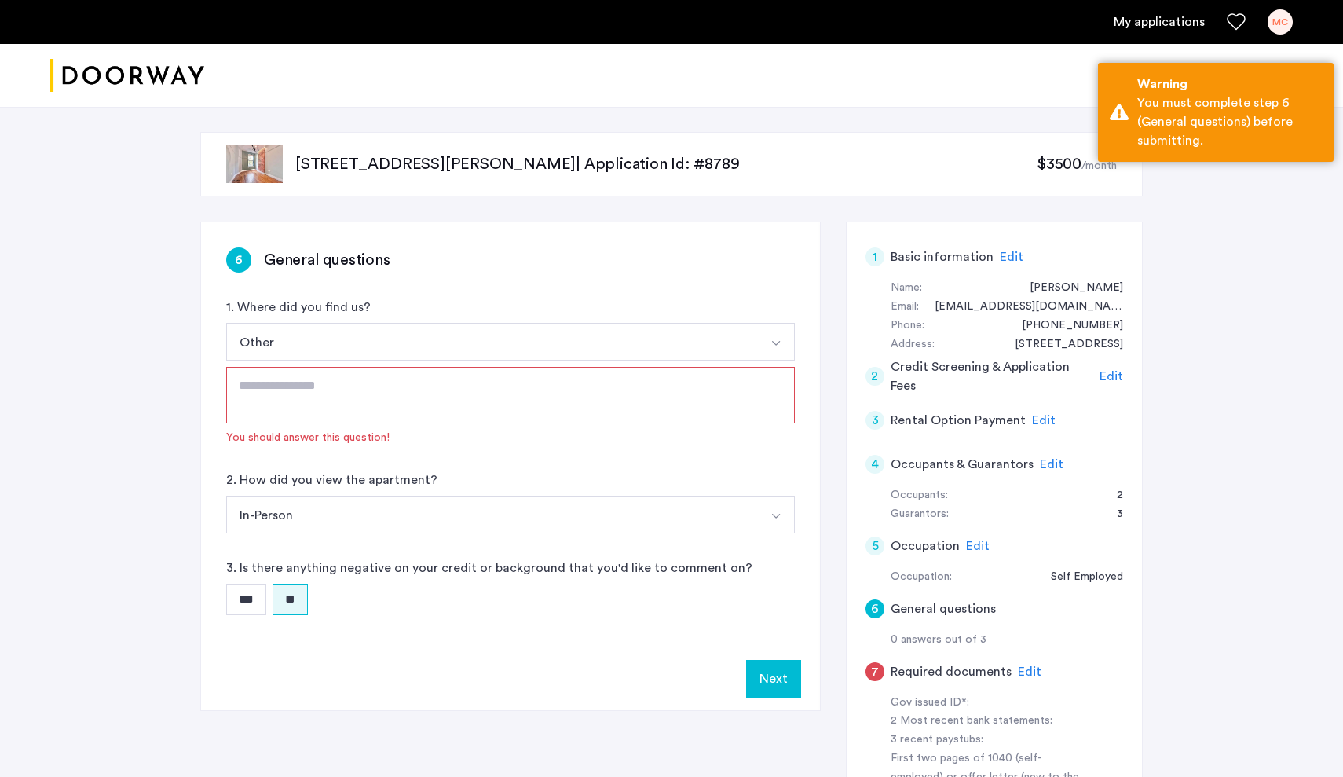
click at [408, 403] on textarea at bounding box center [510, 395] width 569 height 57
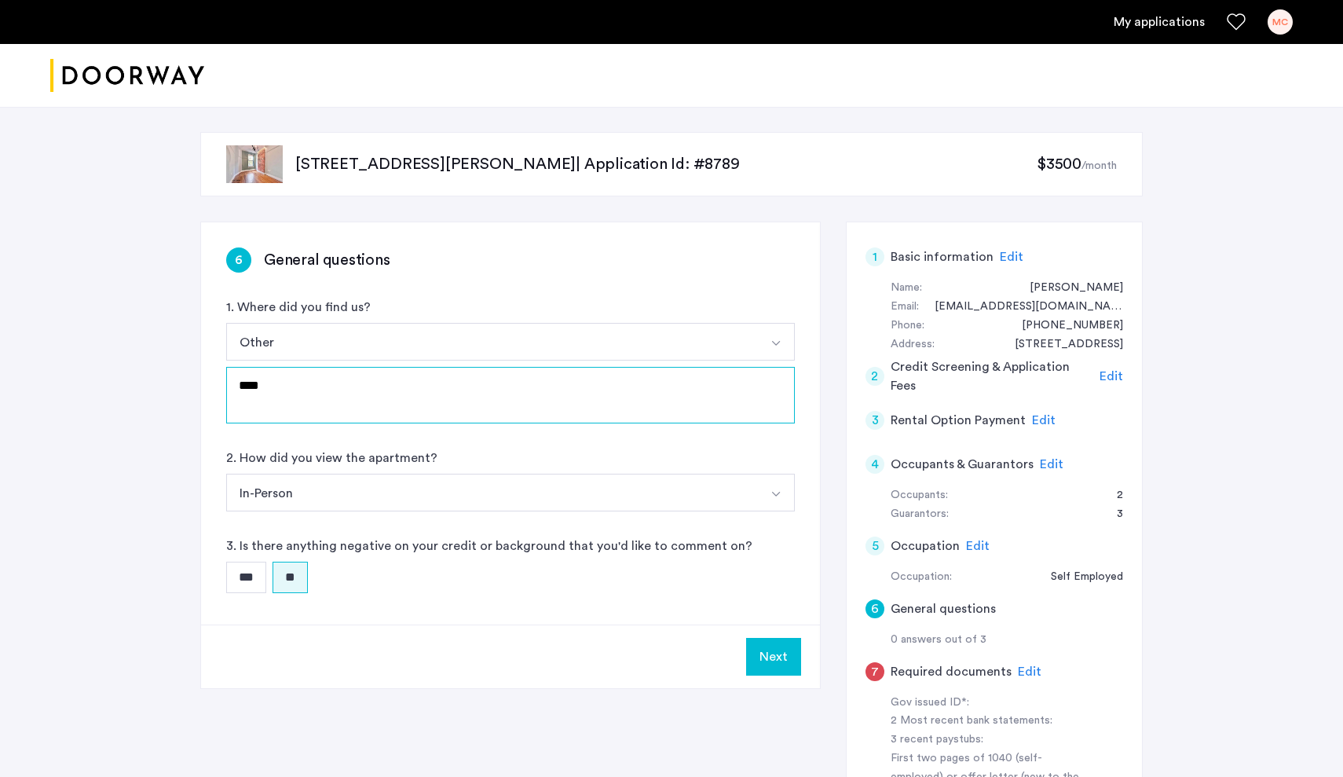
type textarea "***"
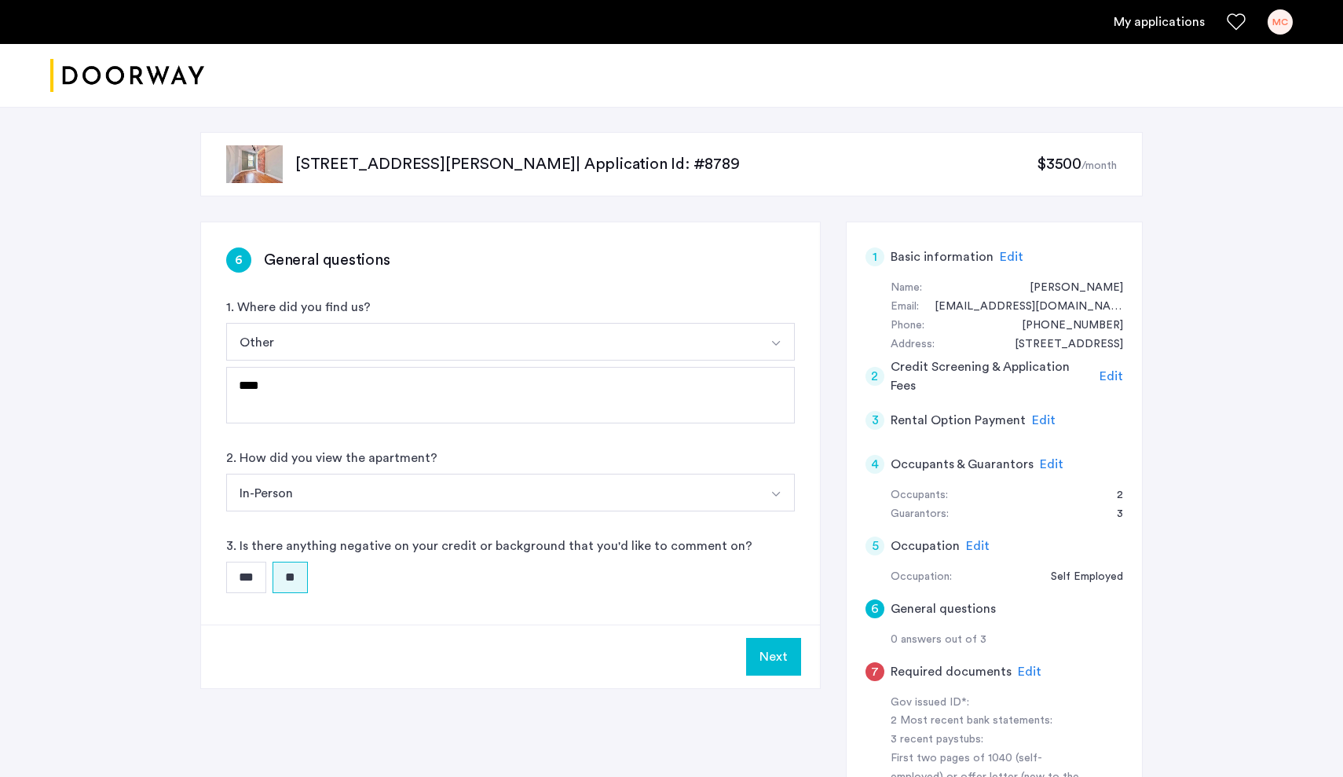
click at [771, 655] on button "Next" at bounding box center [773, 657] width 55 height 38
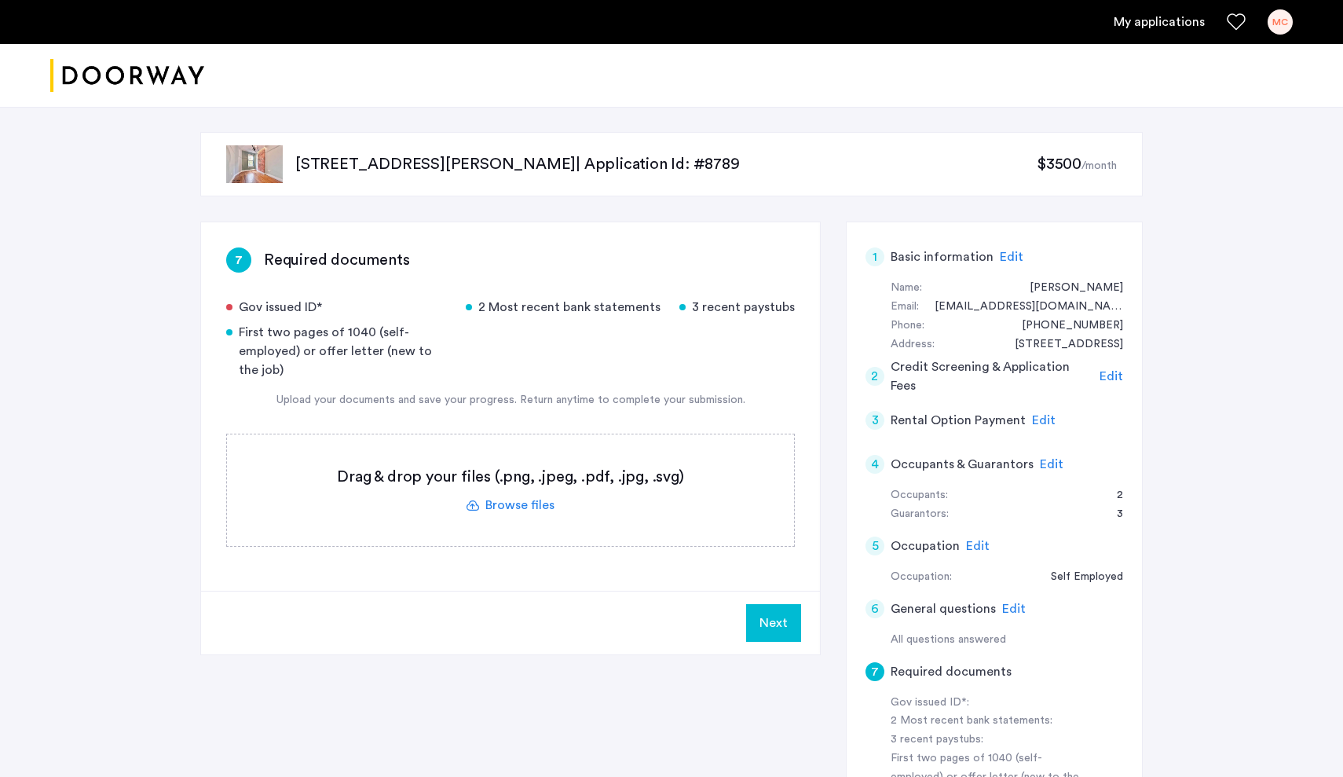
click at [498, 492] on label at bounding box center [510, 490] width 567 height 112
click at [0, 0] on input "file" at bounding box center [0, 0] width 0 height 0
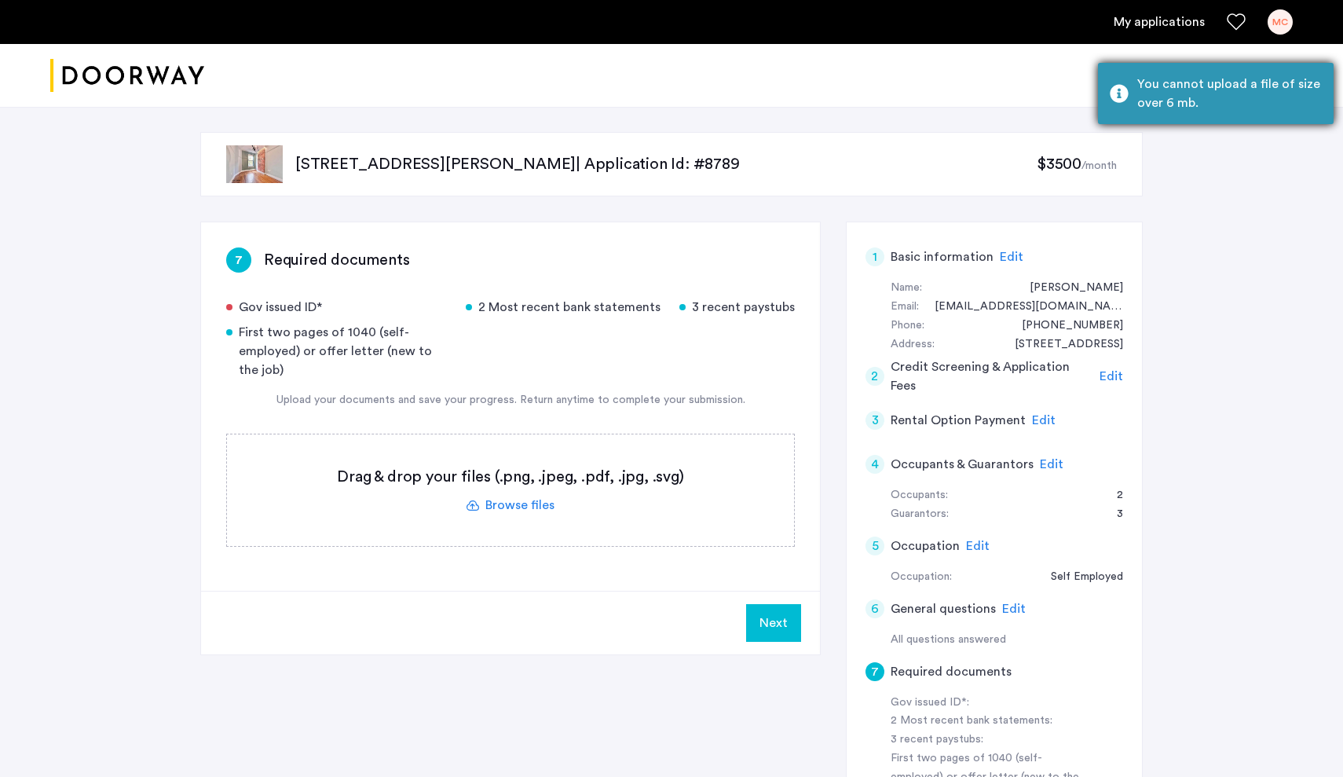
click at [1198, 89] on div "You cannot upload a file of size over 6 mb." at bounding box center [1229, 94] width 185 height 38
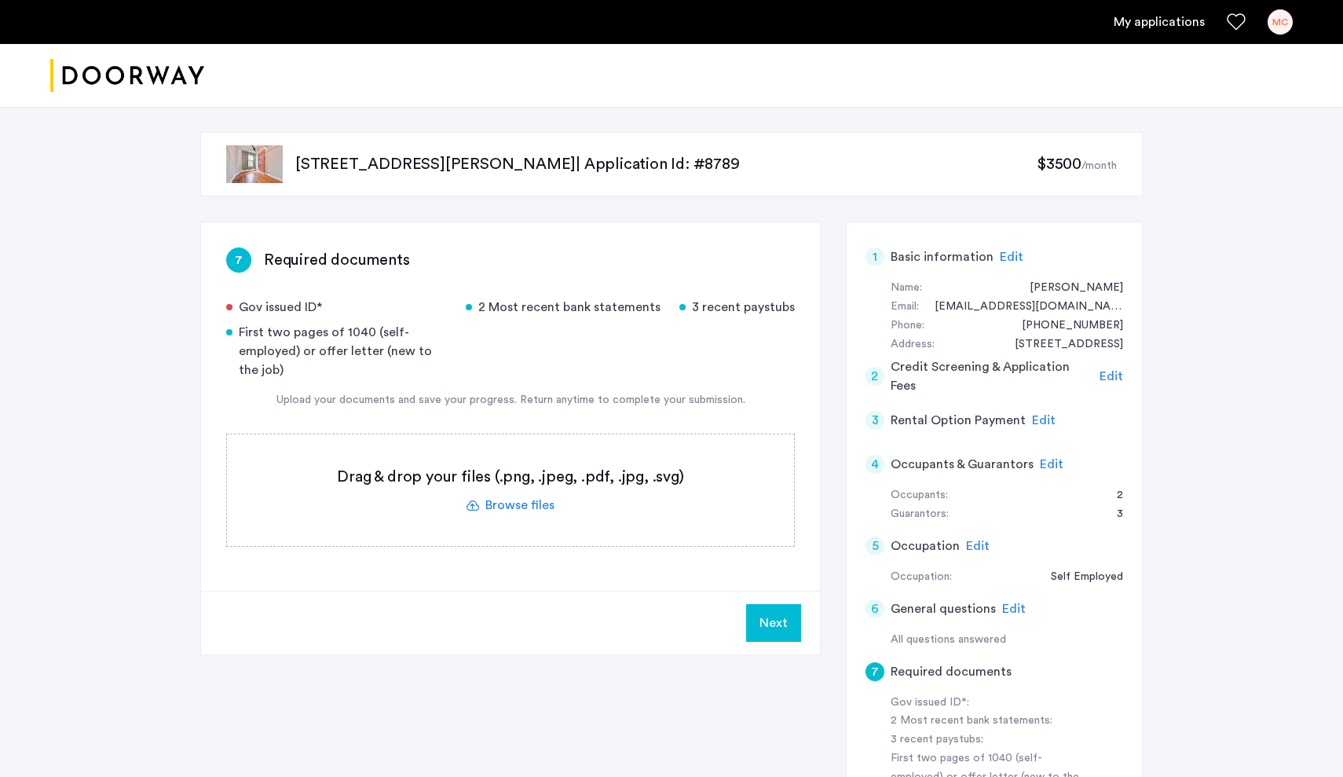
click at [772, 614] on button "Next" at bounding box center [773, 623] width 55 height 38
click at [500, 505] on label at bounding box center [510, 490] width 567 height 112
click at [0, 0] on input "file" at bounding box center [0, 0] width 0 height 0
click at [512, 503] on label at bounding box center [510, 490] width 567 height 112
click at [0, 0] on input "file" at bounding box center [0, 0] width 0 height 0
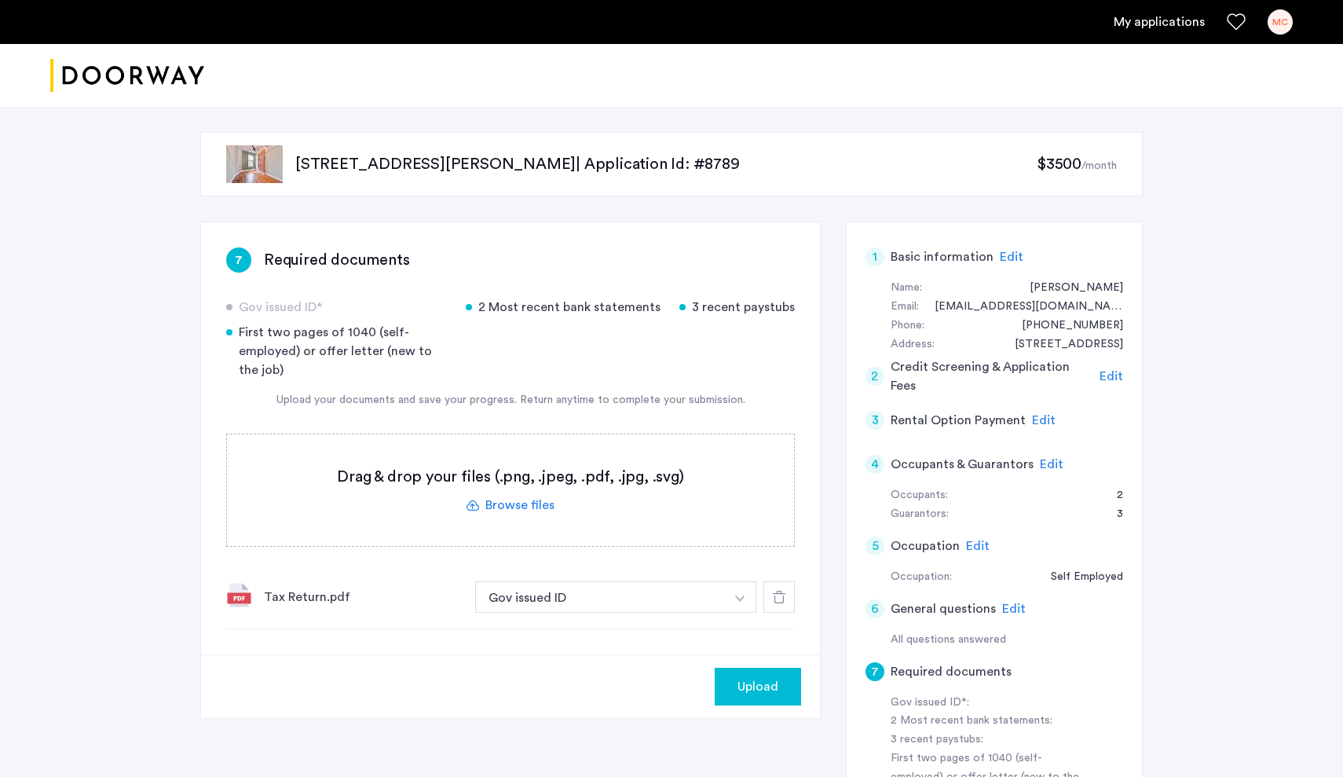
click at [737, 602] on img "button" at bounding box center [739, 598] width 9 height 6
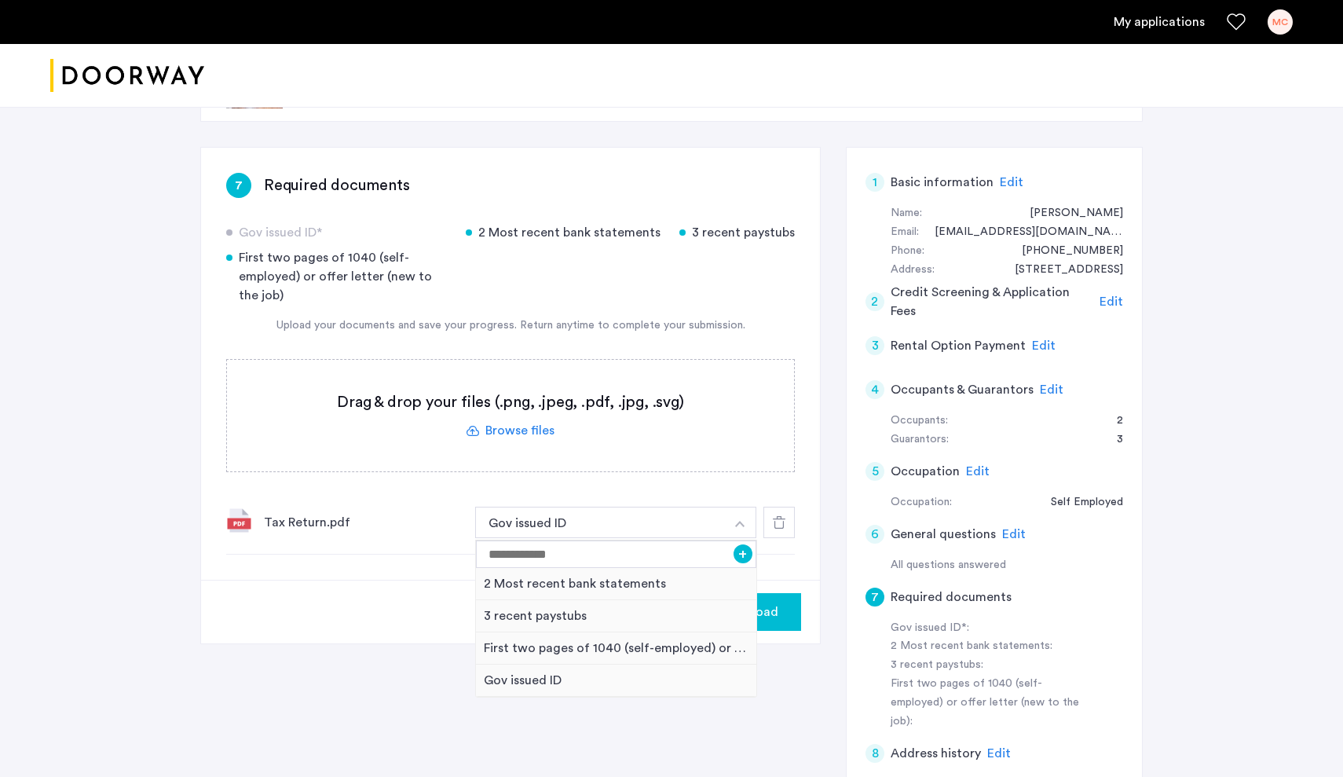
scroll to position [82, 0]
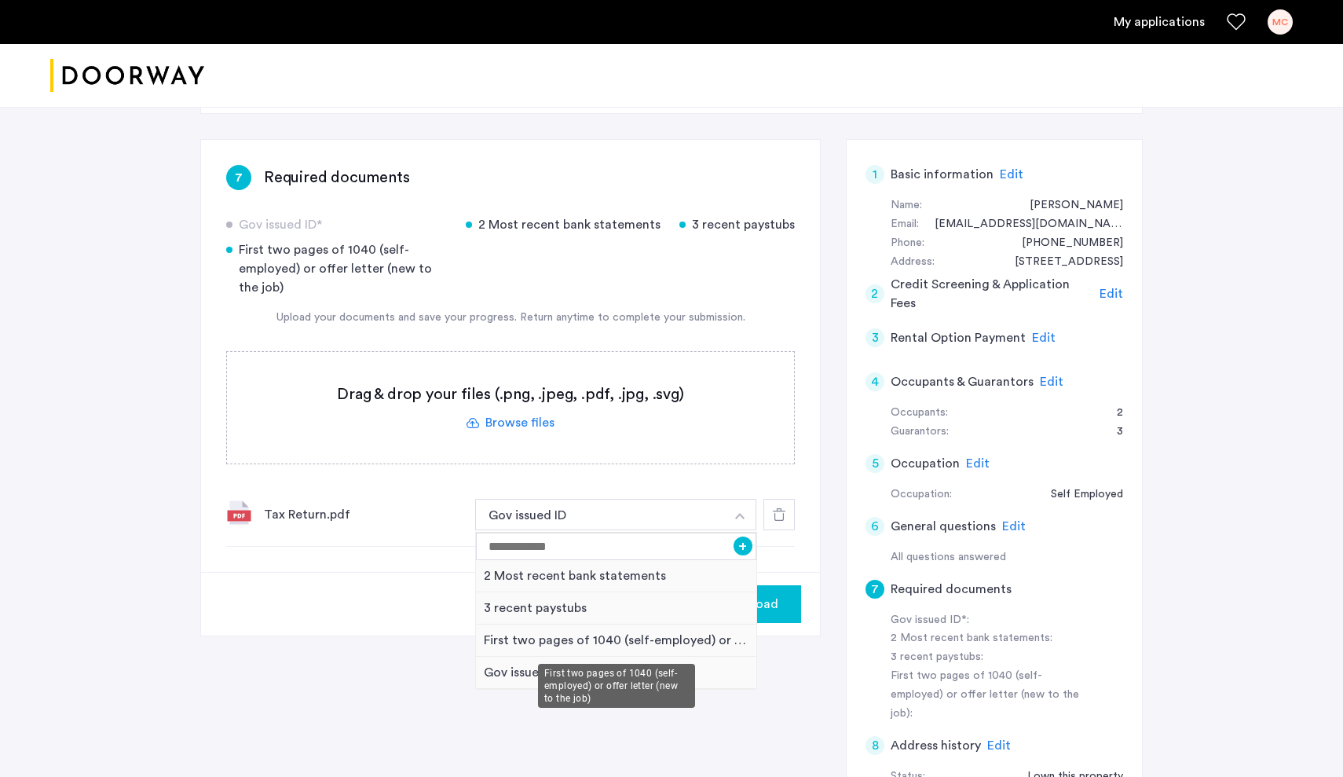
click at [646, 641] on div "First two pages of 1040 (self-employed) or offer letter (new to the job)" at bounding box center [616, 640] width 280 height 32
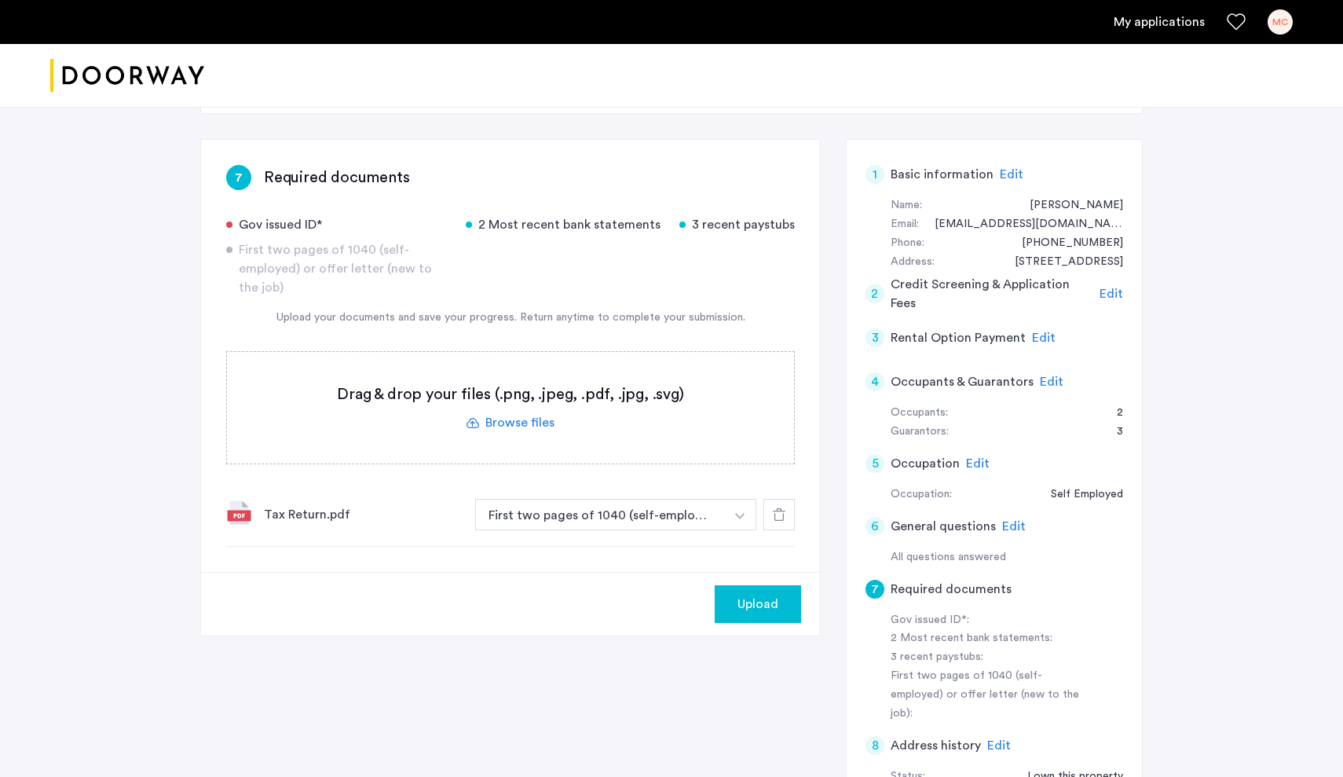
click at [510, 422] on label at bounding box center [510, 408] width 567 height 112
click at [0, 0] on input "file" at bounding box center [0, 0] width 0 height 0
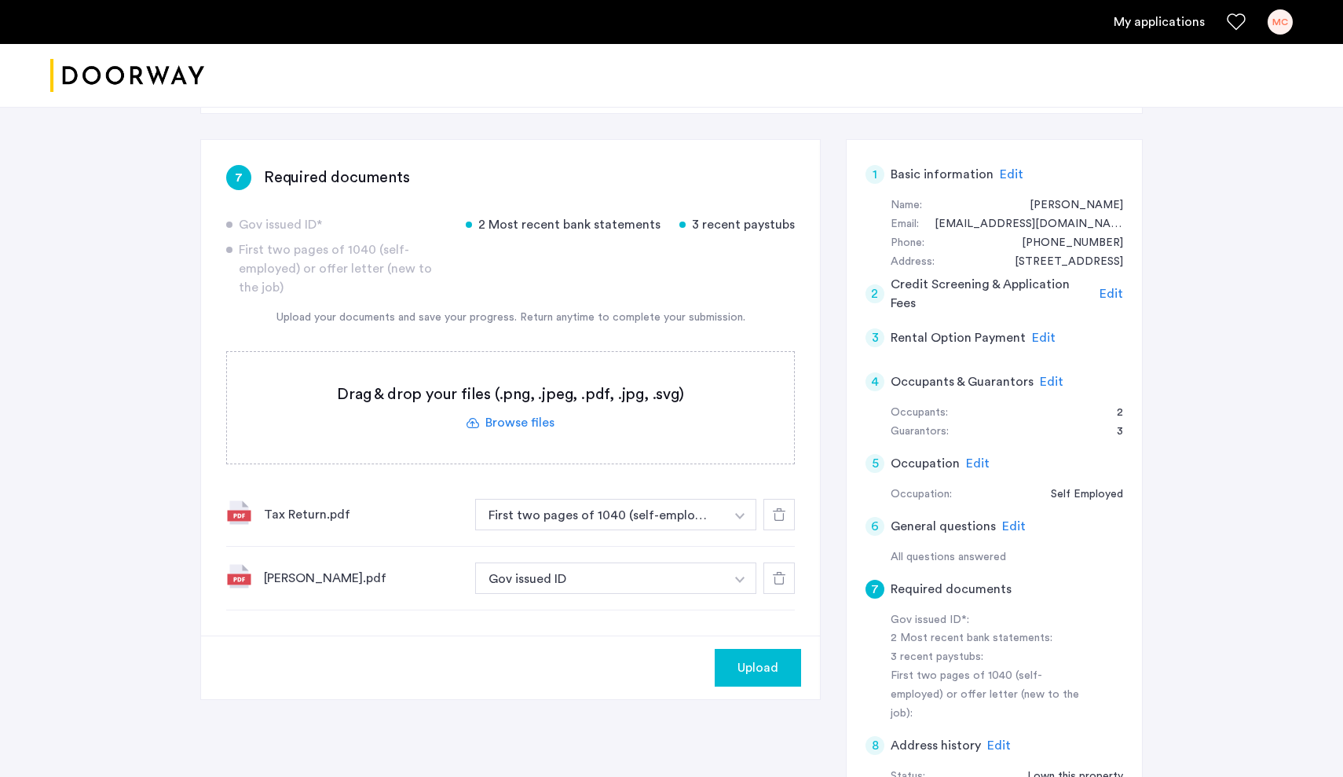
click at [521, 420] on label at bounding box center [510, 408] width 567 height 112
click at [0, 0] on input "file" at bounding box center [0, 0] width 0 height 0
click at [744, 578] on img "button" at bounding box center [739, 579] width 9 height 6
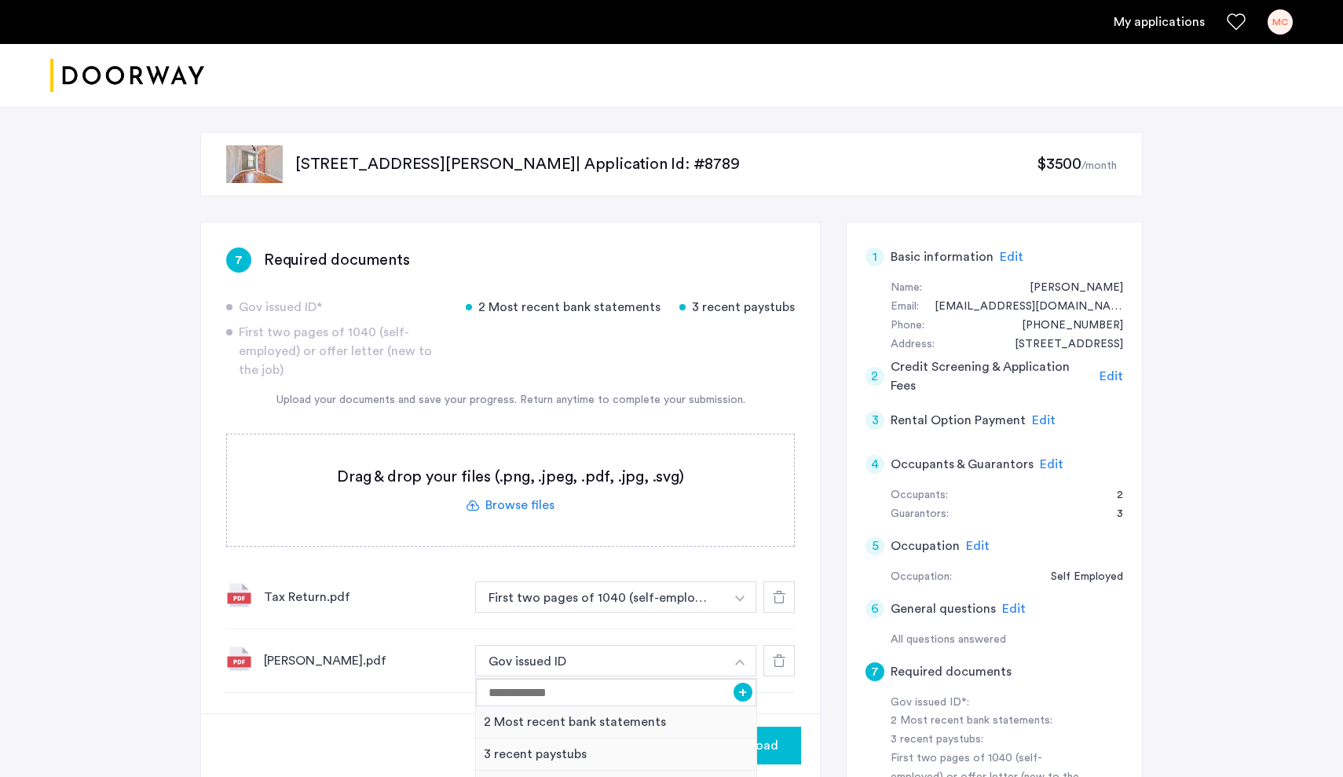
scroll to position [0, 0]
